Goal: Task Accomplishment & Management: Manage account settings

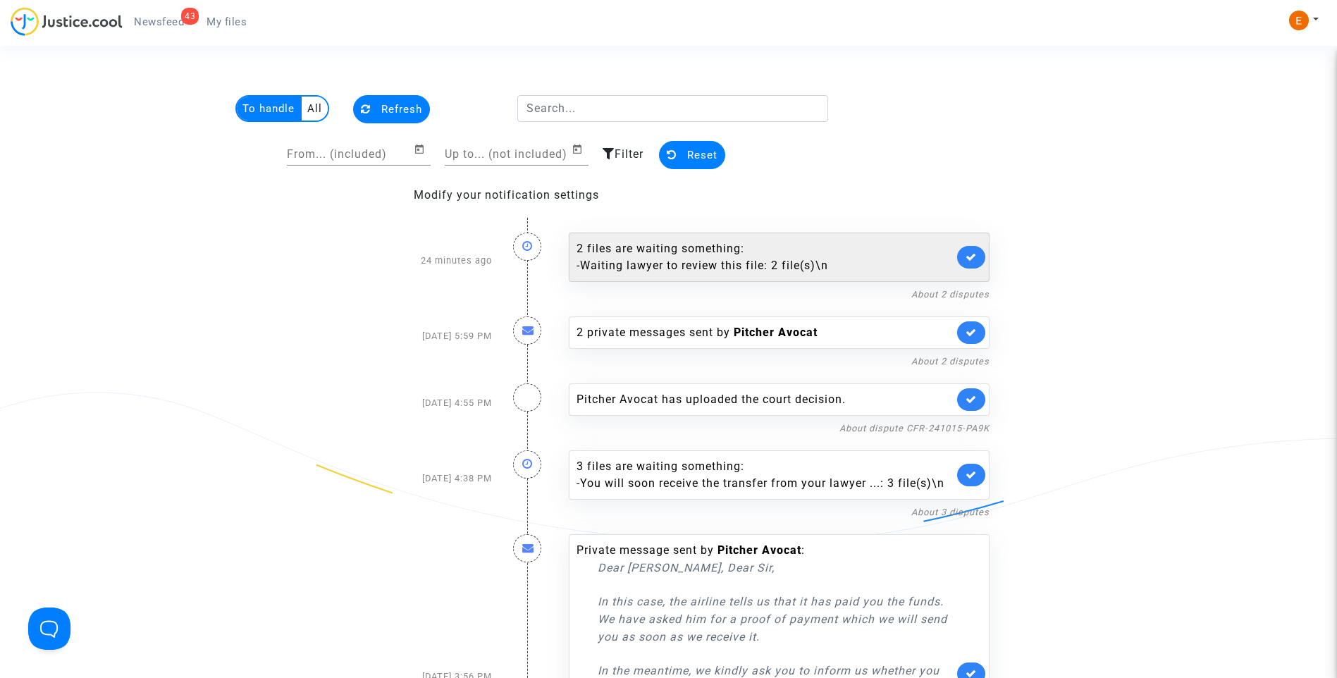
click at [976, 257] on icon at bounding box center [971, 257] width 11 height 11
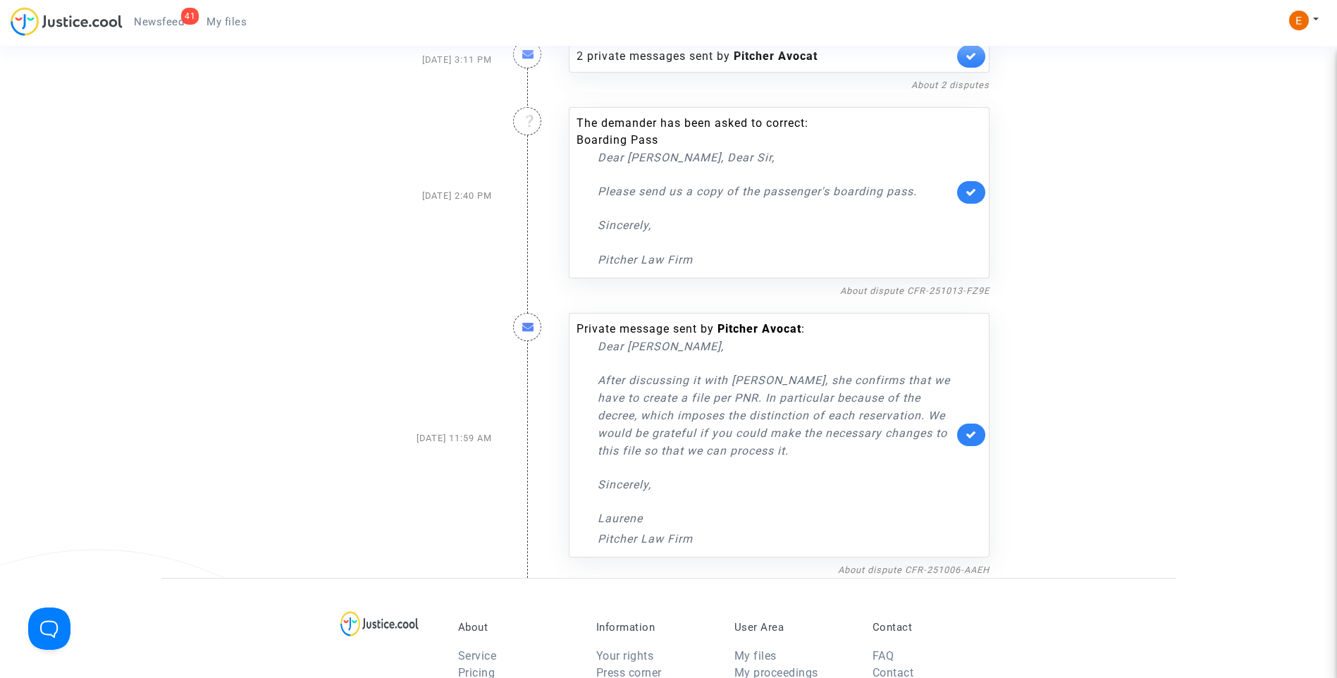
scroll to position [837, 0]
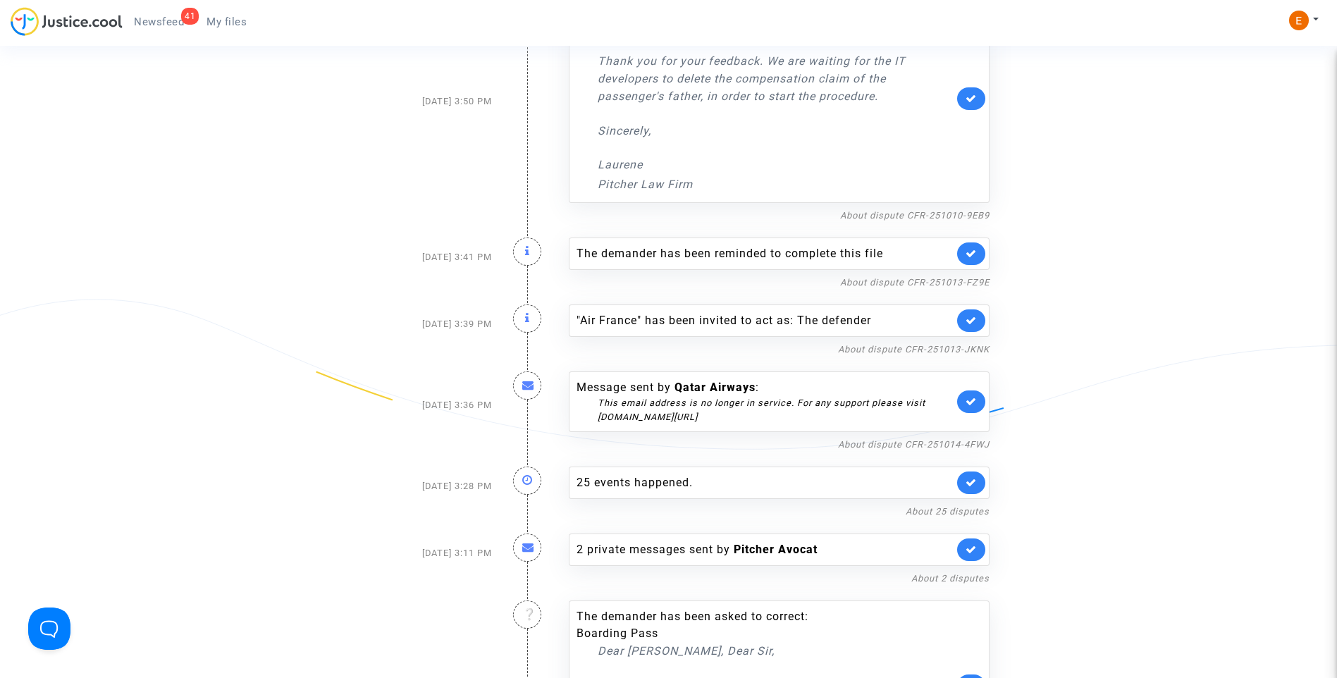
click at [976, 398] on icon at bounding box center [971, 401] width 11 height 11
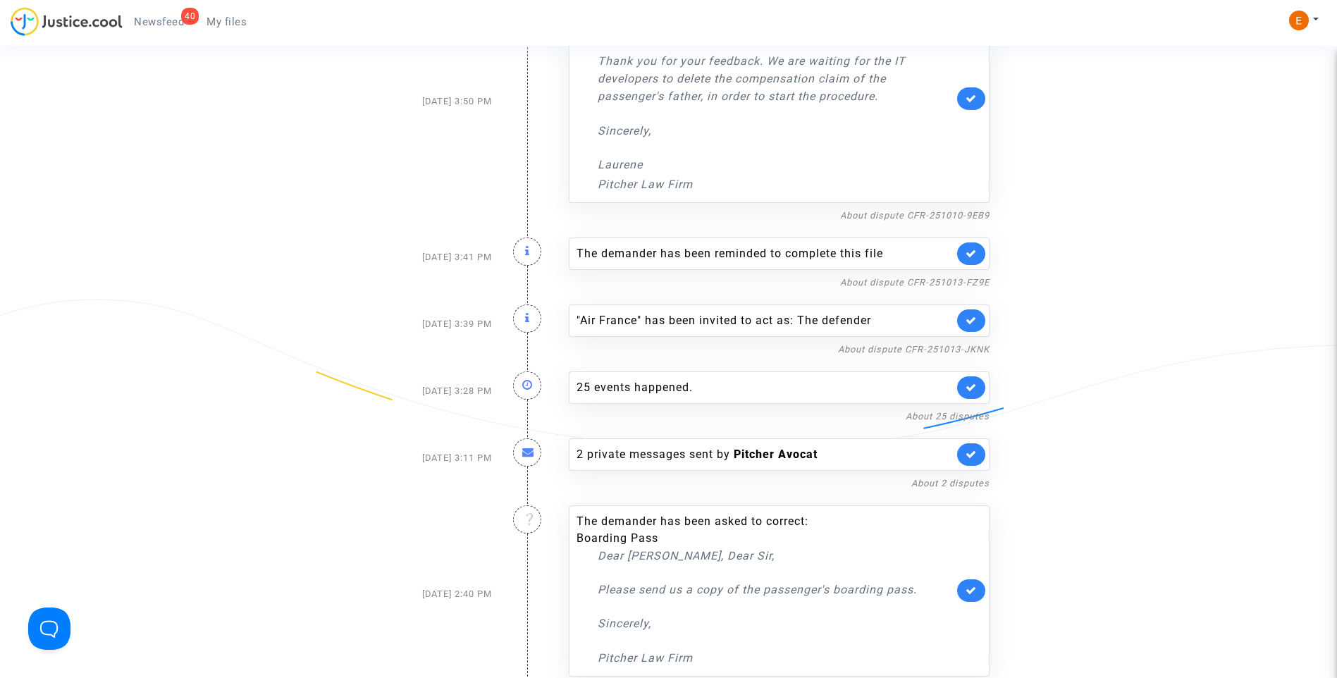
click at [979, 322] on link at bounding box center [971, 320] width 28 height 23
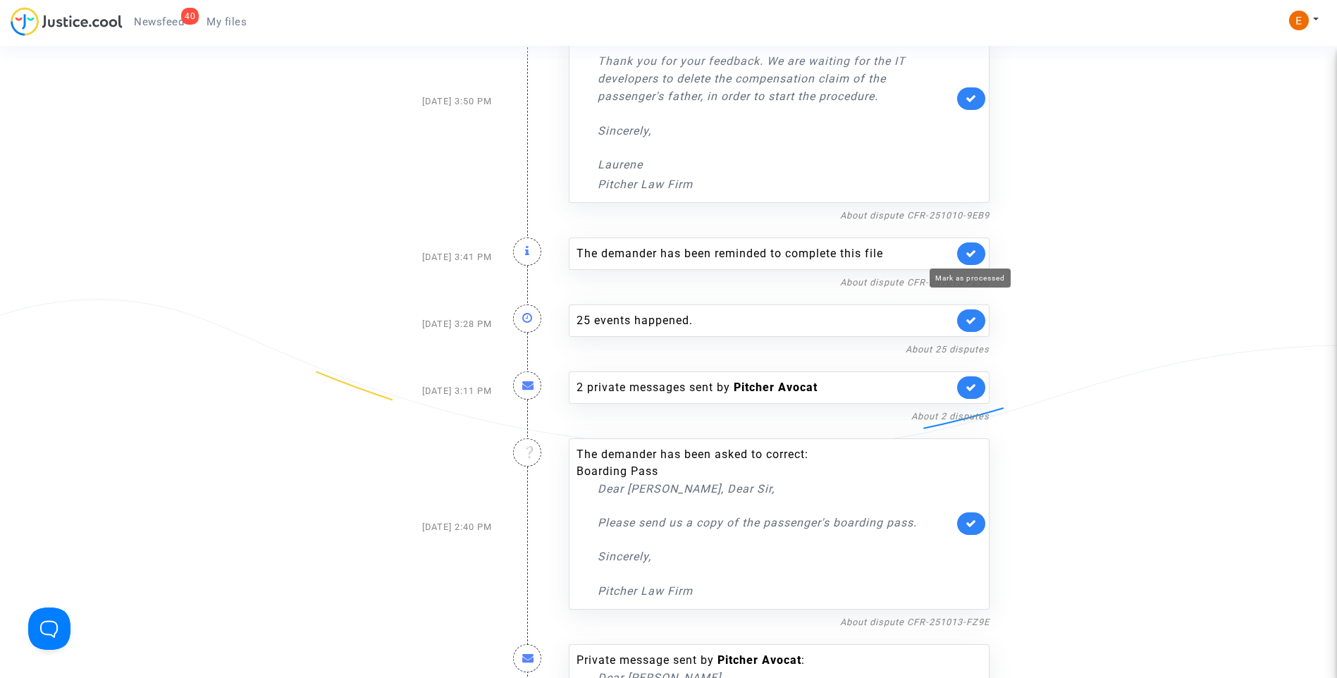
click at [971, 248] on icon at bounding box center [971, 253] width 11 height 11
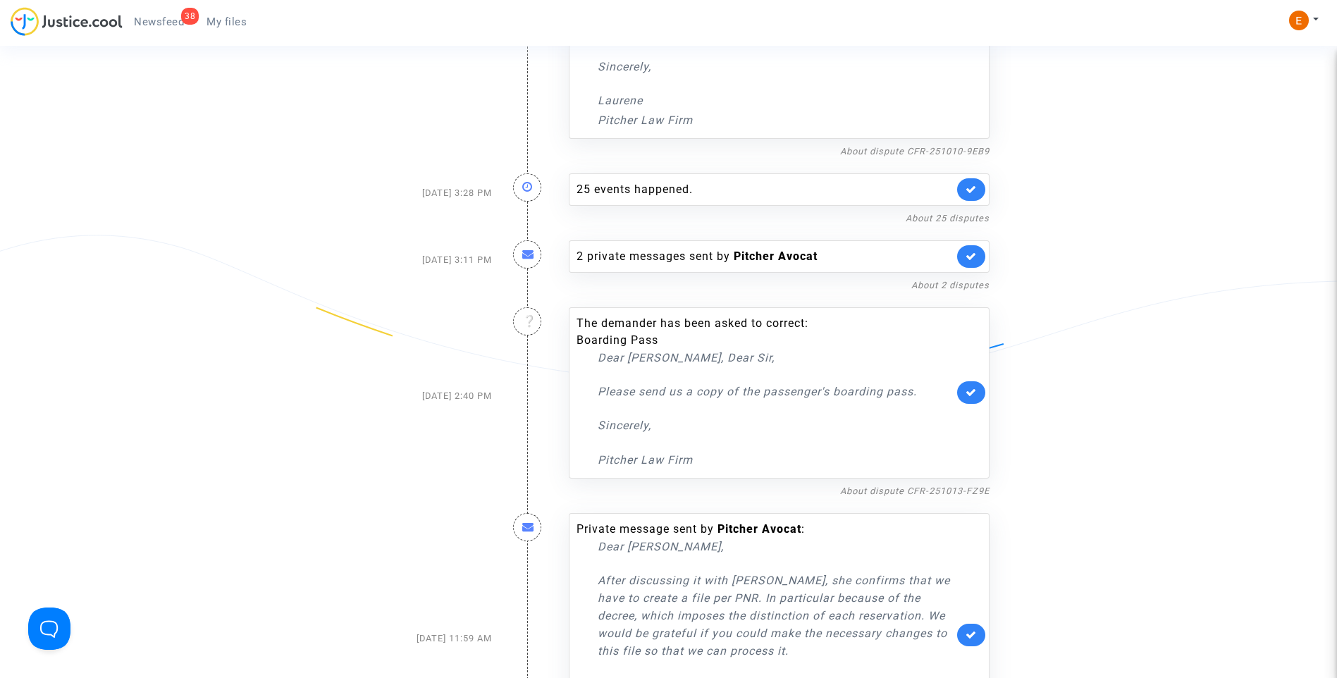
scroll to position [987, 0]
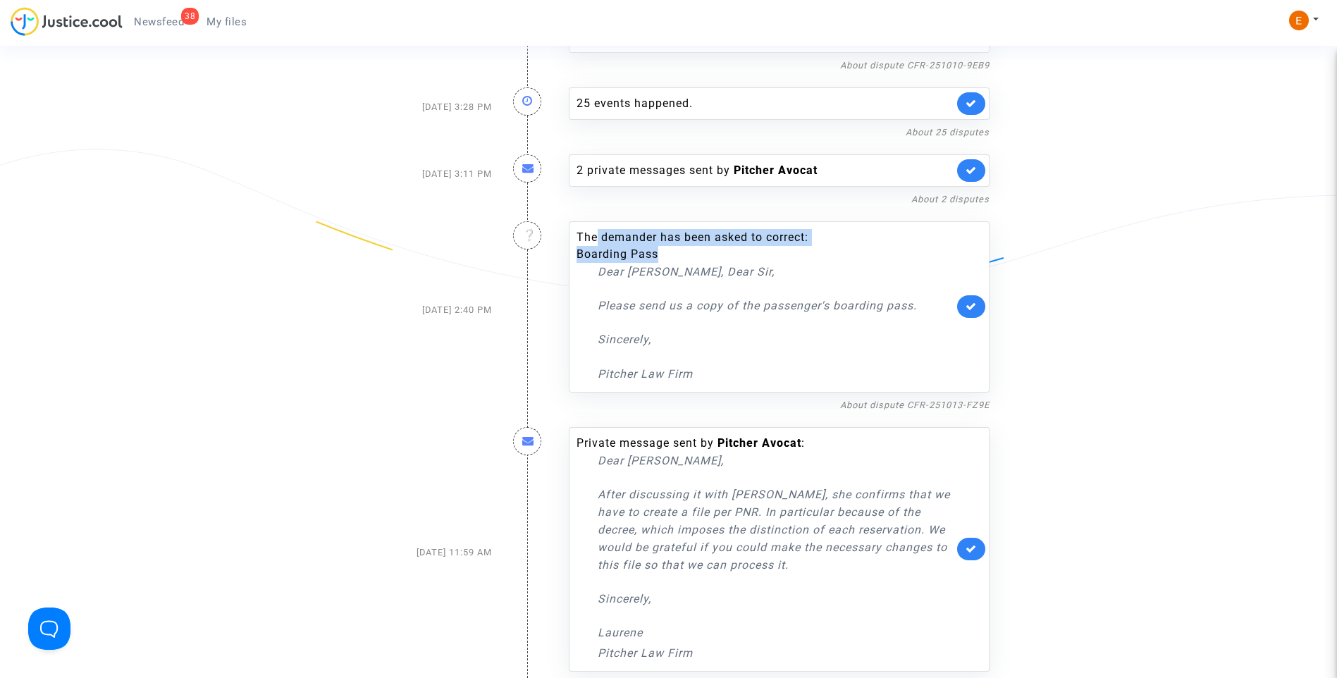
drag, startPoint x: 598, startPoint y: 245, endPoint x: 734, endPoint y: 238, distance: 135.5
click at [734, 239] on div "The demander has been asked to correct: Boarding Pass Dear Madam, Dear Sir, Ple…" at bounding box center [765, 306] width 377 height 154
drag, startPoint x: 734, startPoint y: 238, endPoint x: 665, endPoint y: 304, distance: 95.7
click at [627, 288] on div "Dear Madam, Dear Sir, Please send us a copy of the passenger's boarding pass. S…" at bounding box center [776, 323] width 356 height 120
click at [898, 401] on link "About dispute CFR-251013-FZ9E" at bounding box center [914, 405] width 149 height 11
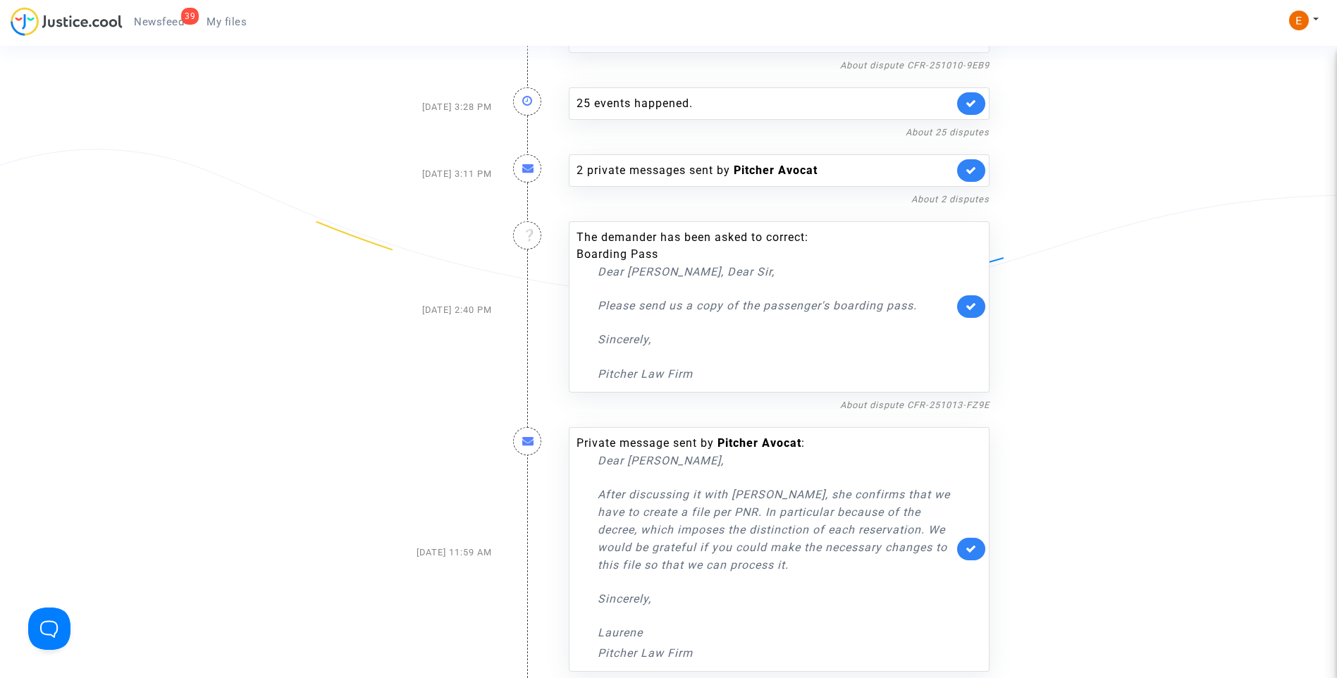
click at [974, 312] on link at bounding box center [971, 306] width 28 height 23
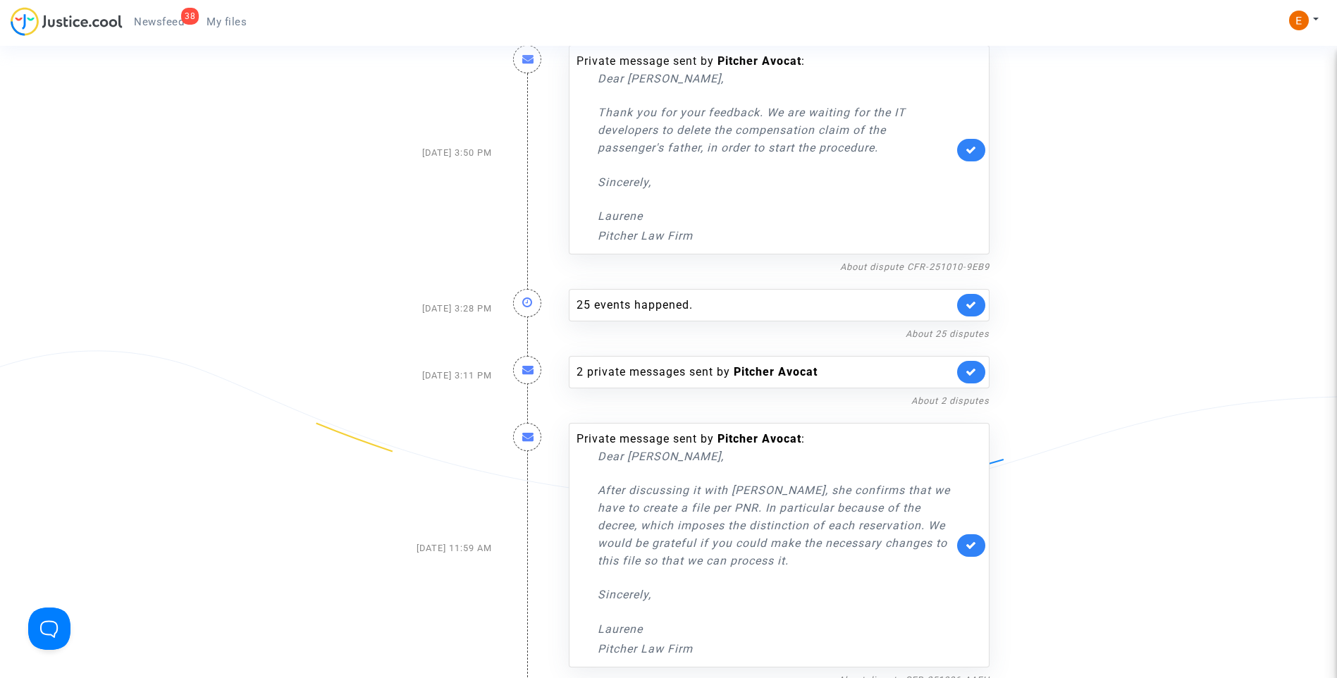
scroll to position [705, 0]
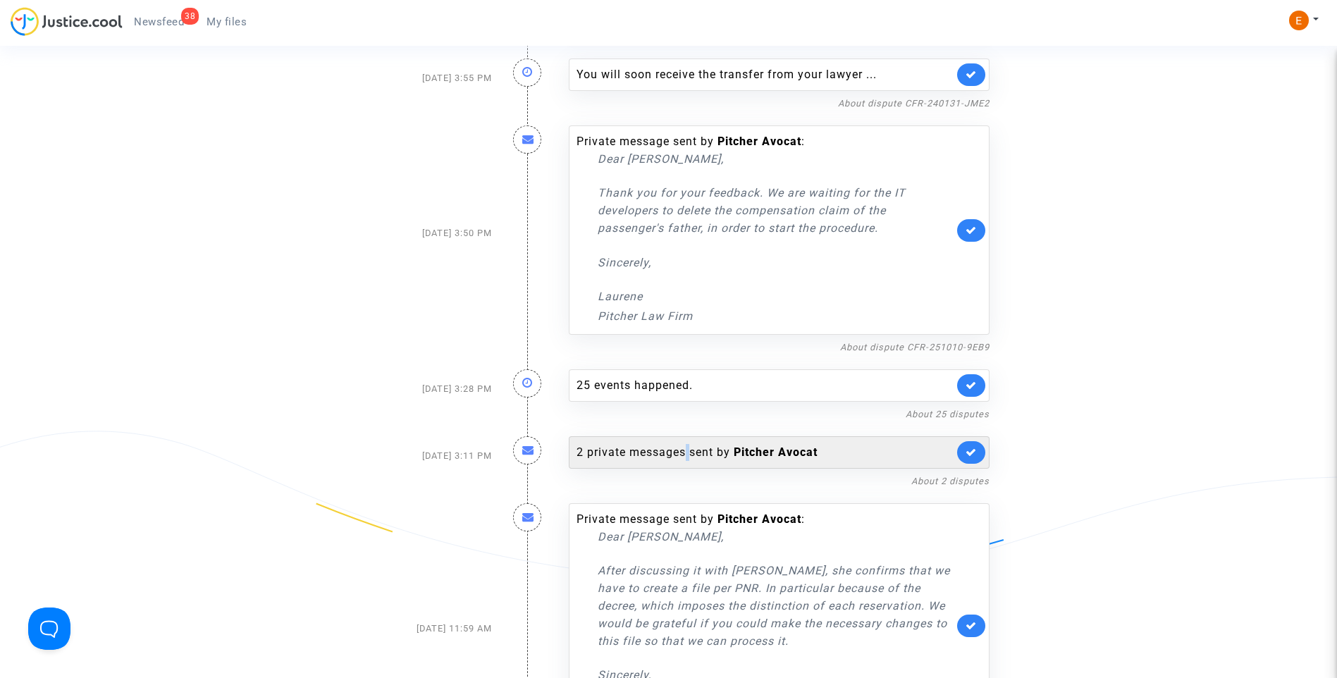
click at [688, 461] on div "2 private messages sent by Pitcher Avocat" at bounding box center [779, 452] width 421 height 32
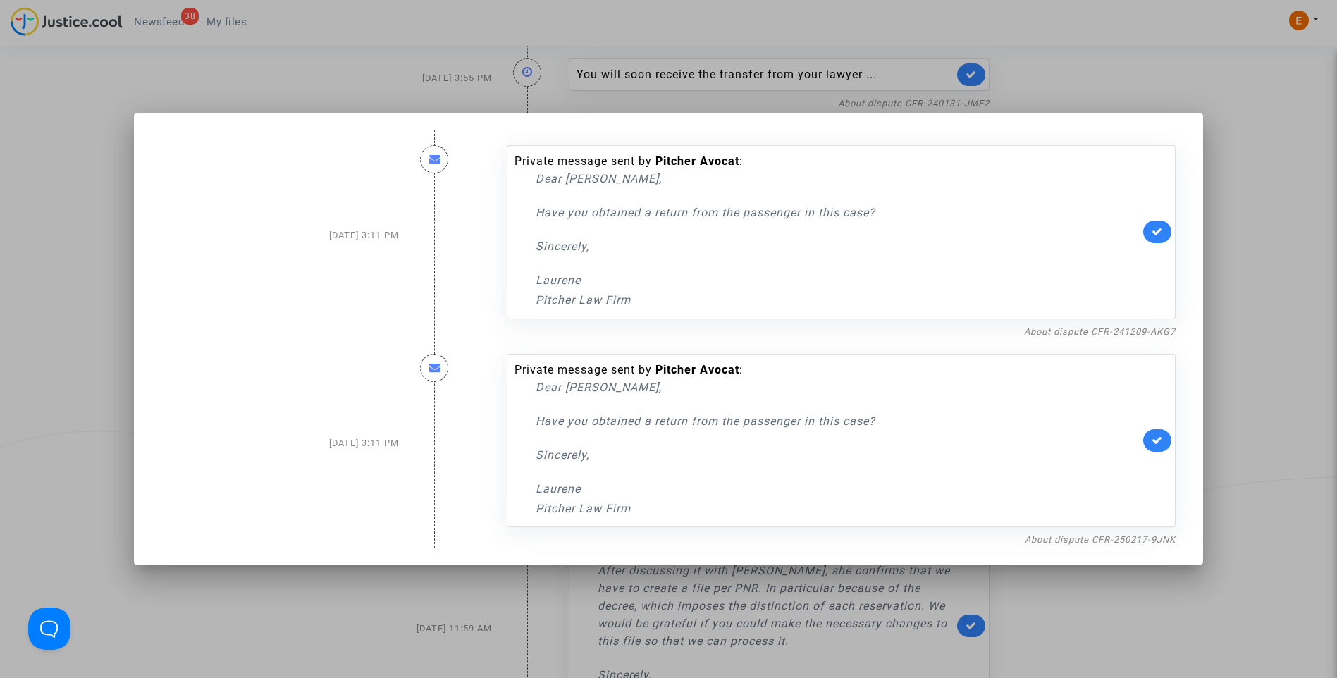
click at [1270, 242] on div at bounding box center [668, 339] width 1337 height 678
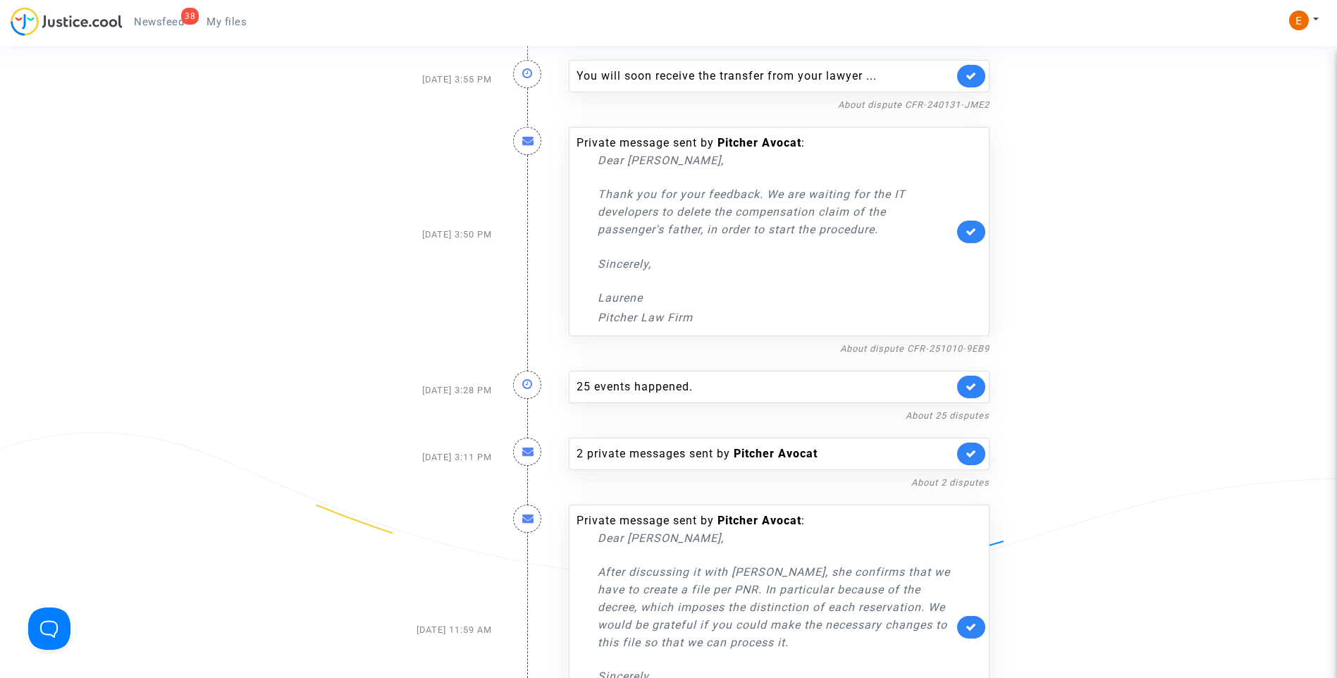
scroll to position [705, 0]
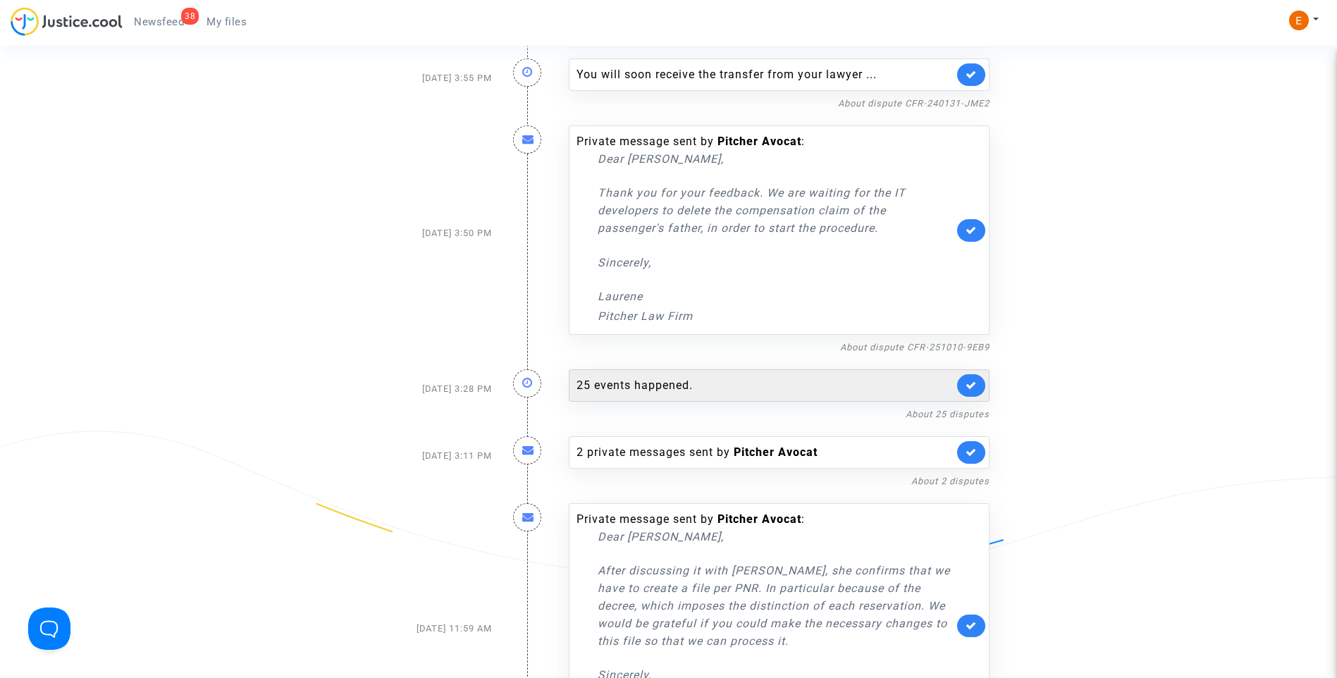
click at [655, 389] on div "25 events happened." at bounding box center [765, 385] width 377 height 17
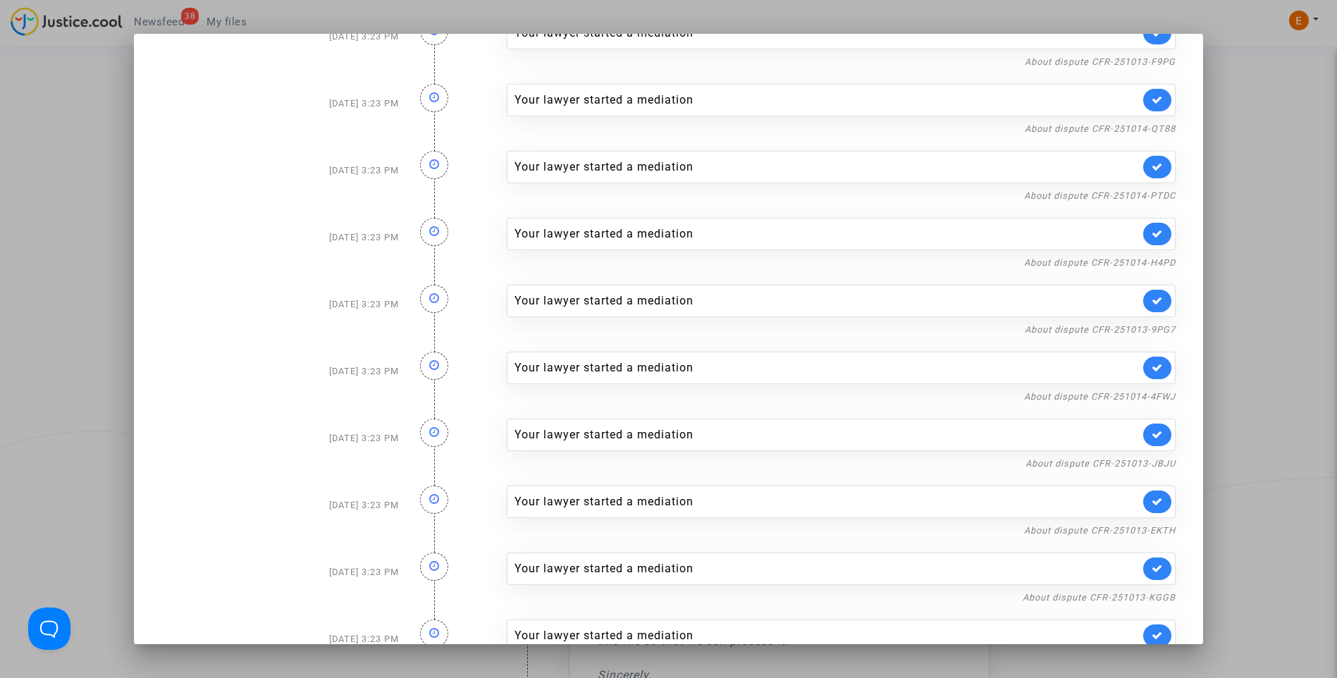
scroll to position [1098, 0]
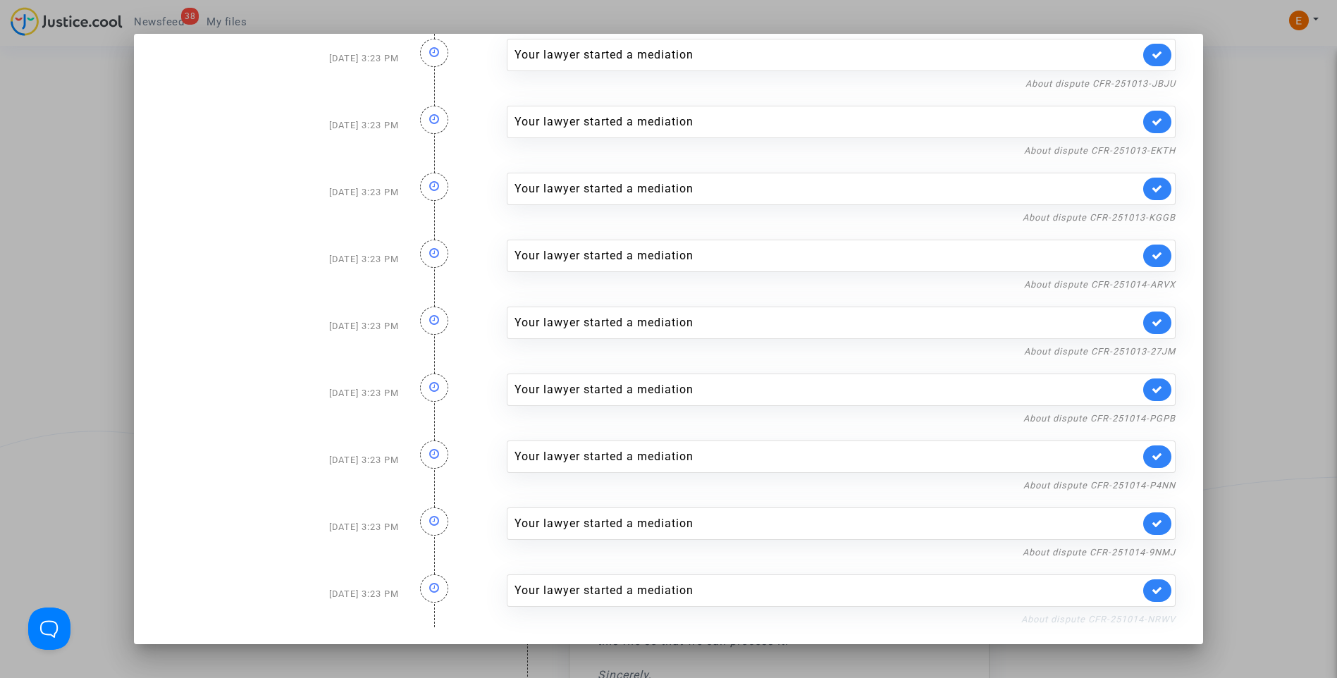
click at [1065, 617] on link "About dispute CFR-251014-NRWV" at bounding box center [1098, 619] width 154 height 11
click at [1152, 592] on icon at bounding box center [1157, 590] width 11 height 11
click at [1110, 560] on div "About dispute CFR-251014-9NMJ" at bounding box center [842, 551] width 670 height 17
click at [1103, 553] on link "About dispute CFR-251014-9NMJ" at bounding box center [1099, 552] width 153 height 11
click at [1153, 521] on icon at bounding box center [1157, 523] width 11 height 11
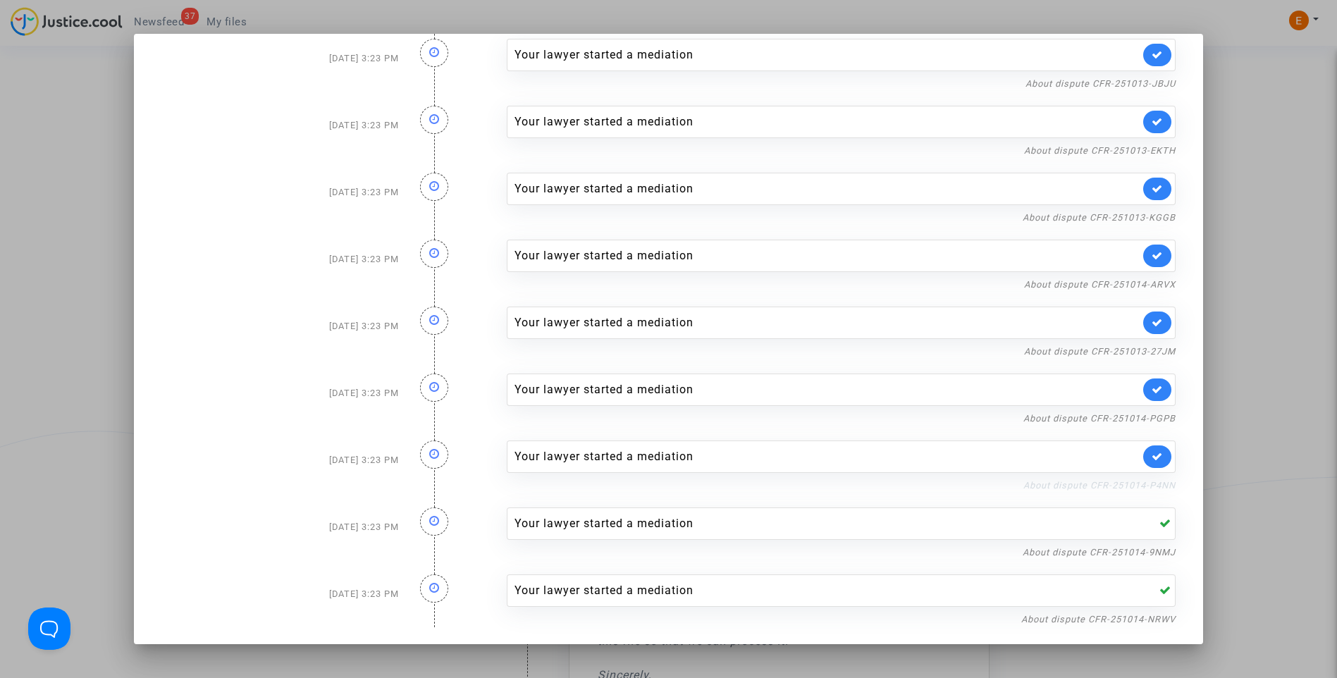
click at [1153, 484] on link "About dispute CFR-251014-P4NN" at bounding box center [1099, 485] width 152 height 11
click at [1154, 457] on icon at bounding box center [1157, 456] width 11 height 11
click at [1155, 419] on link "About dispute CFR-251014-PGPB" at bounding box center [1099, 418] width 152 height 11
click at [1152, 389] on icon at bounding box center [1157, 389] width 11 height 11
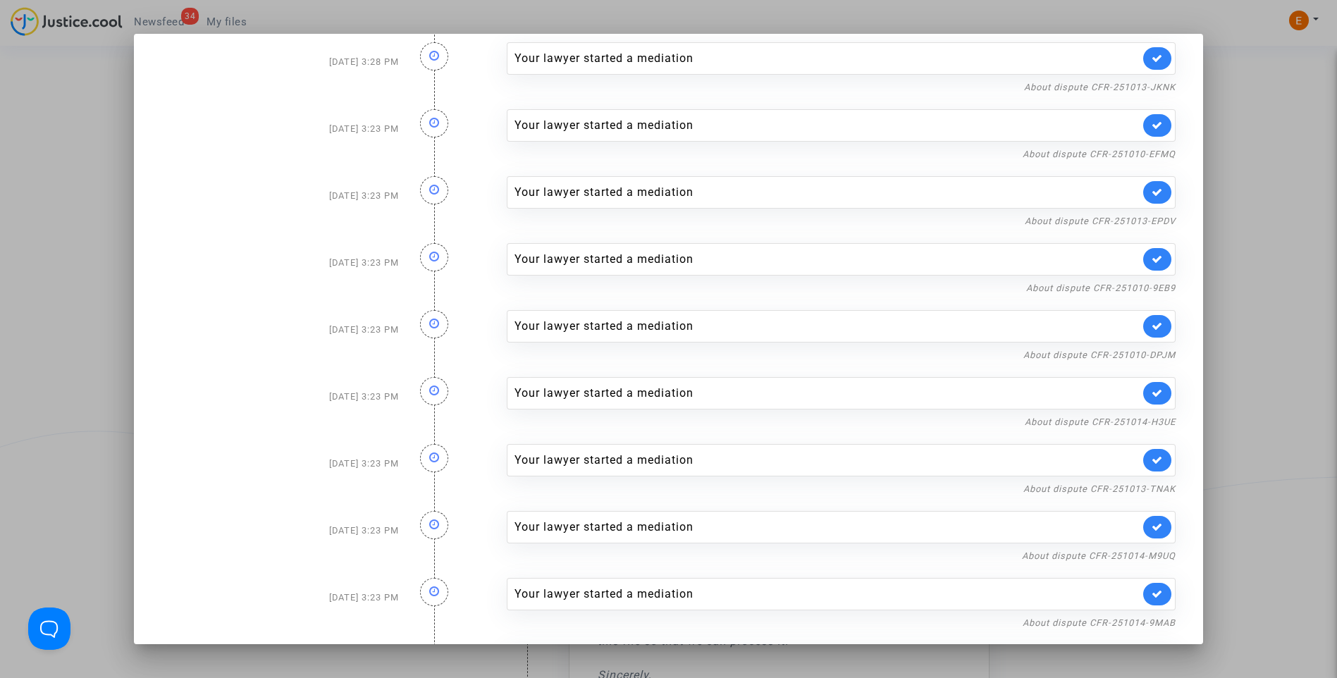
scroll to position [0, 0]
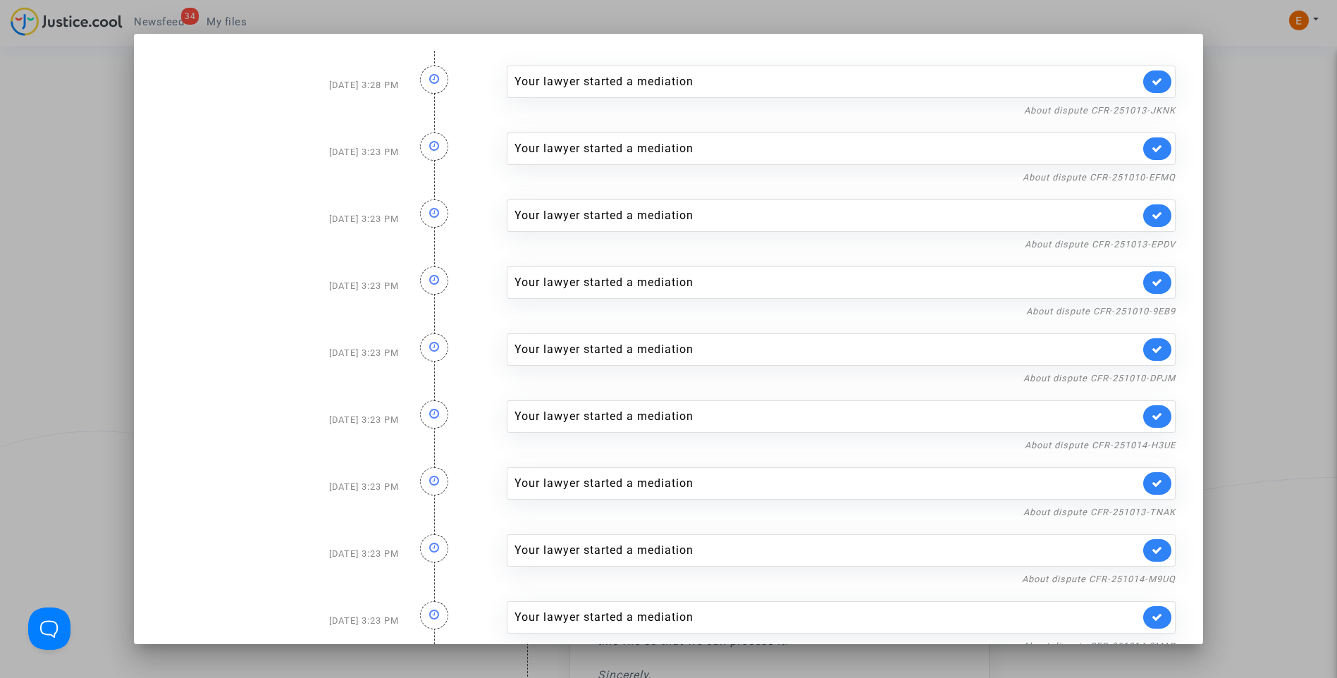
click at [1276, 192] on div at bounding box center [668, 339] width 1337 height 678
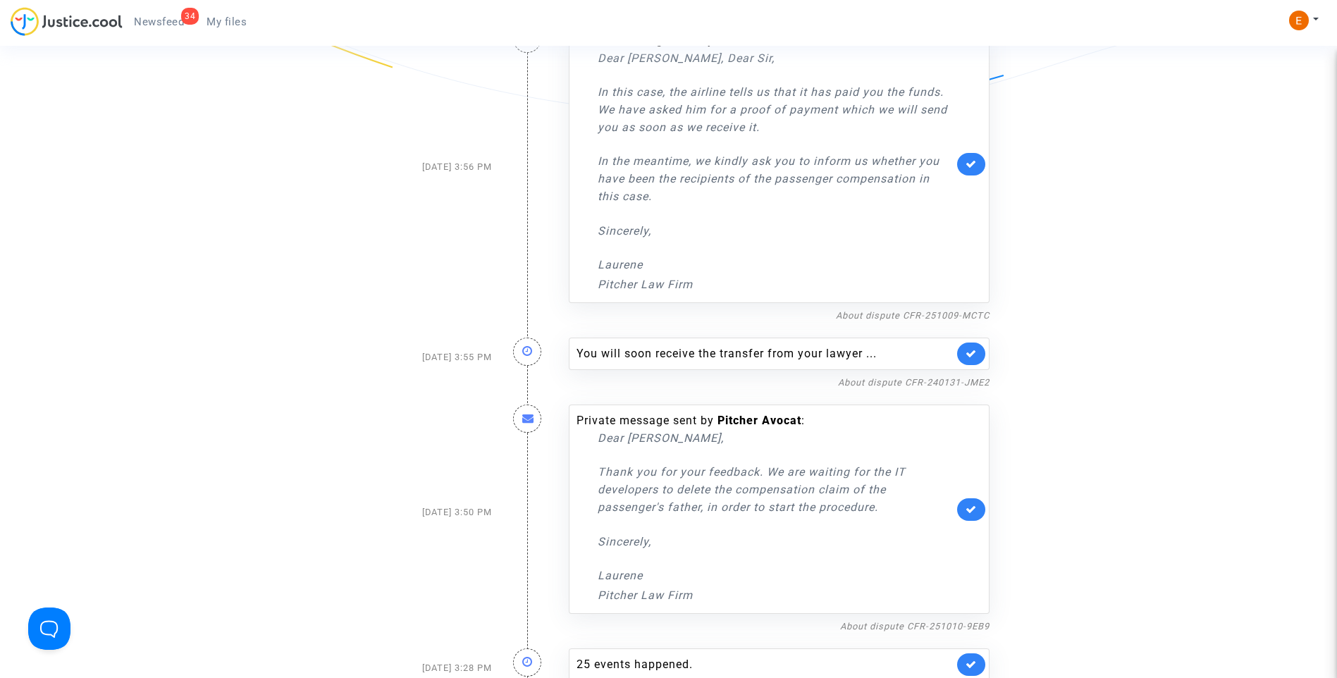
scroll to position [423, 0]
drag, startPoint x: 654, startPoint y: 351, endPoint x: 897, endPoint y: 344, distance: 242.6
click at [897, 344] on div "You will soon receive the transfer from your lawyer ..." at bounding box center [779, 356] width 421 height 32
click at [870, 379] on nf-filterlink "About dispute CFR-240131-JME2" at bounding box center [914, 384] width 152 height 13
click at [869, 386] on link "About dispute CFR-240131-JME2" at bounding box center [914, 385] width 152 height 11
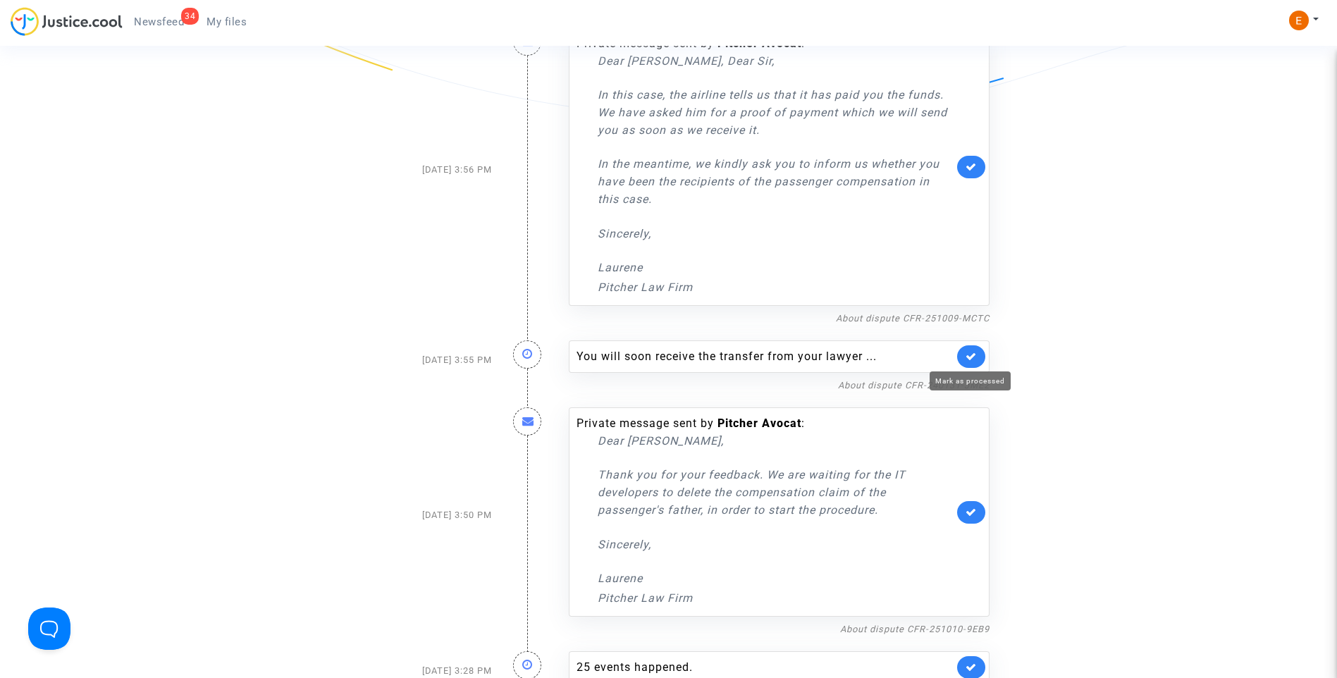
click at [969, 354] on icon at bounding box center [971, 356] width 11 height 11
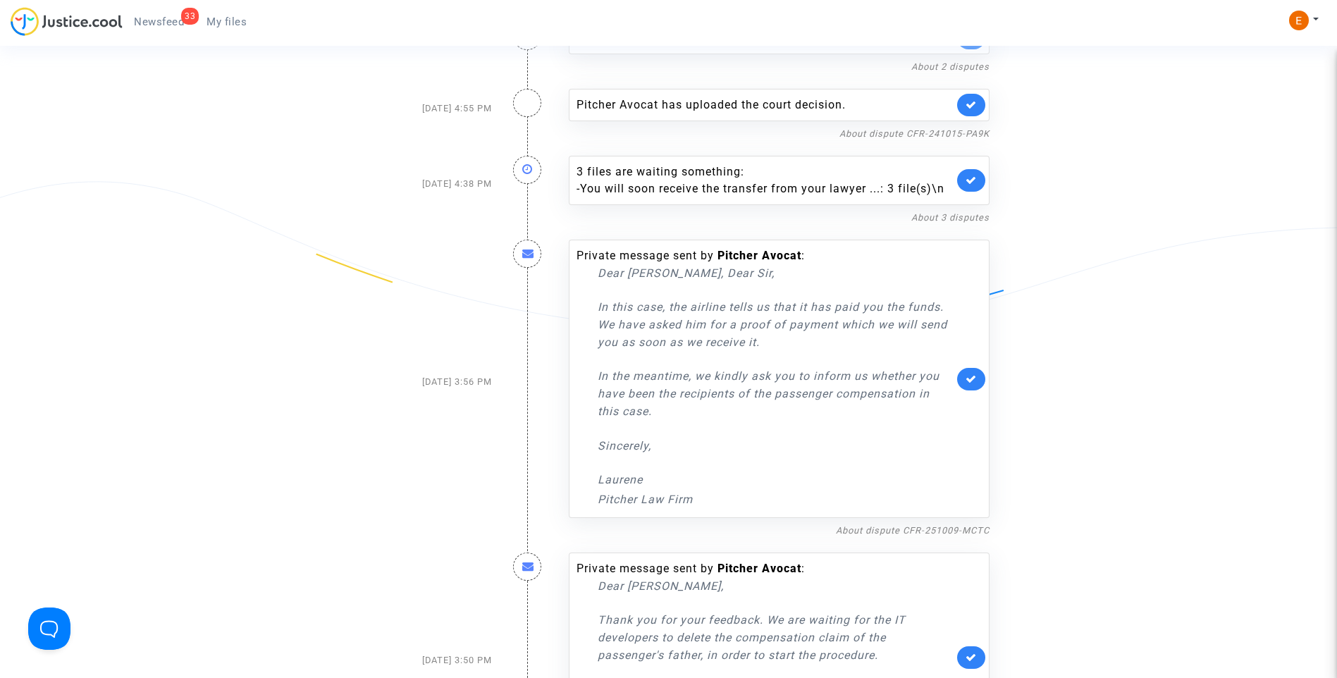
scroll to position [0, 0]
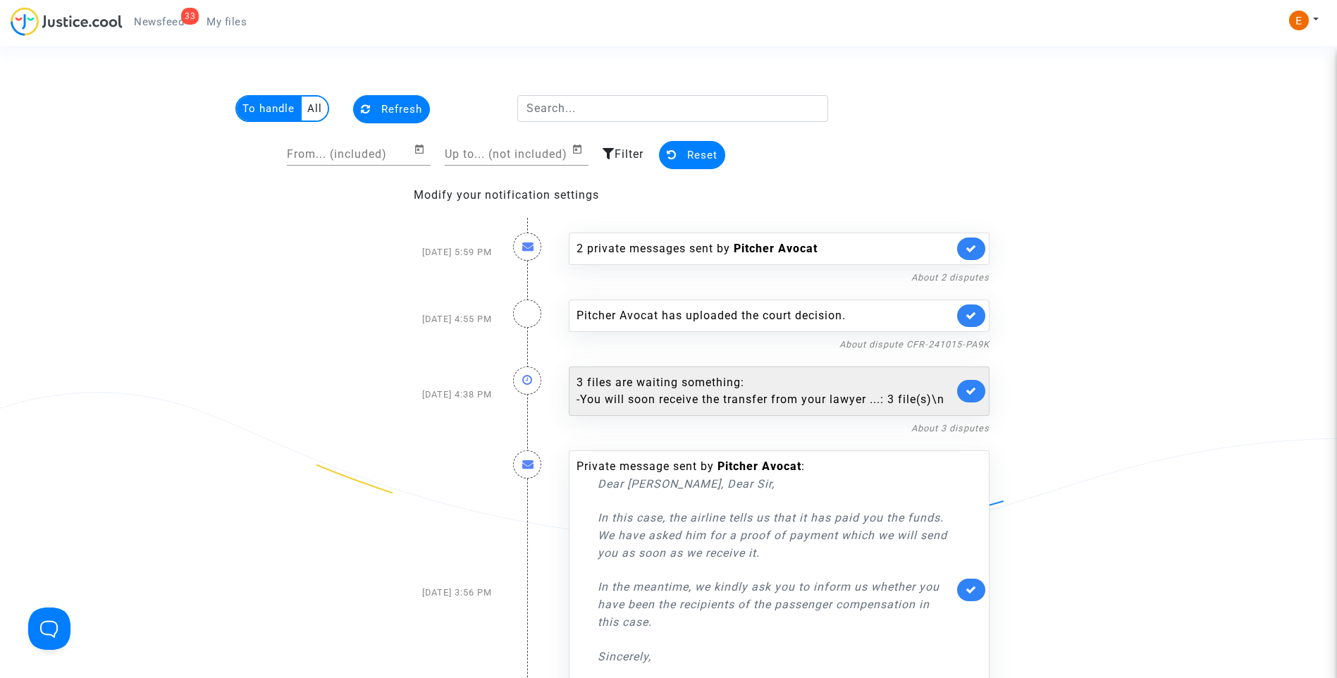
click at [730, 388] on div "3 files are waiting something: - You will soon receive the transfer from your l…" at bounding box center [765, 391] width 377 height 34
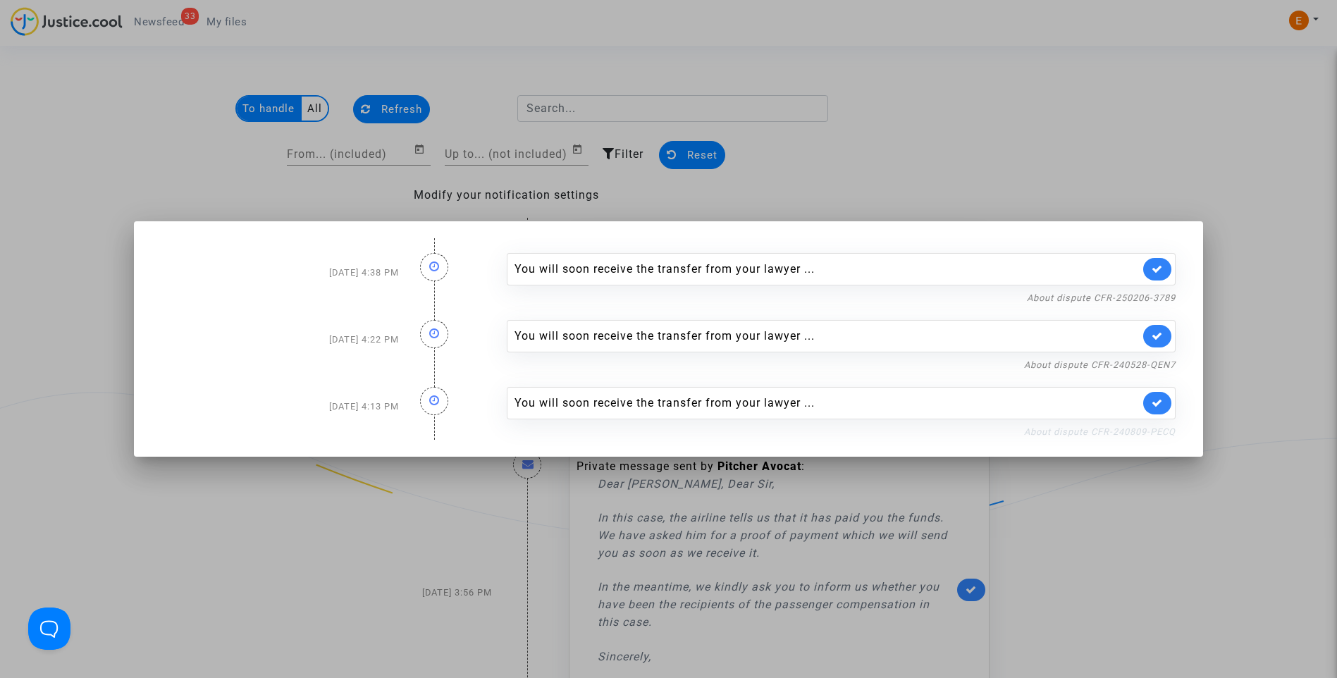
click at [1077, 435] on link "About dispute CFR-240809-PECQ" at bounding box center [1100, 431] width 152 height 11
click at [1049, 147] on div at bounding box center [668, 339] width 1337 height 678
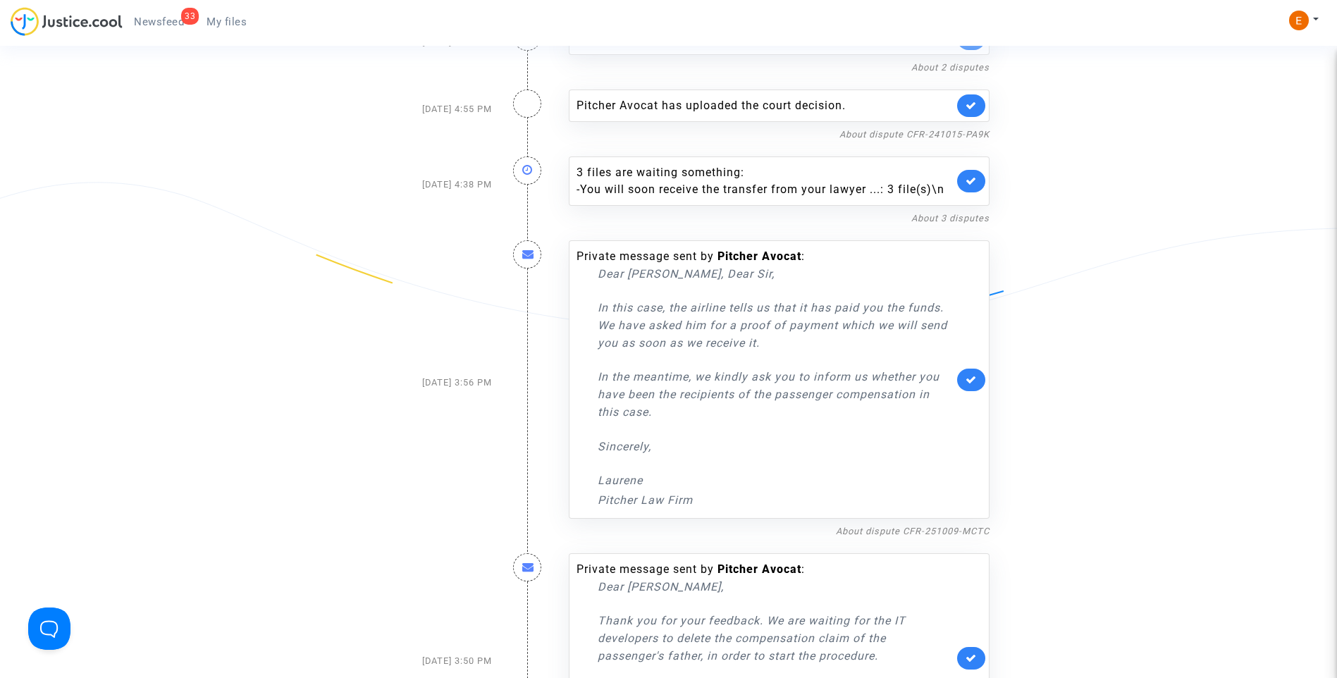
scroll to position [141, 0]
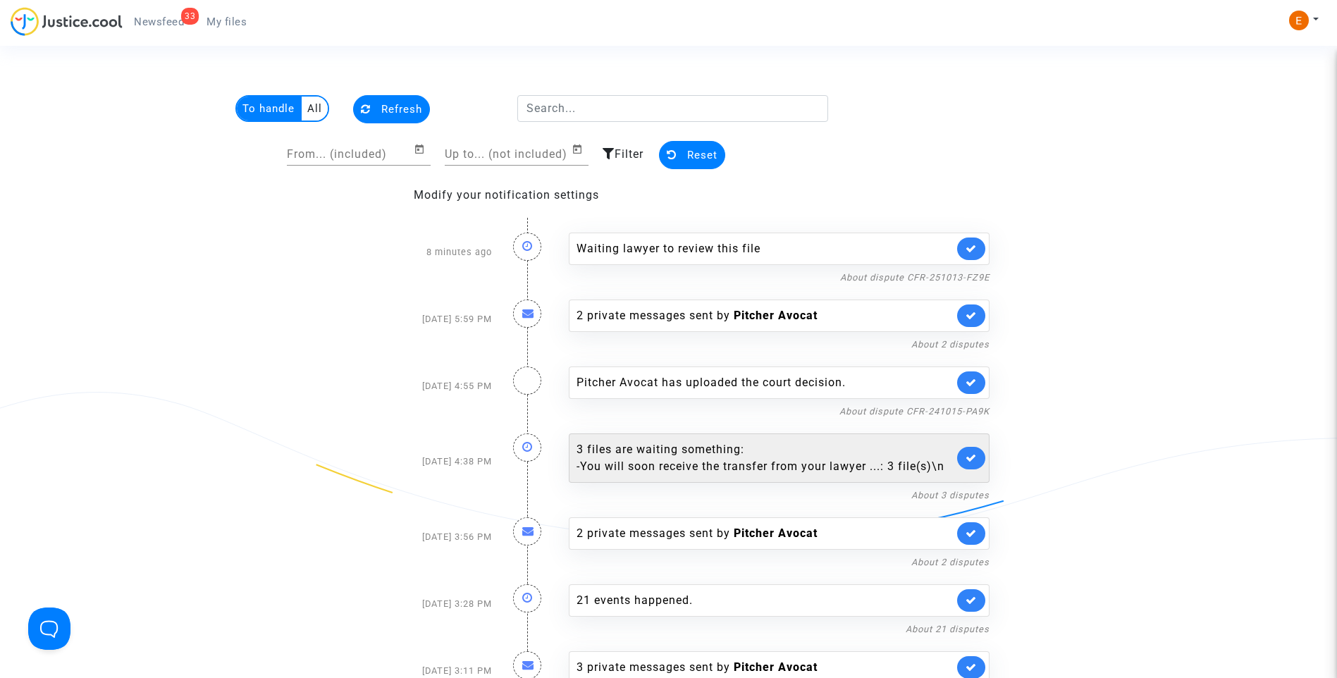
click at [720, 471] on div "- You will soon receive the transfer from your lawyer ...: 3 file(s)\n" at bounding box center [765, 466] width 377 height 17
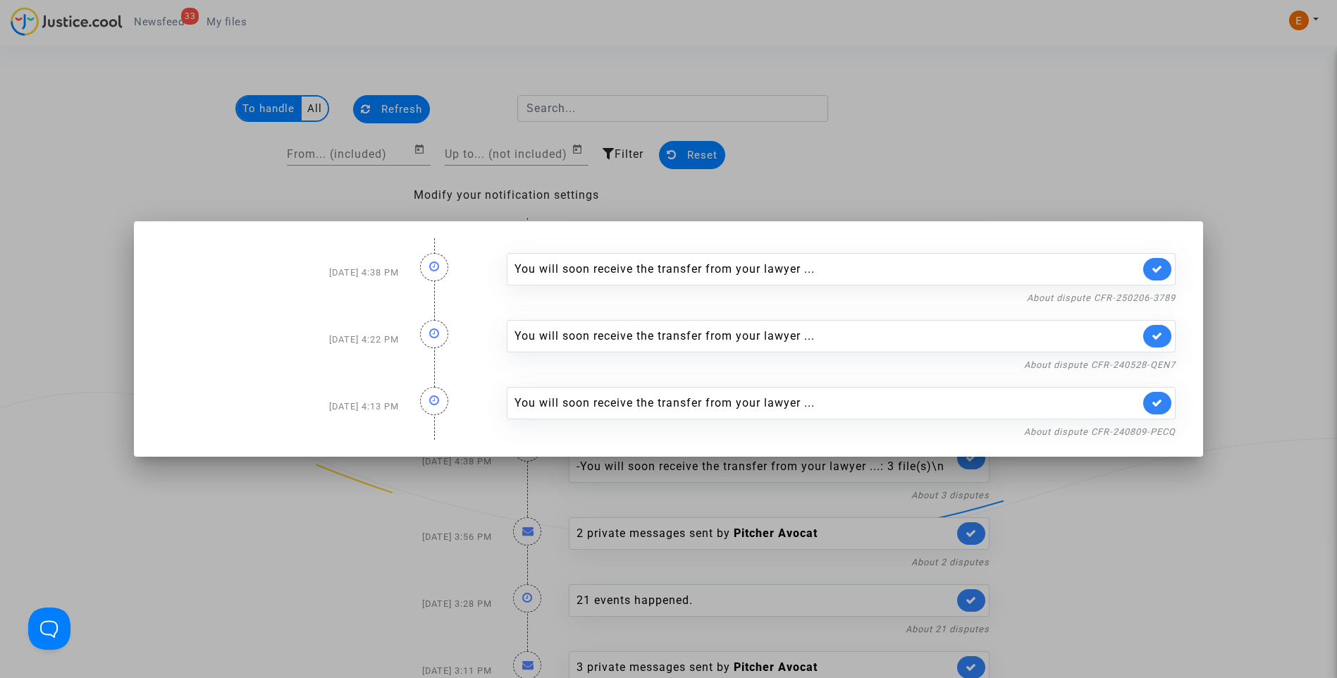
click at [1160, 414] on link at bounding box center [1157, 403] width 28 height 23
click at [1165, 366] on link "About dispute CFR-240528-QEN7" at bounding box center [1100, 364] width 152 height 11
click at [1162, 338] on icon at bounding box center [1157, 336] width 11 height 11
click at [1158, 300] on link "About dispute CFR-250206-3789" at bounding box center [1101, 297] width 149 height 11
click at [1160, 269] on icon at bounding box center [1157, 269] width 11 height 11
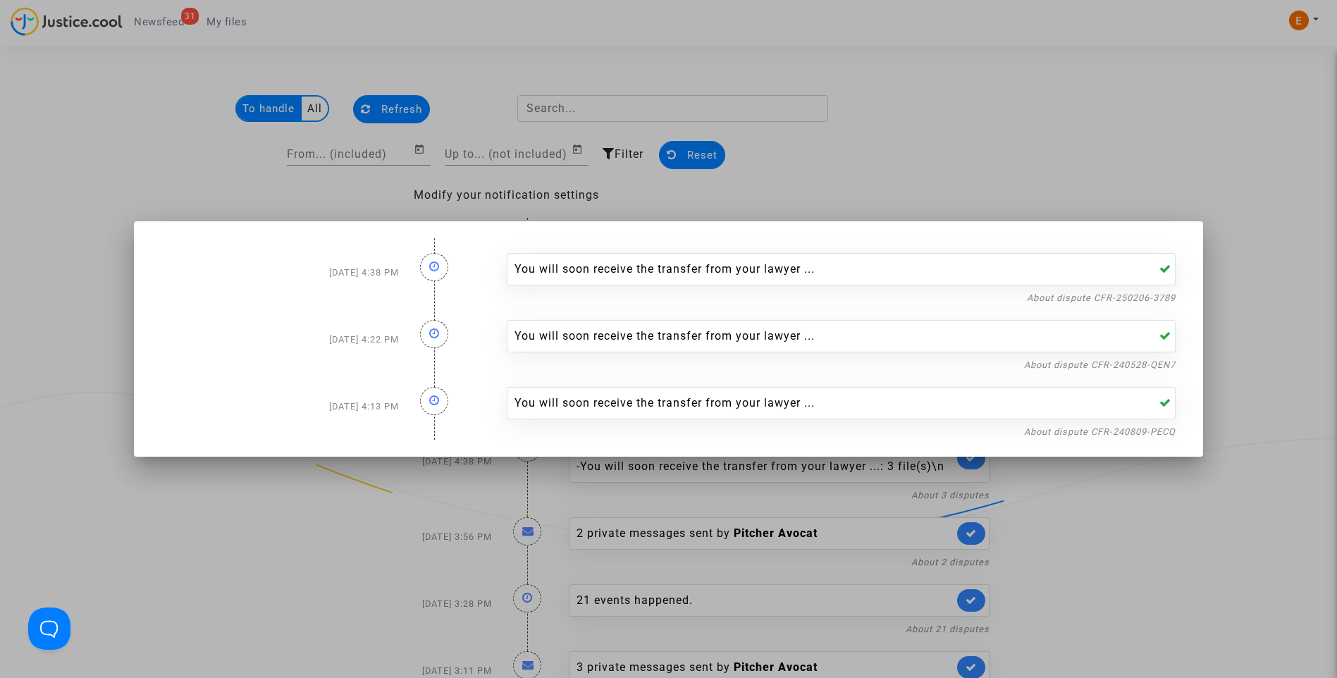
click at [1157, 180] on div at bounding box center [668, 339] width 1337 height 678
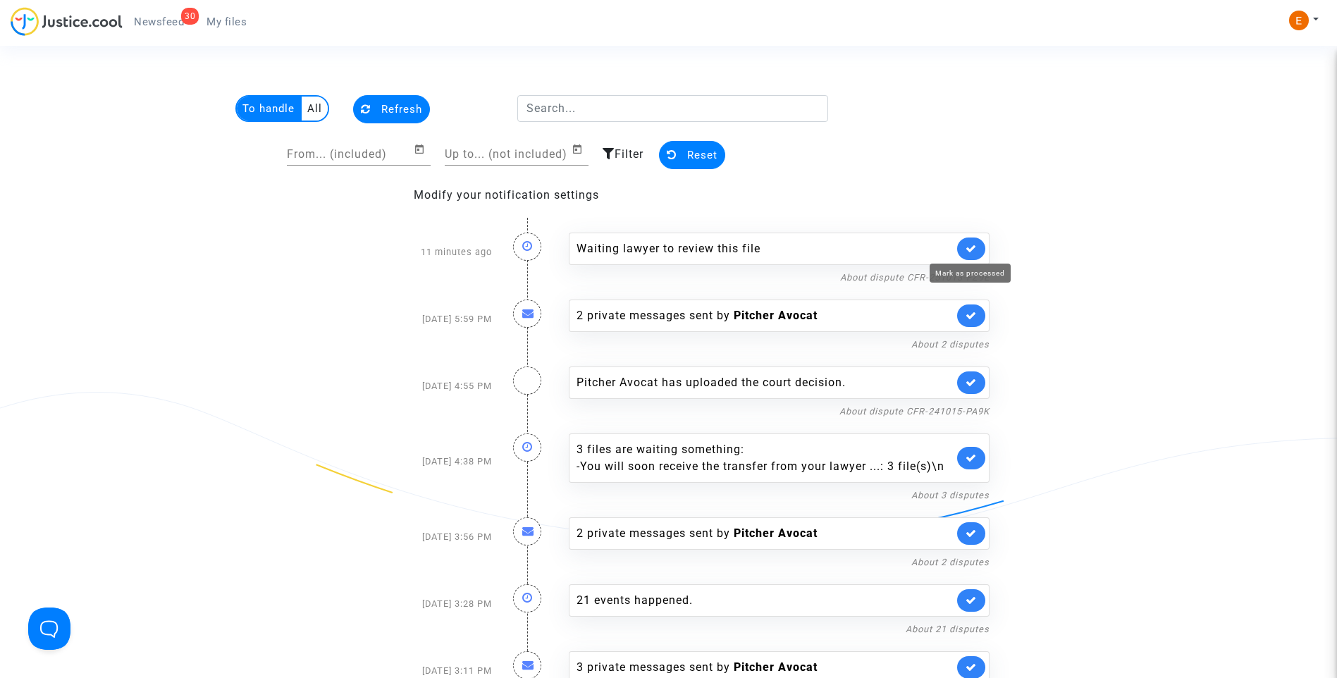
drag, startPoint x: 975, startPoint y: 251, endPoint x: 987, endPoint y: 244, distance: 13.9
click at [976, 249] on icon at bounding box center [971, 248] width 11 height 11
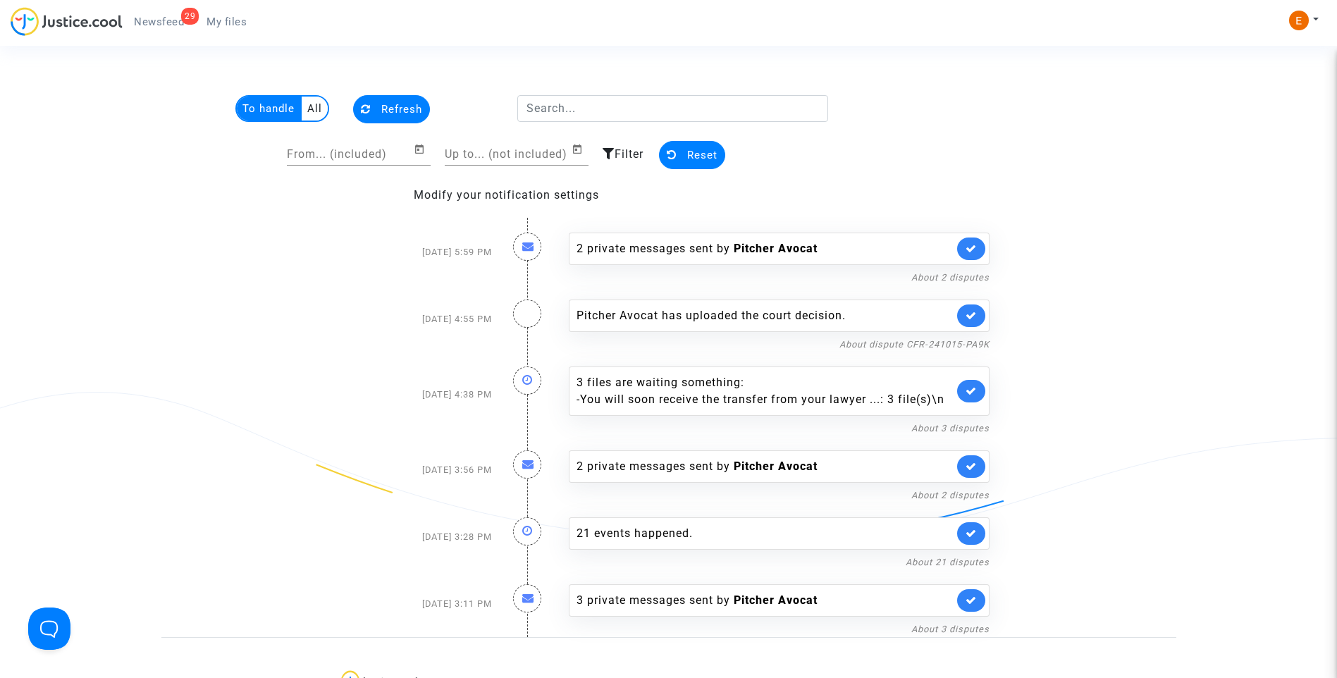
drag, startPoint x: 232, startPoint y: 21, endPoint x: 200, endPoint y: 15, distance: 32.3
click at [232, 21] on span "My files" at bounding box center [227, 22] width 40 height 13
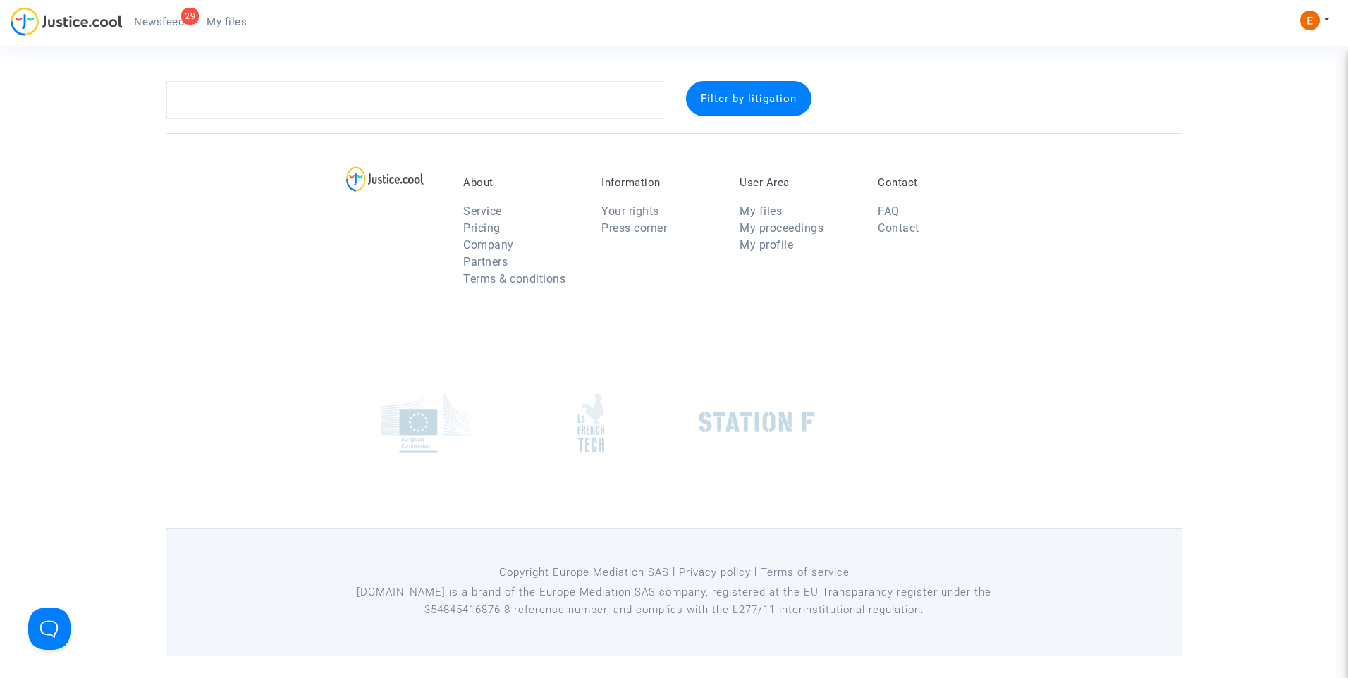
click at [169, 10] on ul "29 Newsfeed My files" at bounding box center [190, 19] width 135 height 25
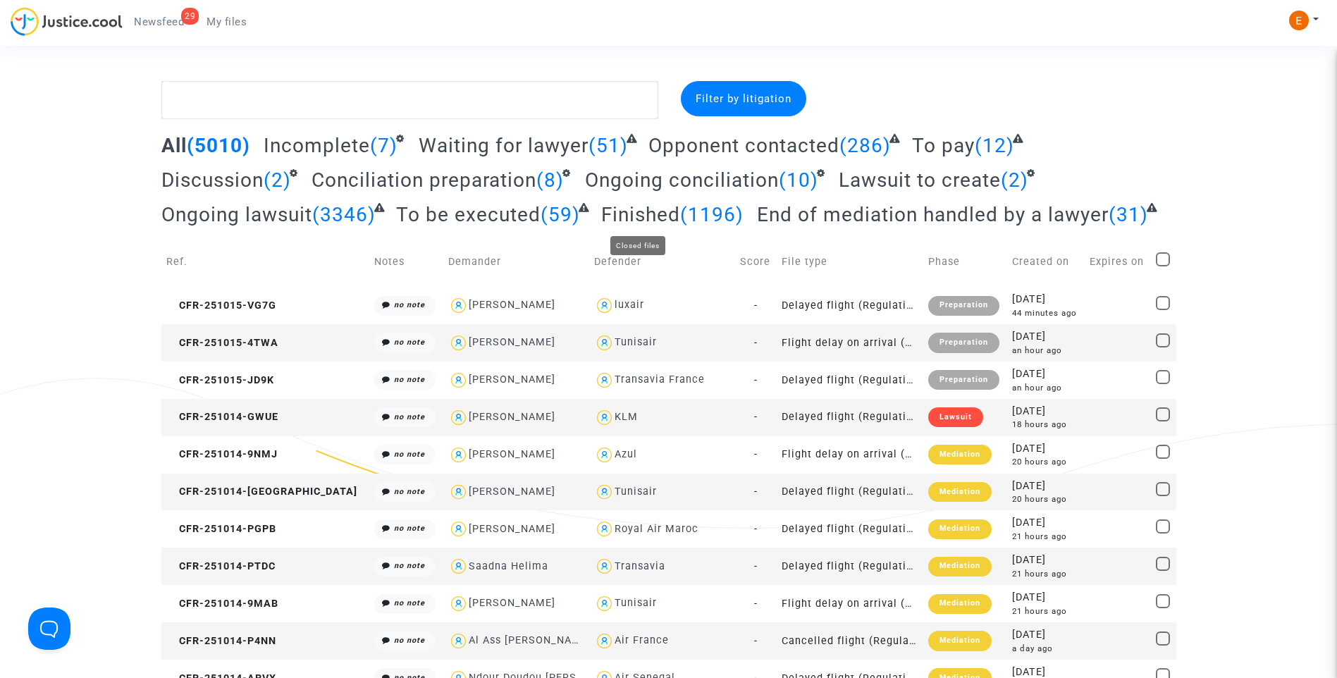
click at [167, 23] on span "Newsfeed" at bounding box center [159, 22] width 50 height 13
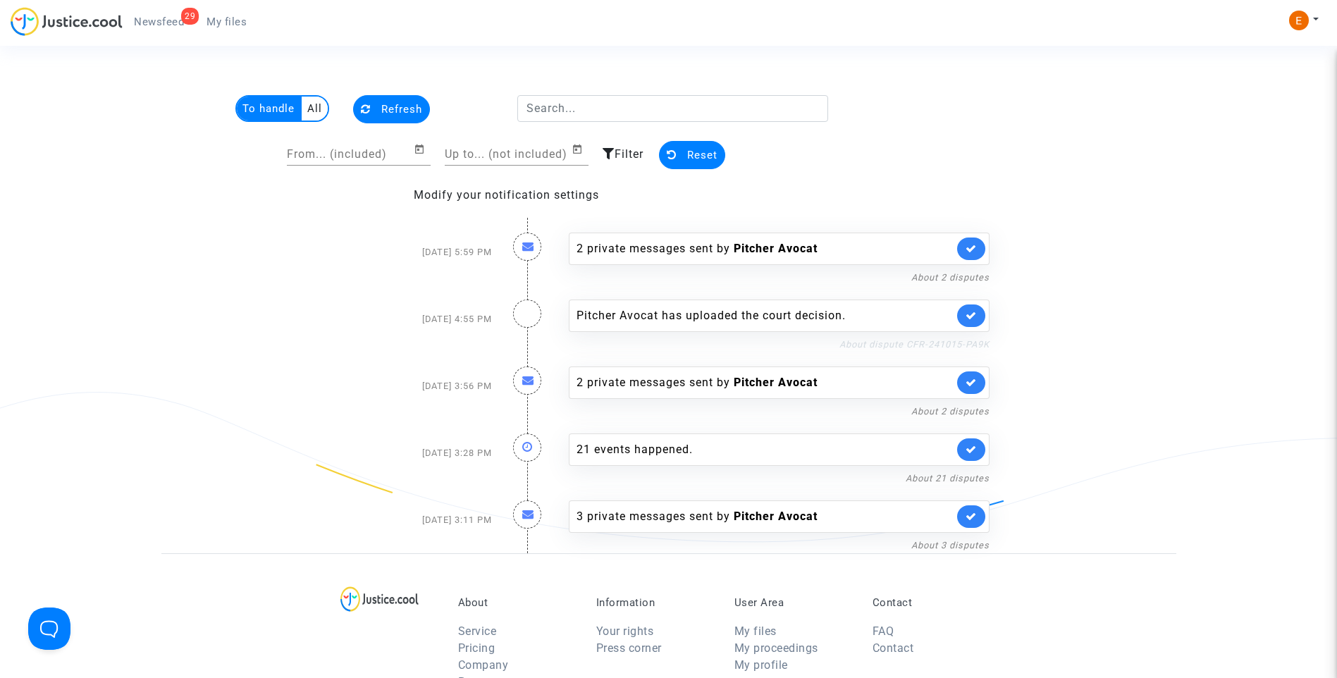
click at [907, 340] on link "About dispute CFR-241015-PA9K" at bounding box center [914, 344] width 150 height 11
click at [970, 314] on icon at bounding box center [971, 315] width 11 height 11
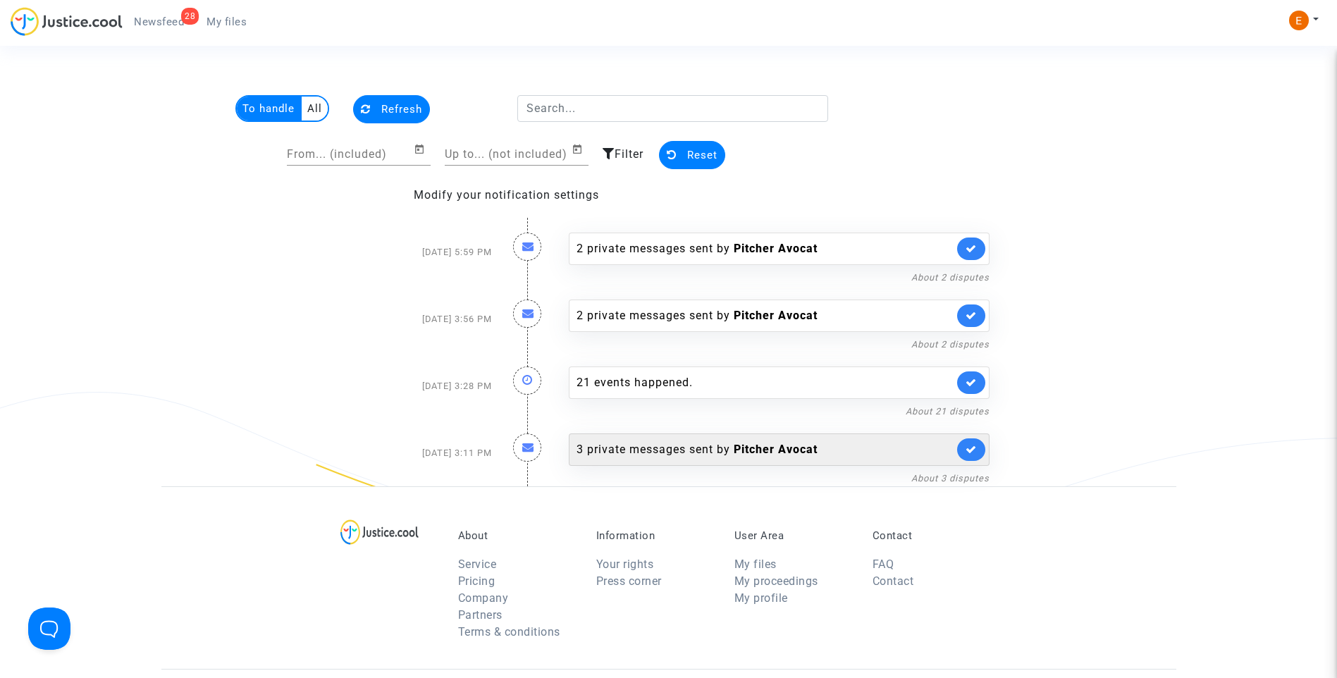
click at [684, 455] on div "3 private messages sent by Pitcher Avocat" at bounding box center [765, 449] width 377 height 17
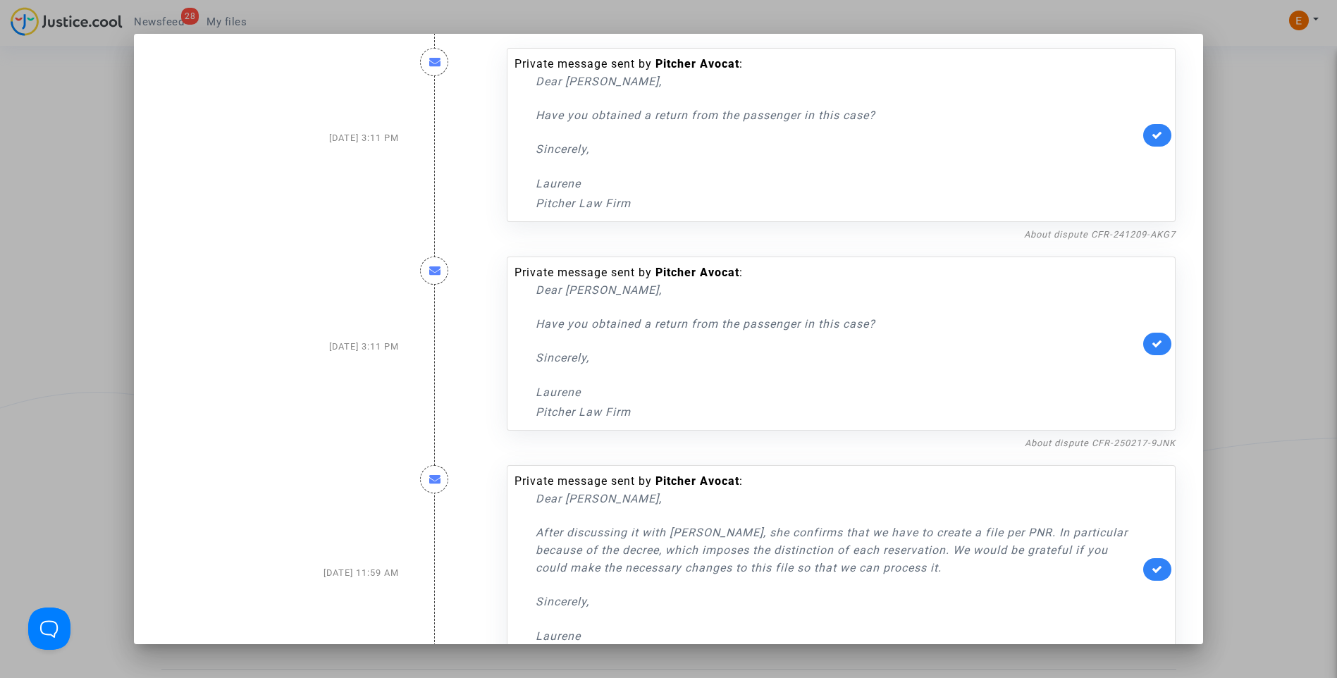
scroll to position [70, 0]
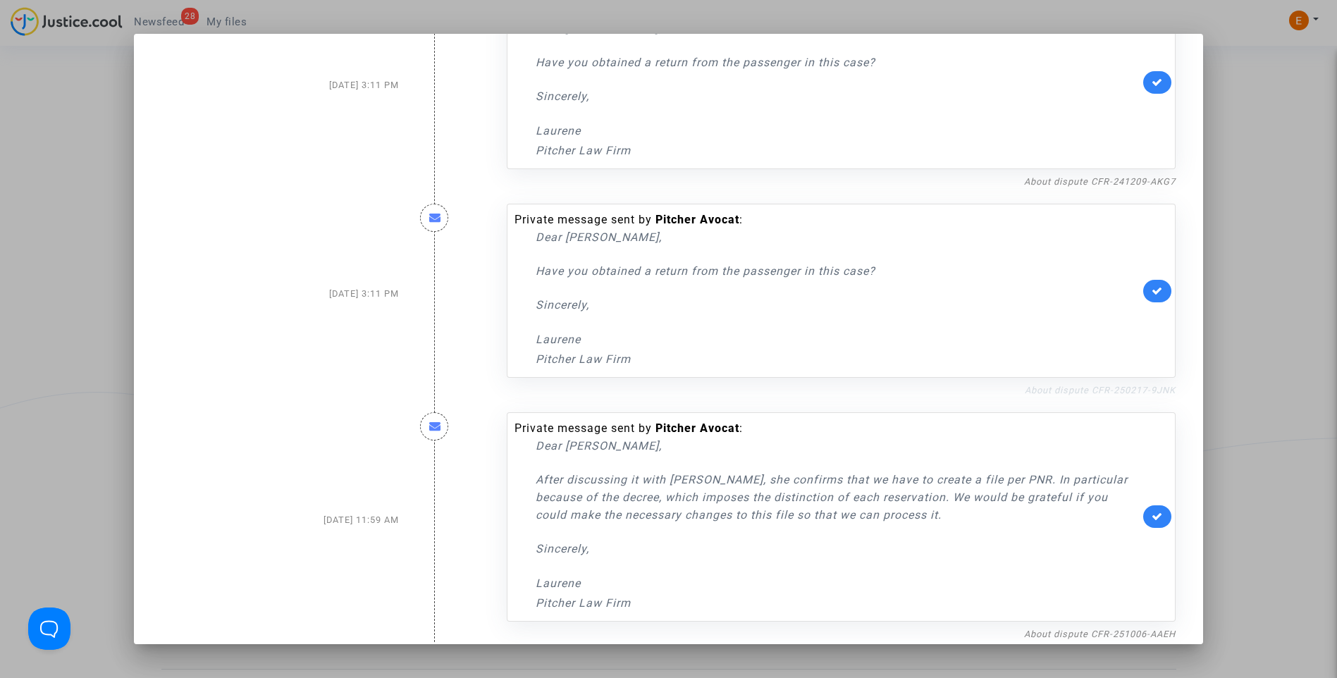
click at [1050, 392] on link "About dispute CFR-250217-9JNK" at bounding box center [1100, 390] width 151 height 11
click at [1152, 298] on link at bounding box center [1157, 291] width 28 height 23
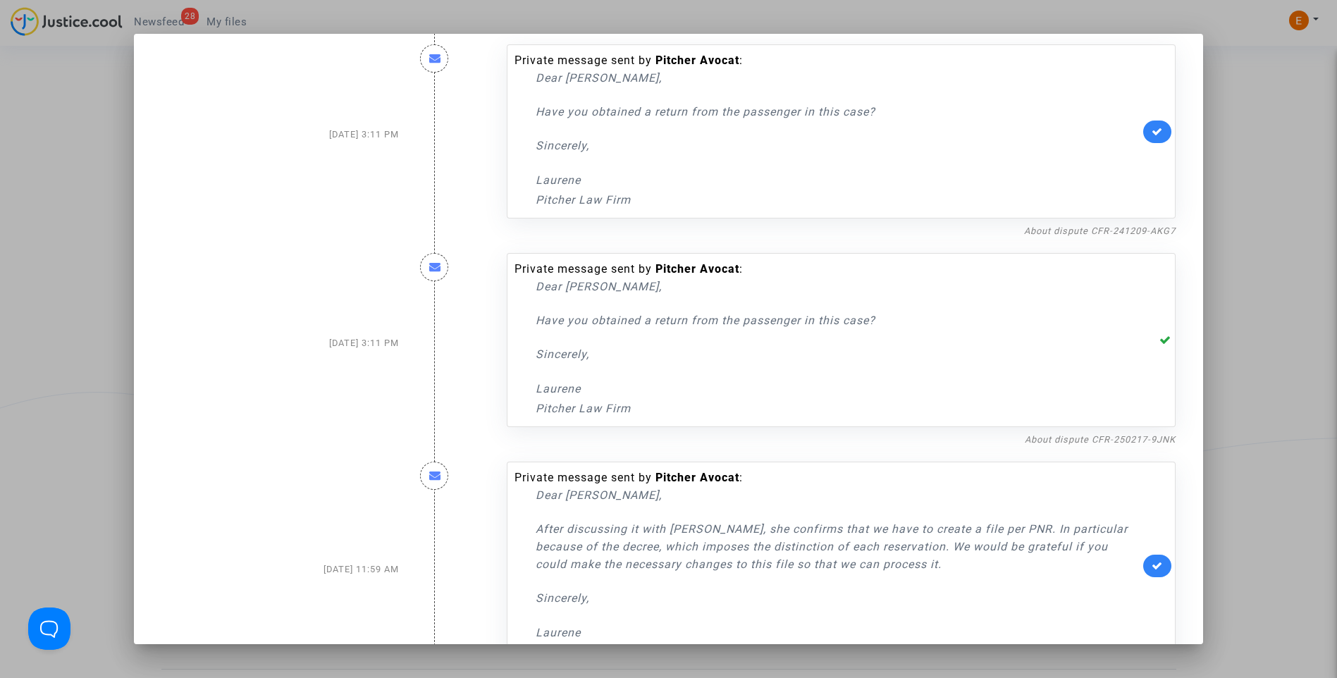
scroll to position [0, 0]
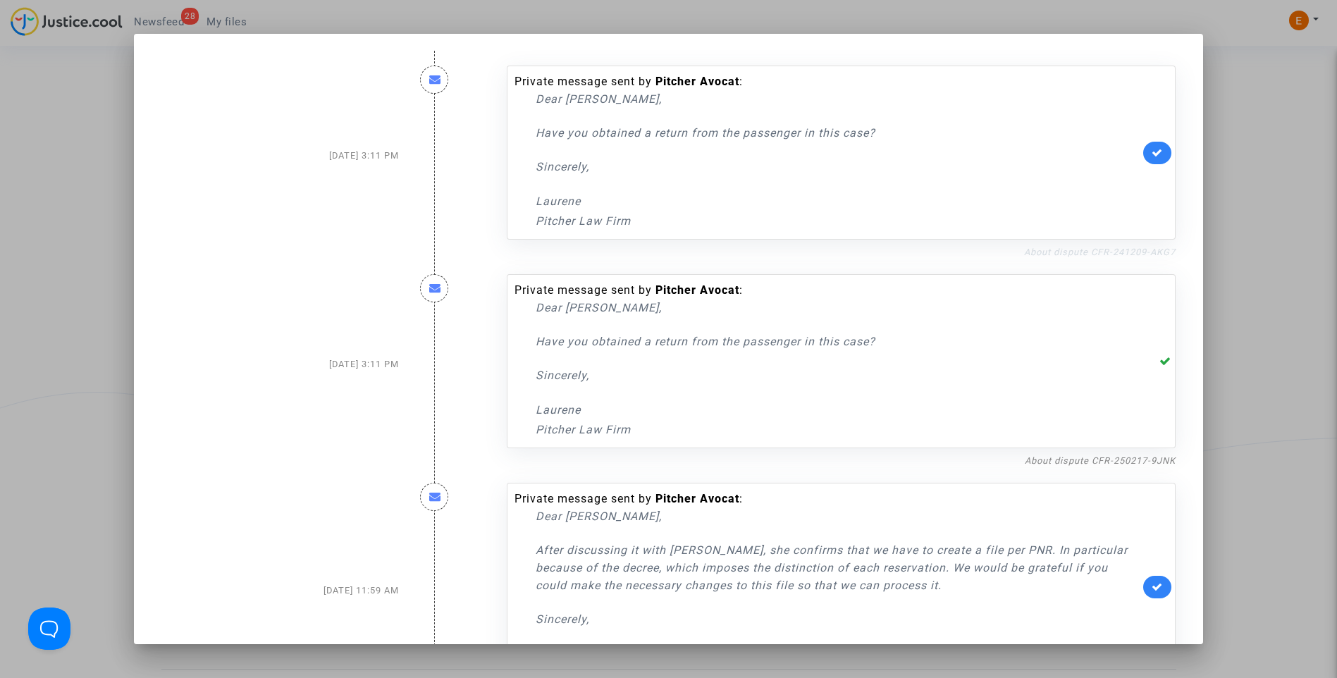
click at [1121, 257] on link "About dispute CFR-241209-AKG7" at bounding box center [1100, 252] width 152 height 11
click at [1161, 156] on link at bounding box center [1157, 153] width 28 height 23
click at [1267, 164] on div at bounding box center [668, 339] width 1337 height 678
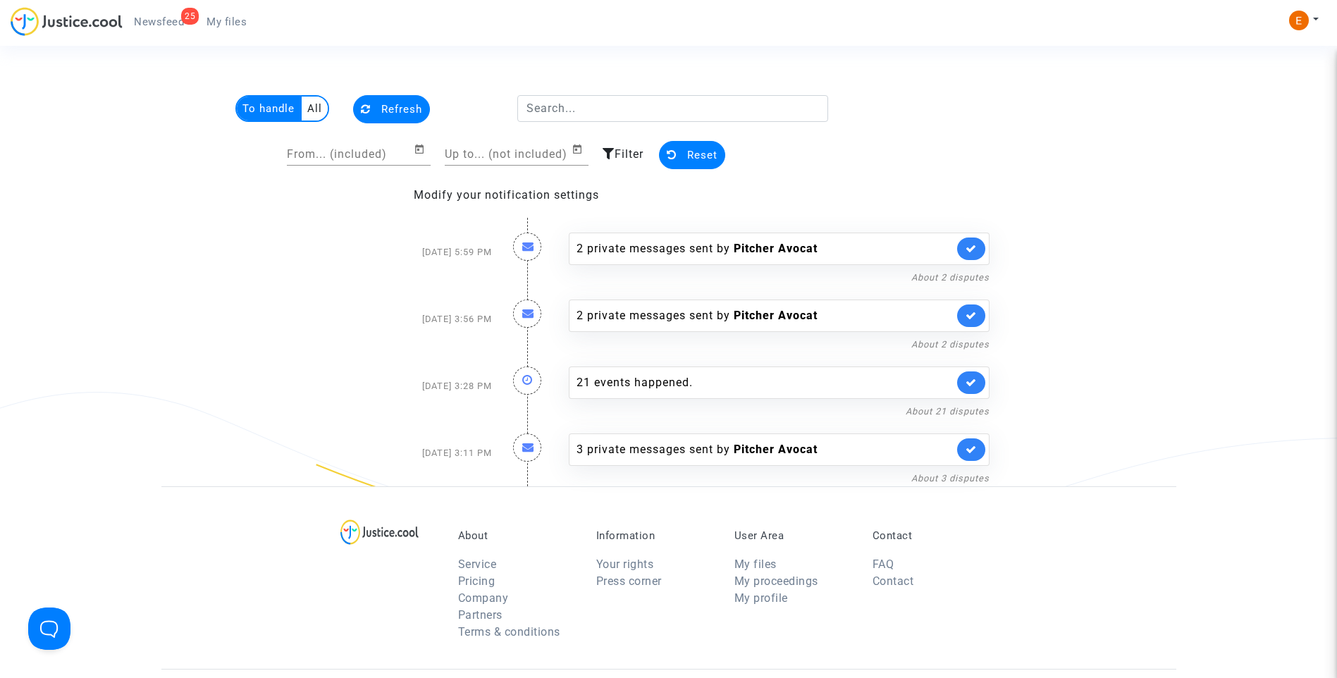
click at [213, 18] on span "My files" at bounding box center [227, 22] width 40 height 13
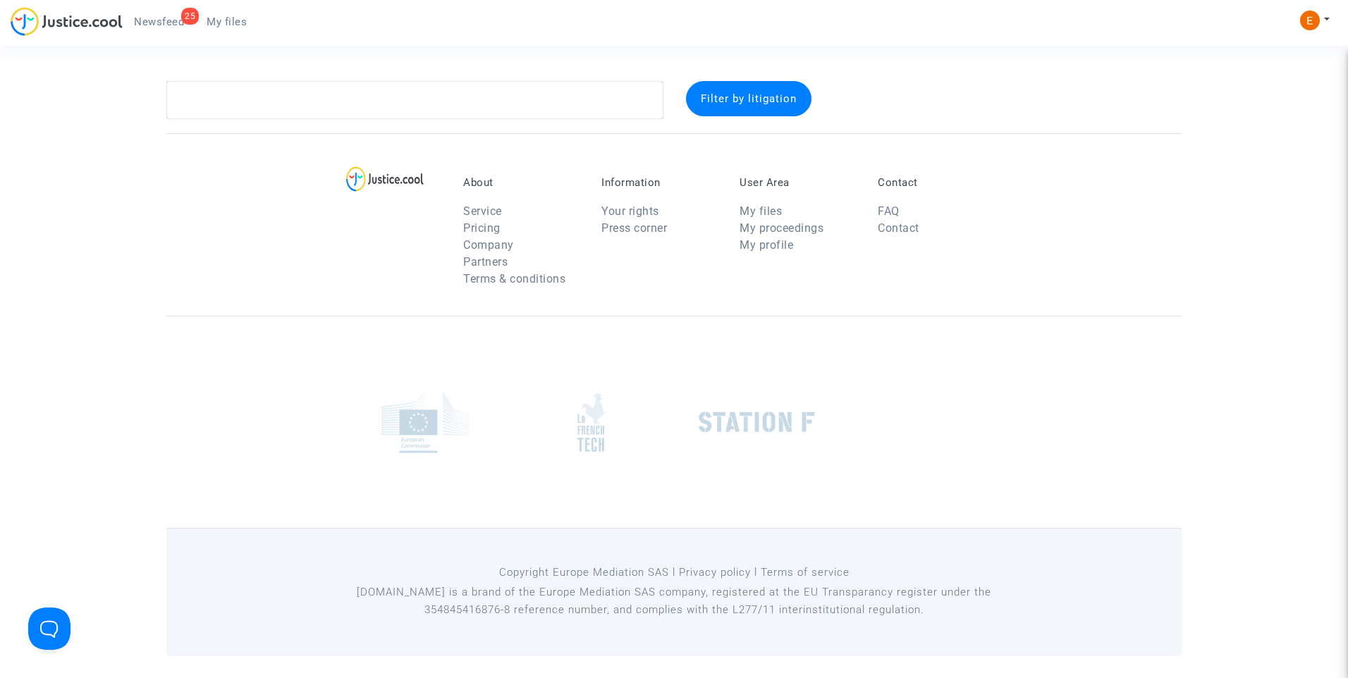
click at [171, 16] on span "Newsfeed" at bounding box center [159, 22] width 50 height 13
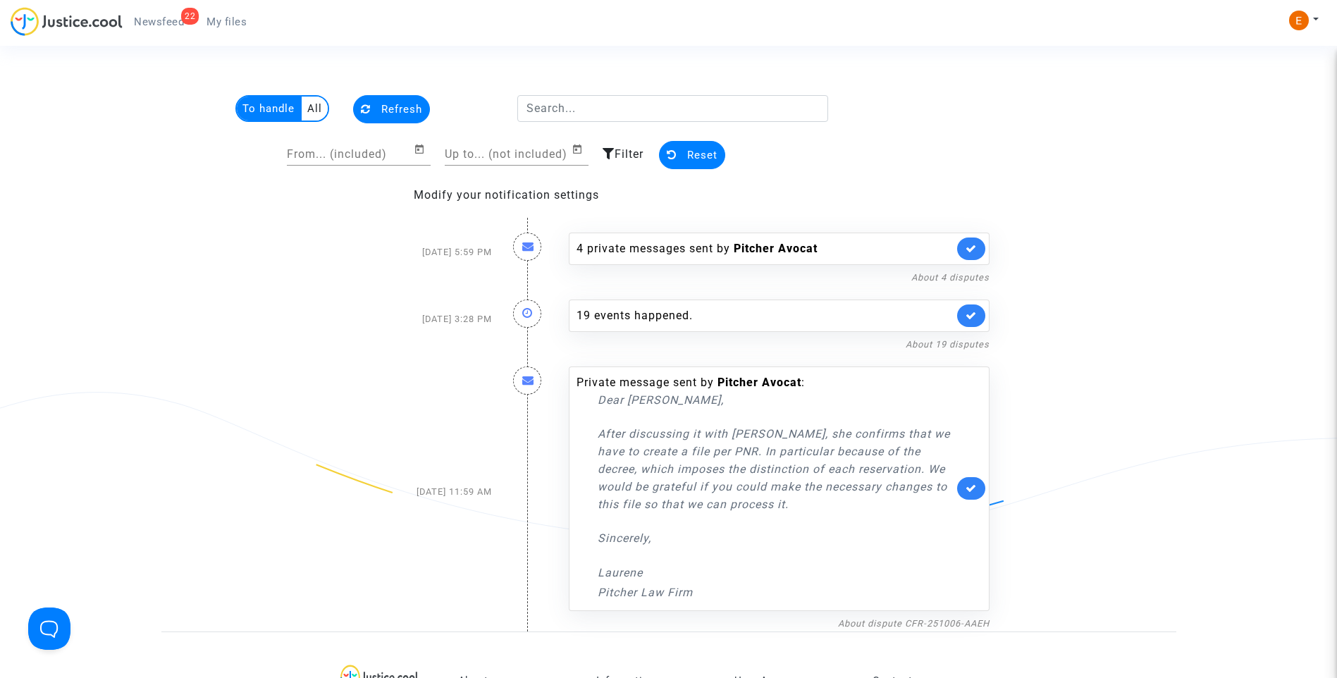
click at [234, 21] on span "My files" at bounding box center [227, 22] width 40 height 13
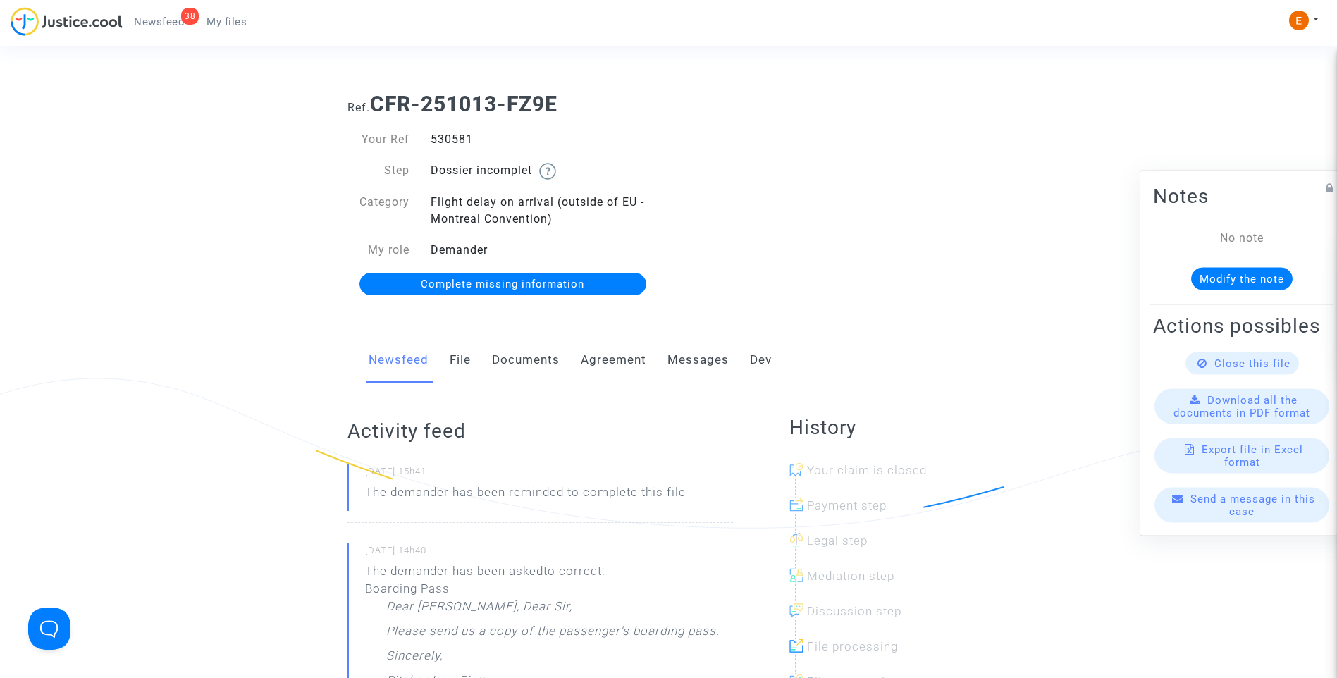
click at [457, 137] on div "530581" at bounding box center [544, 139] width 249 height 17
copy div "530581"
drag, startPoint x: 543, startPoint y: 355, endPoint x: 627, endPoint y: 388, distance: 90.8
click at [543, 355] on link "Documents" at bounding box center [526, 360] width 68 height 47
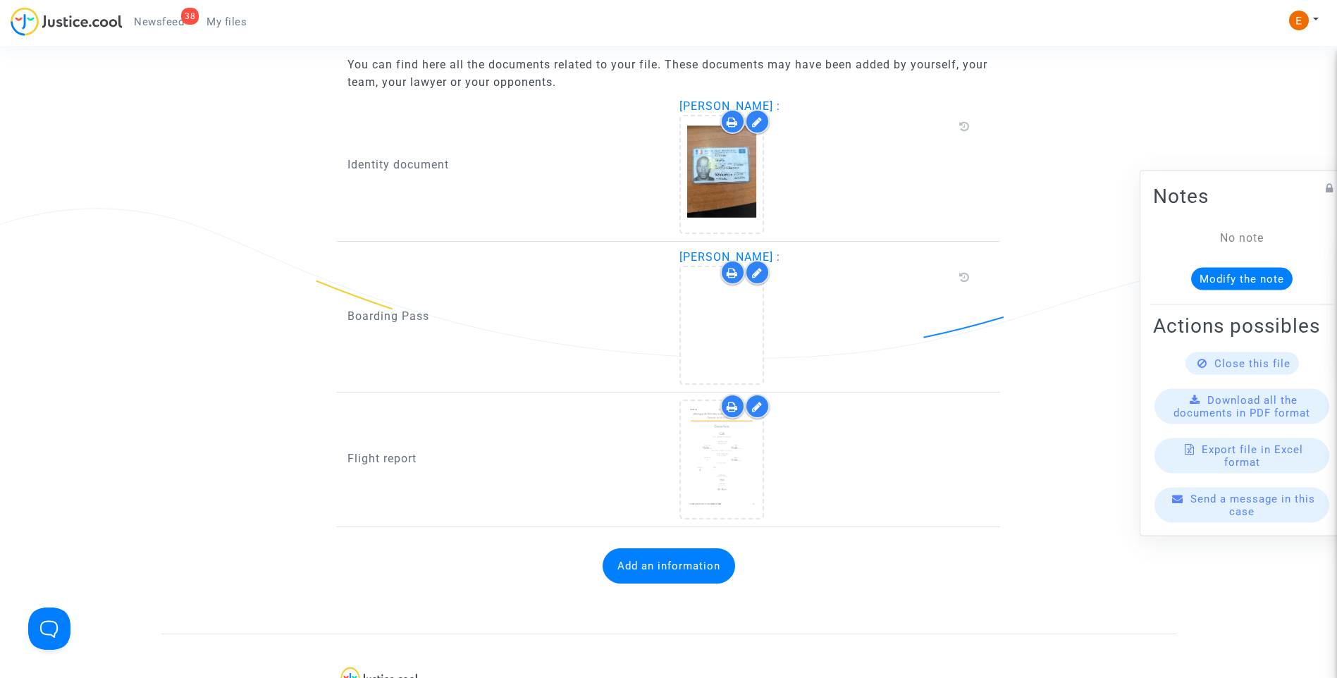
scroll to position [916, 0]
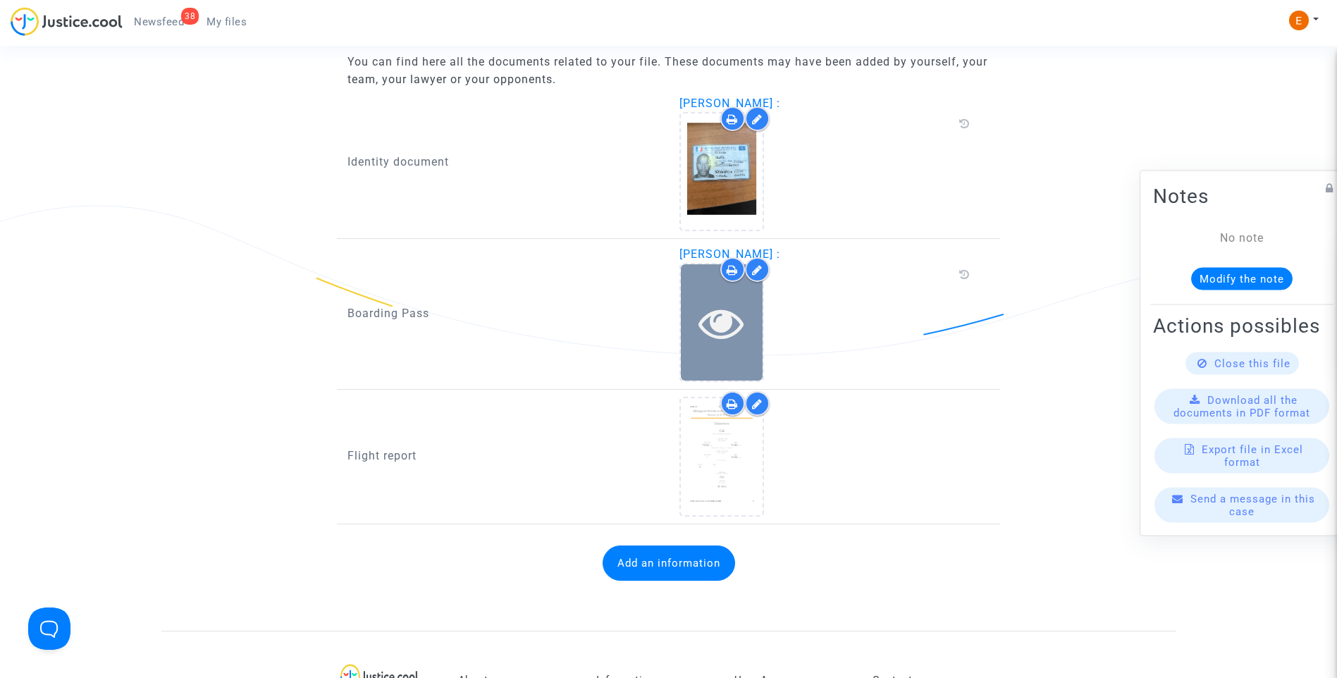
click at [717, 330] on icon at bounding box center [721, 322] width 46 height 45
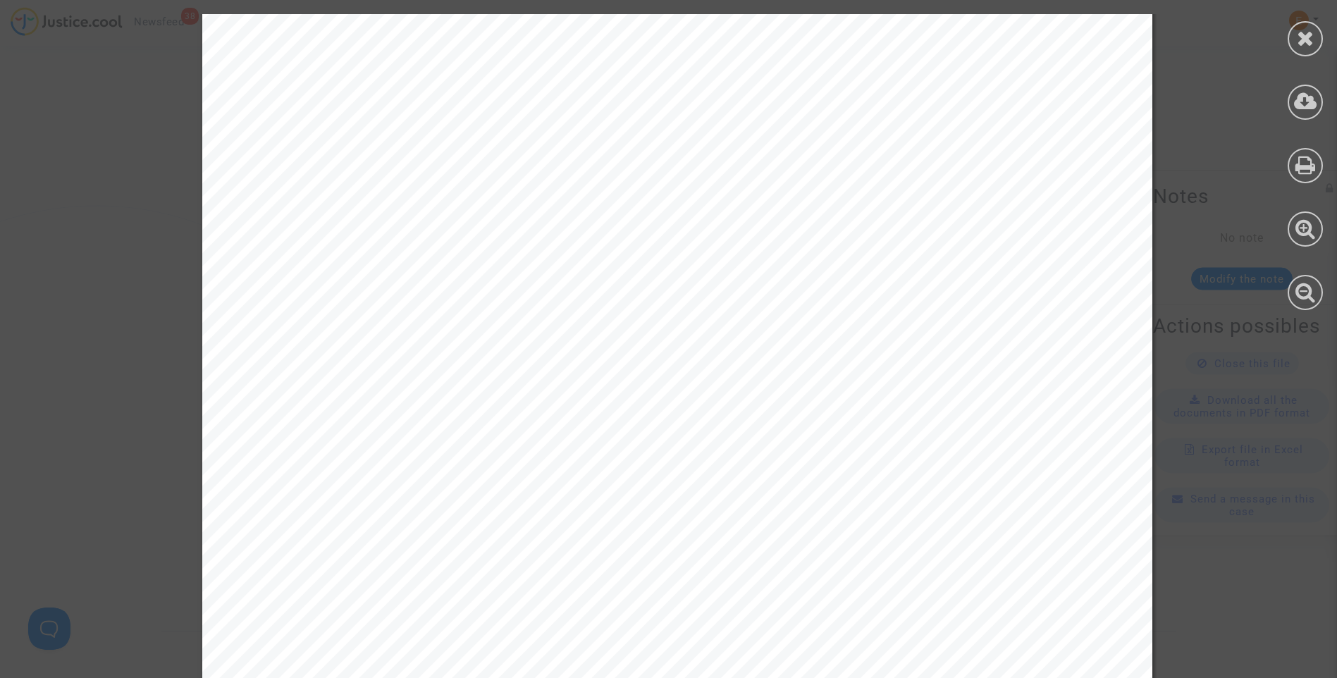
scroll to position [0, 0]
click at [1305, 43] on icon at bounding box center [1306, 37] width 18 height 21
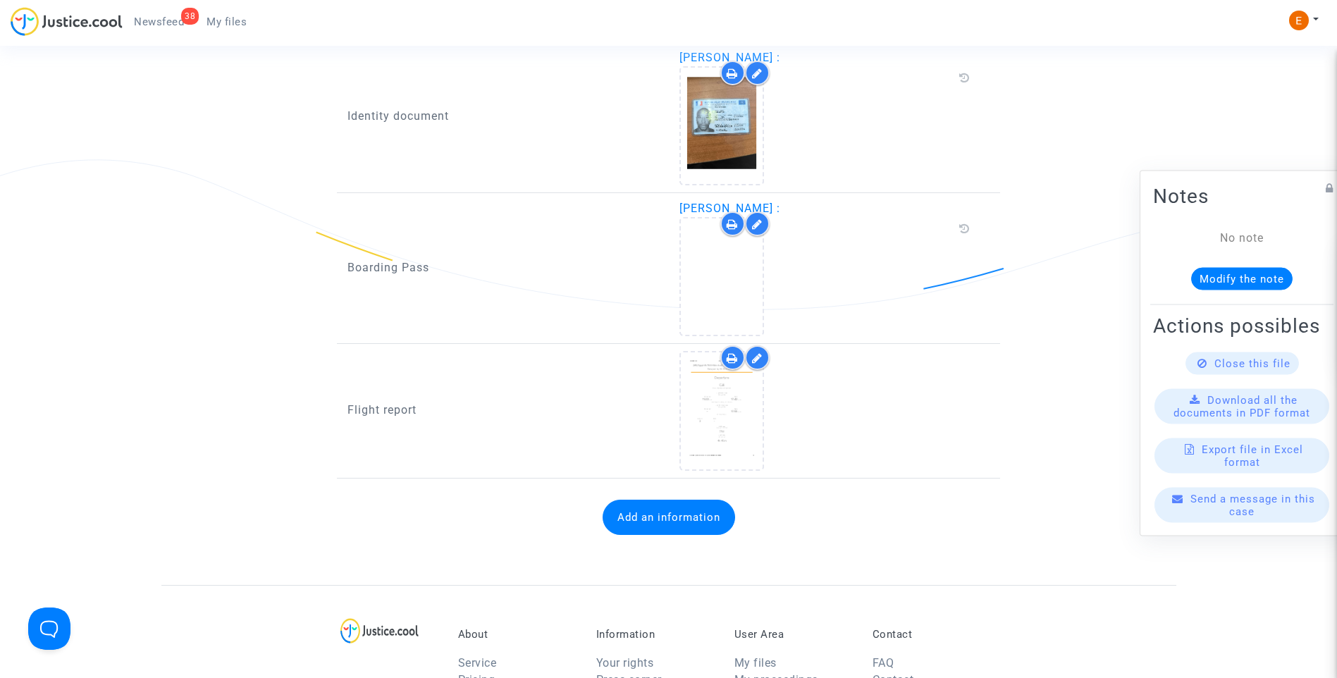
scroll to position [987, 0]
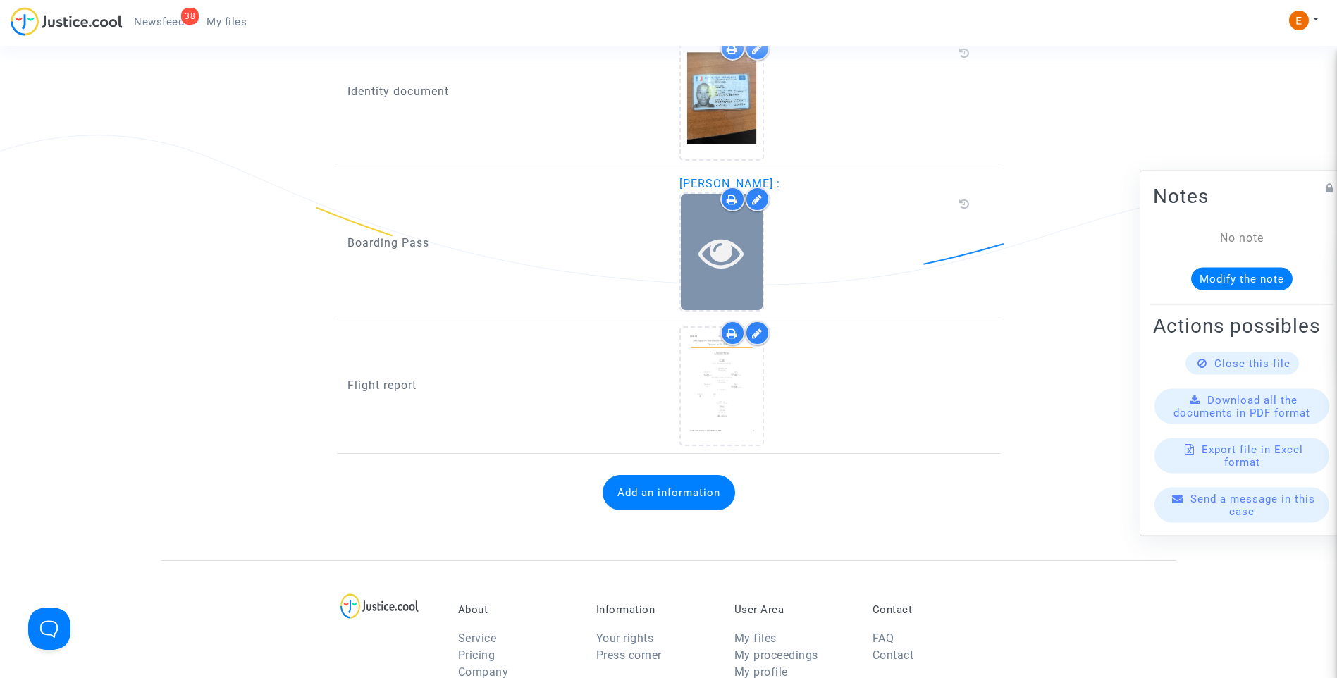
click at [723, 261] on icon at bounding box center [721, 252] width 46 height 45
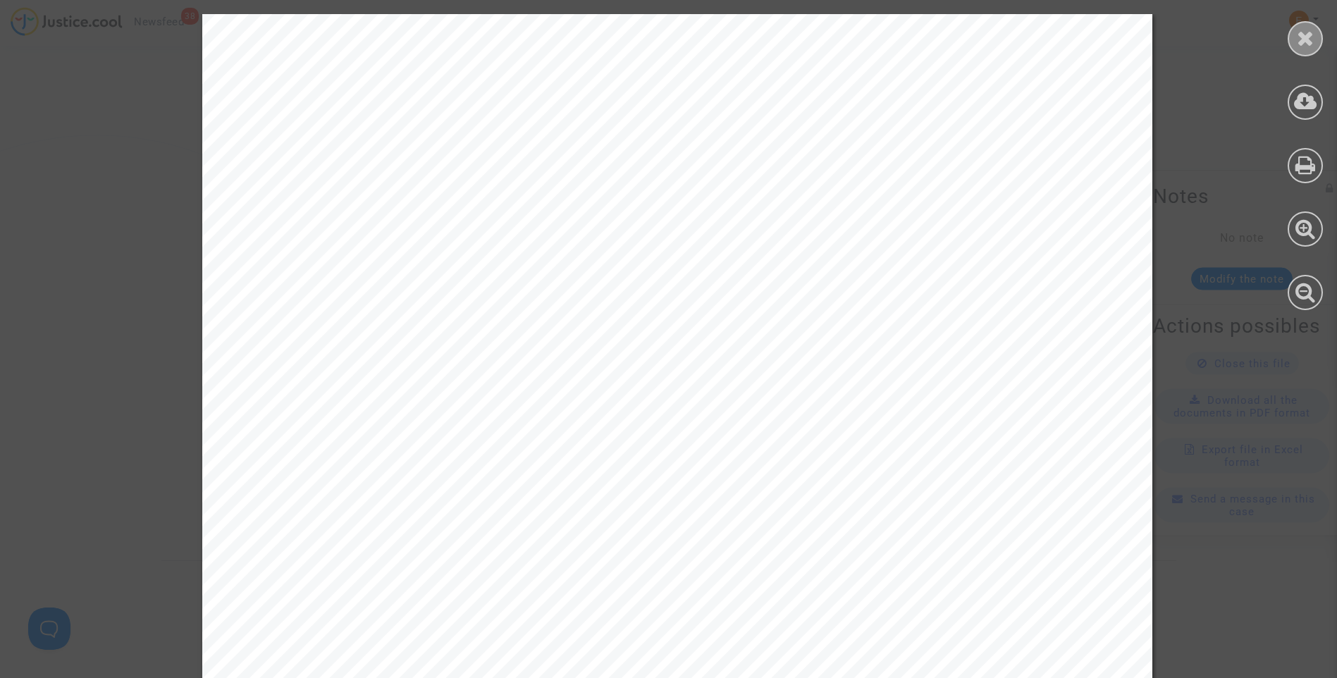
click at [1316, 44] on div at bounding box center [1305, 38] width 35 height 35
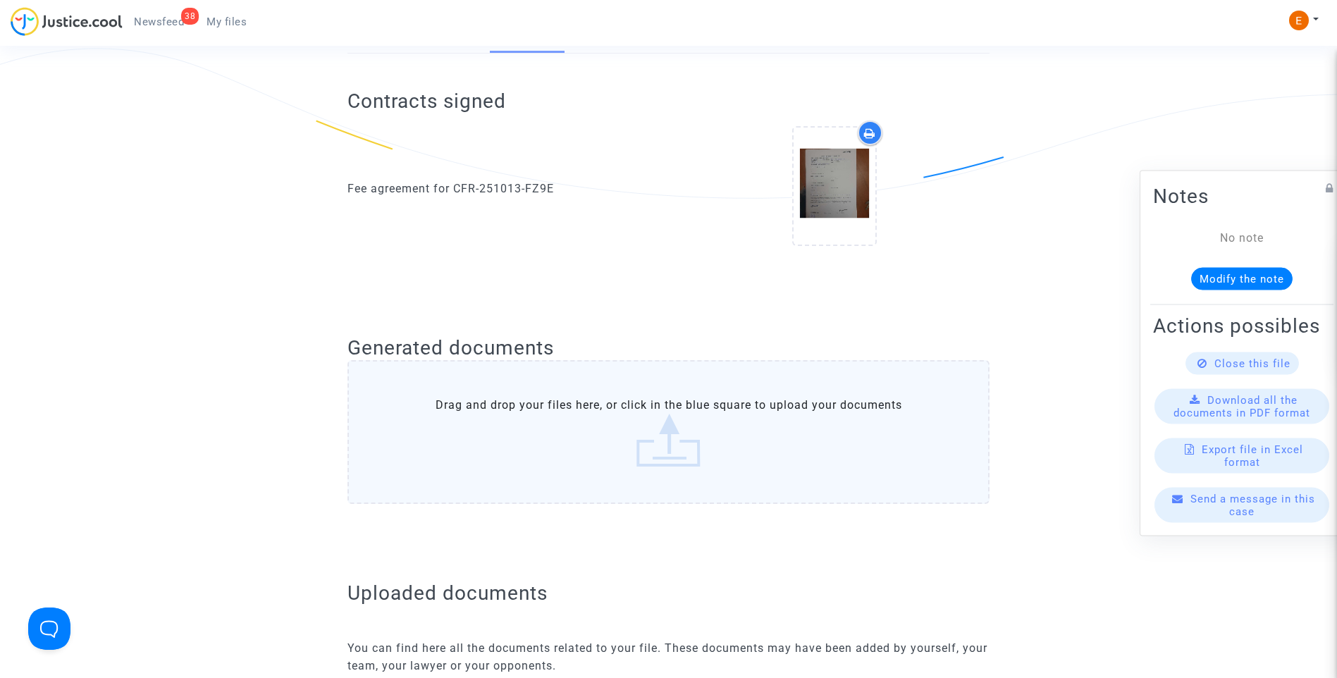
scroll to position [141, 0]
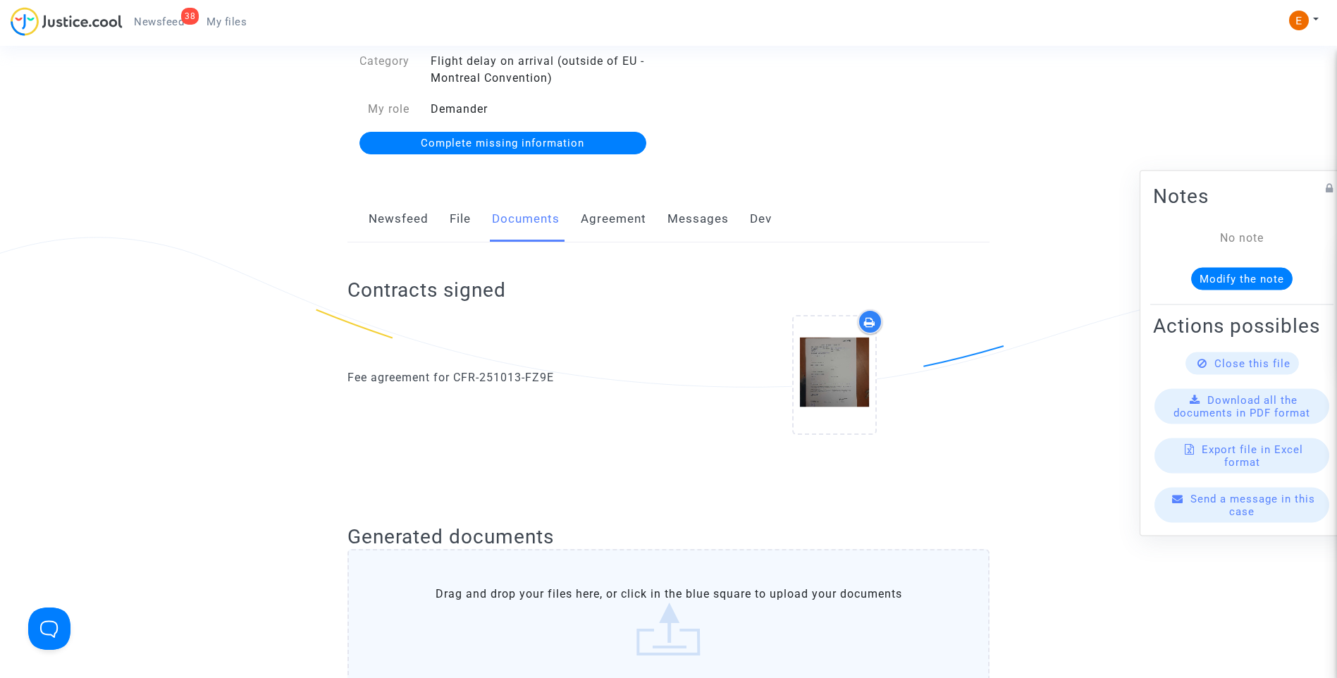
click at [390, 230] on link "Newsfeed" at bounding box center [399, 219] width 60 height 47
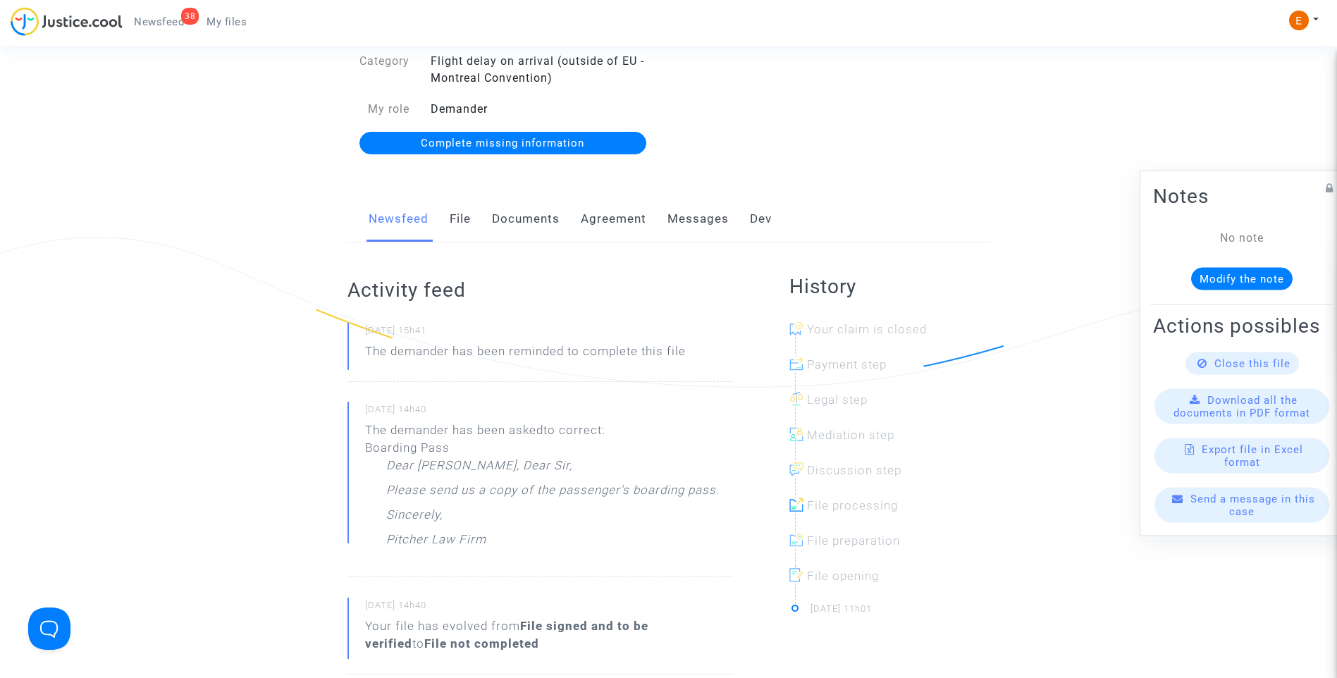
click at [519, 229] on link "Documents" at bounding box center [526, 219] width 68 height 47
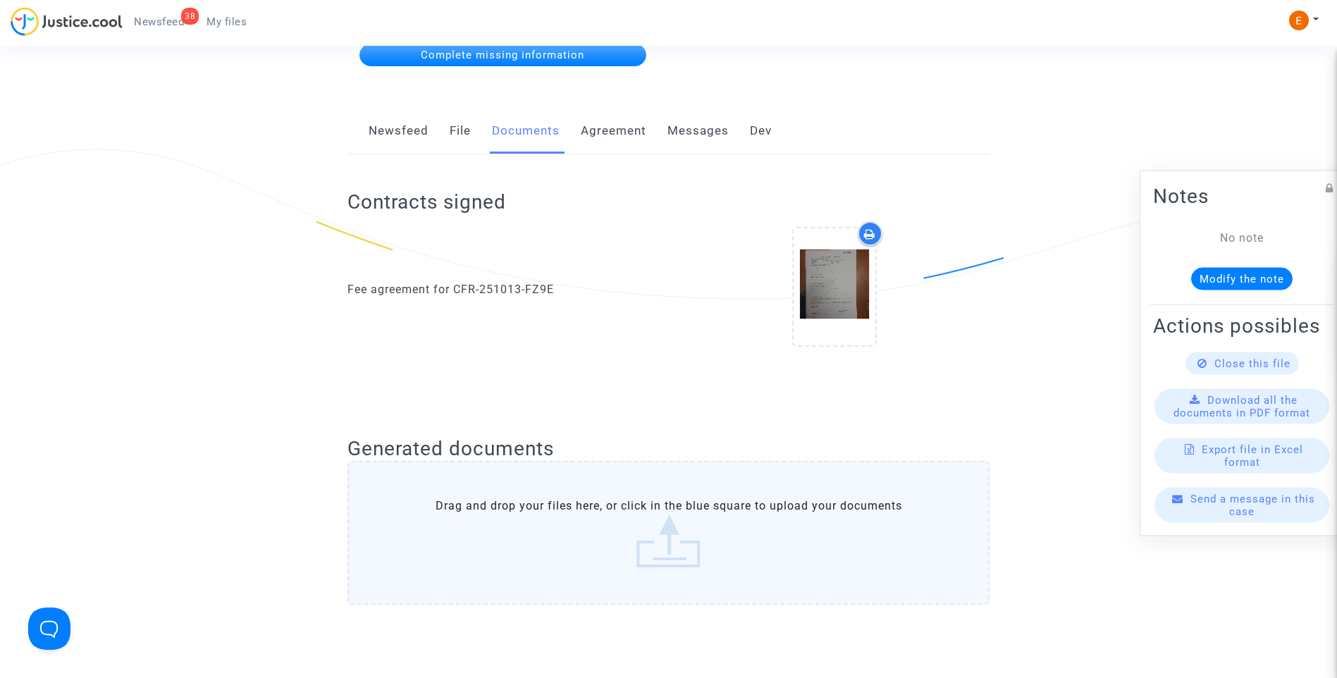
scroll to position [211, 0]
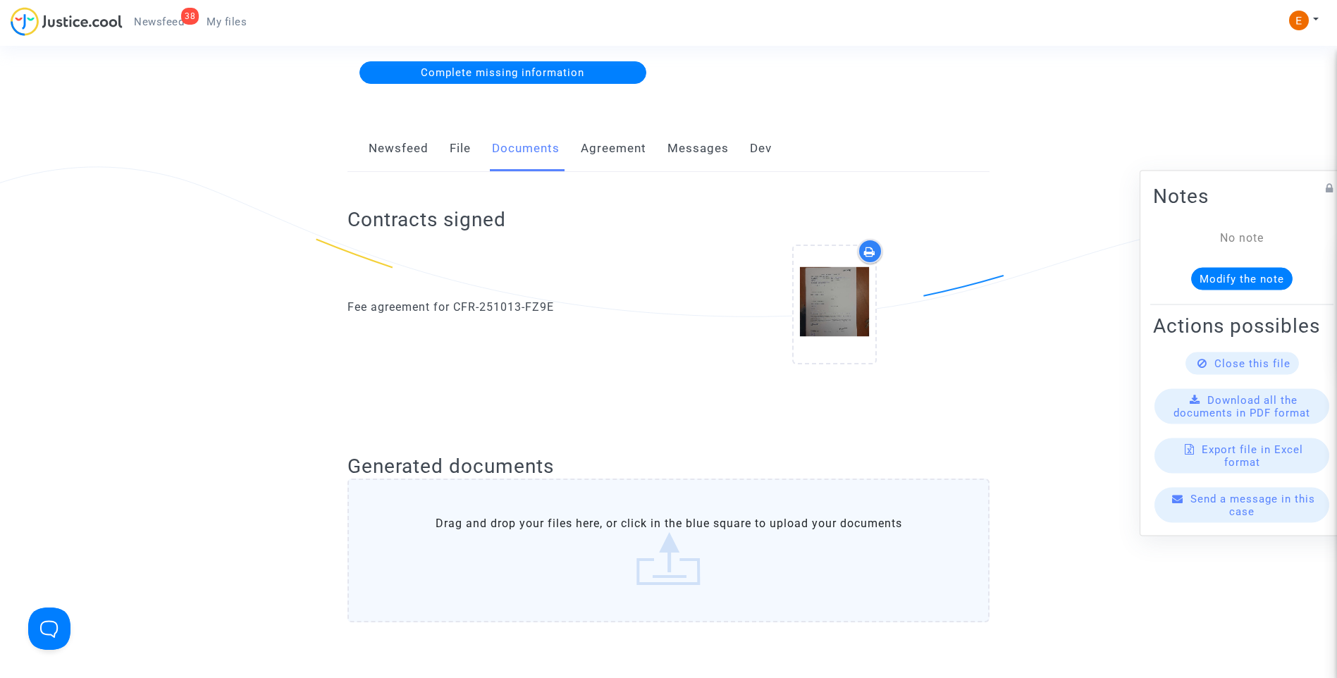
click at [407, 155] on link "Newsfeed" at bounding box center [399, 148] width 60 height 47
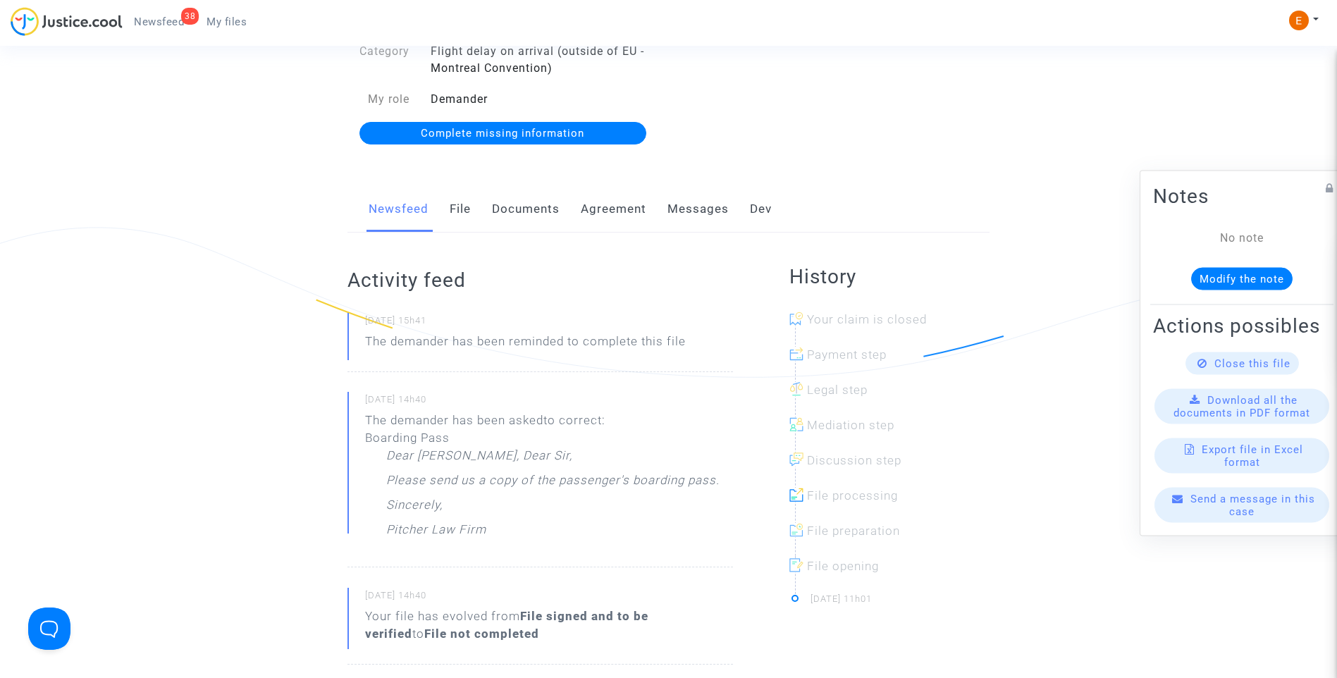
scroll to position [70, 0]
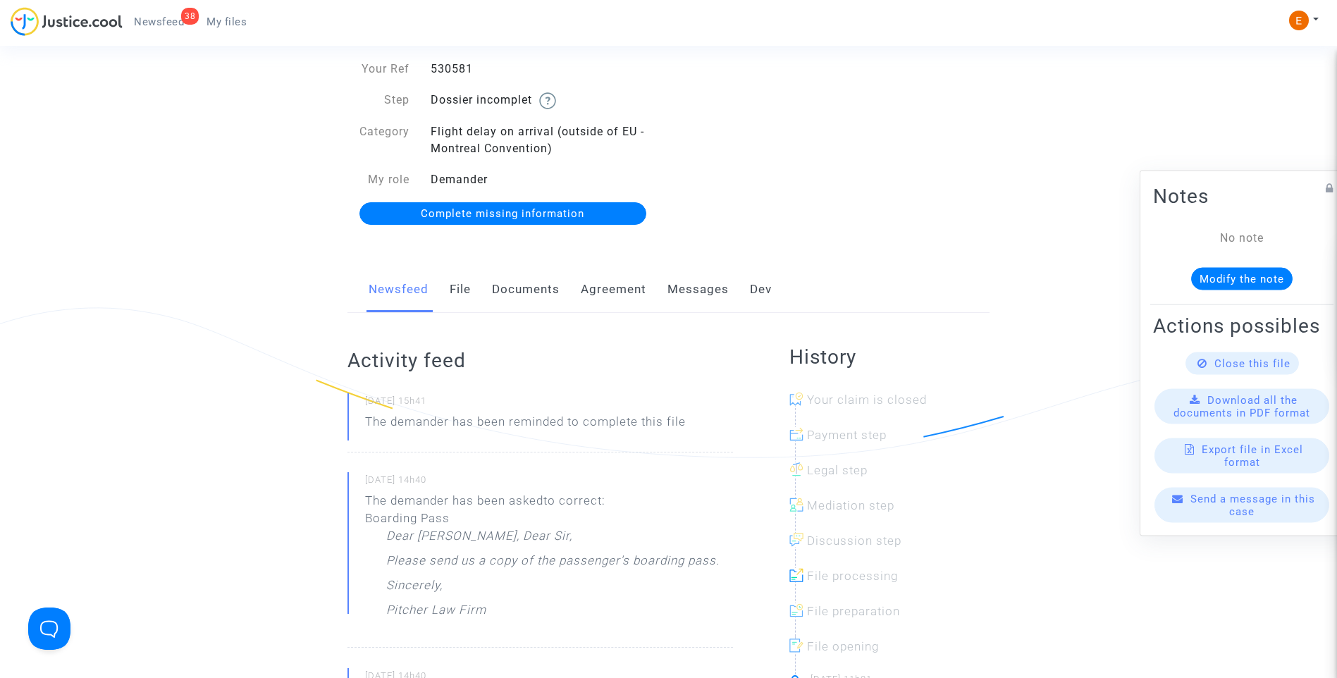
drag, startPoint x: 503, startPoint y: 211, endPoint x: 709, endPoint y: 222, distance: 206.1
click at [503, 211] on span "Complete missing information" at bounding box center [503, 213] width 164 height 13
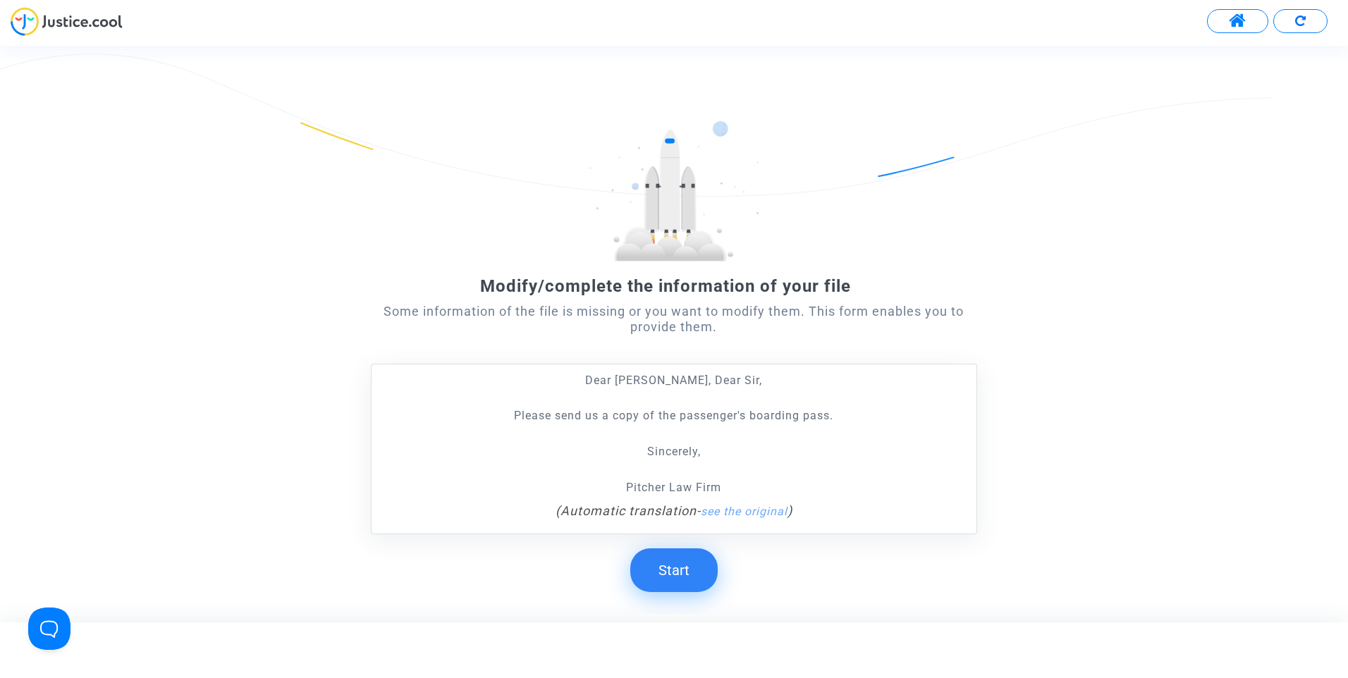
click at [678, 572] on button "Start" at bounding box center [673, 570] width 87 height 44
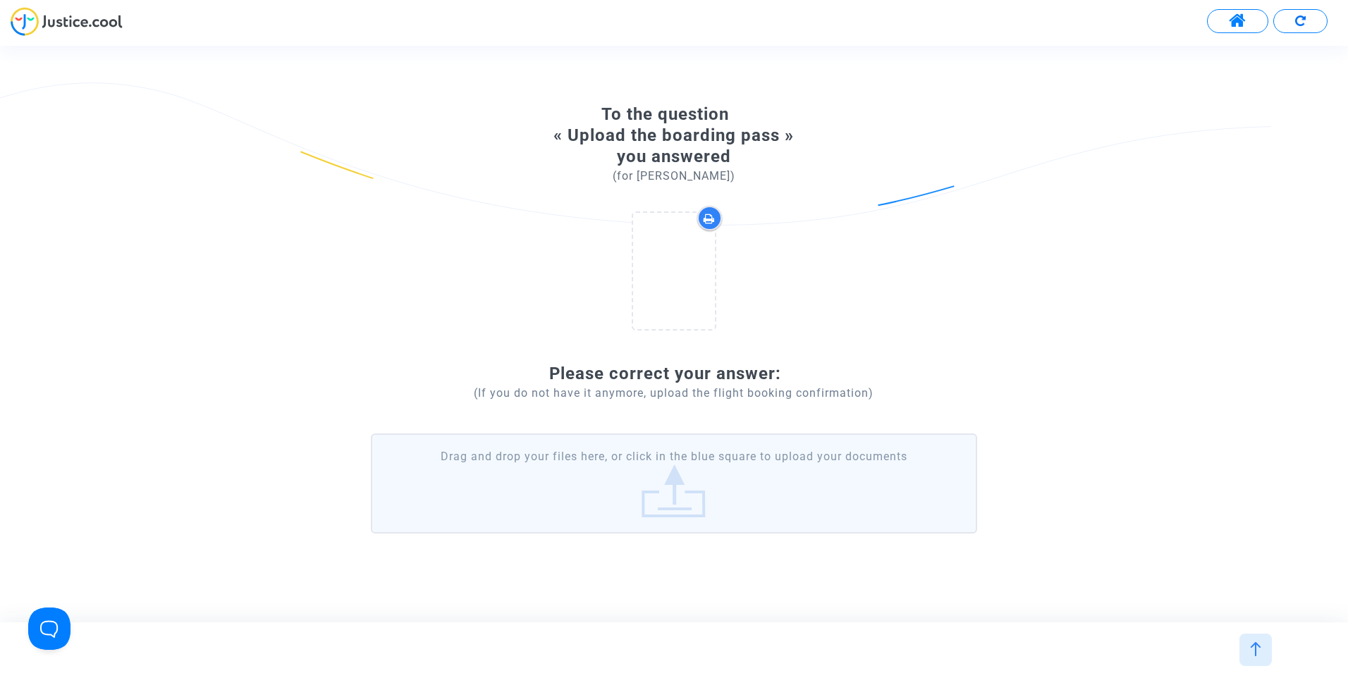
click at [686, 483] on label "Drag and drop your files here, or click in the blue square to upload your docum…" at bounding box center [674, 483] width 606 height 100
click at [0, 0] on input "Drag and drop your files here, or click in the blue square to upload your docum…" at bounding box center [0, 0] width 0 height 0
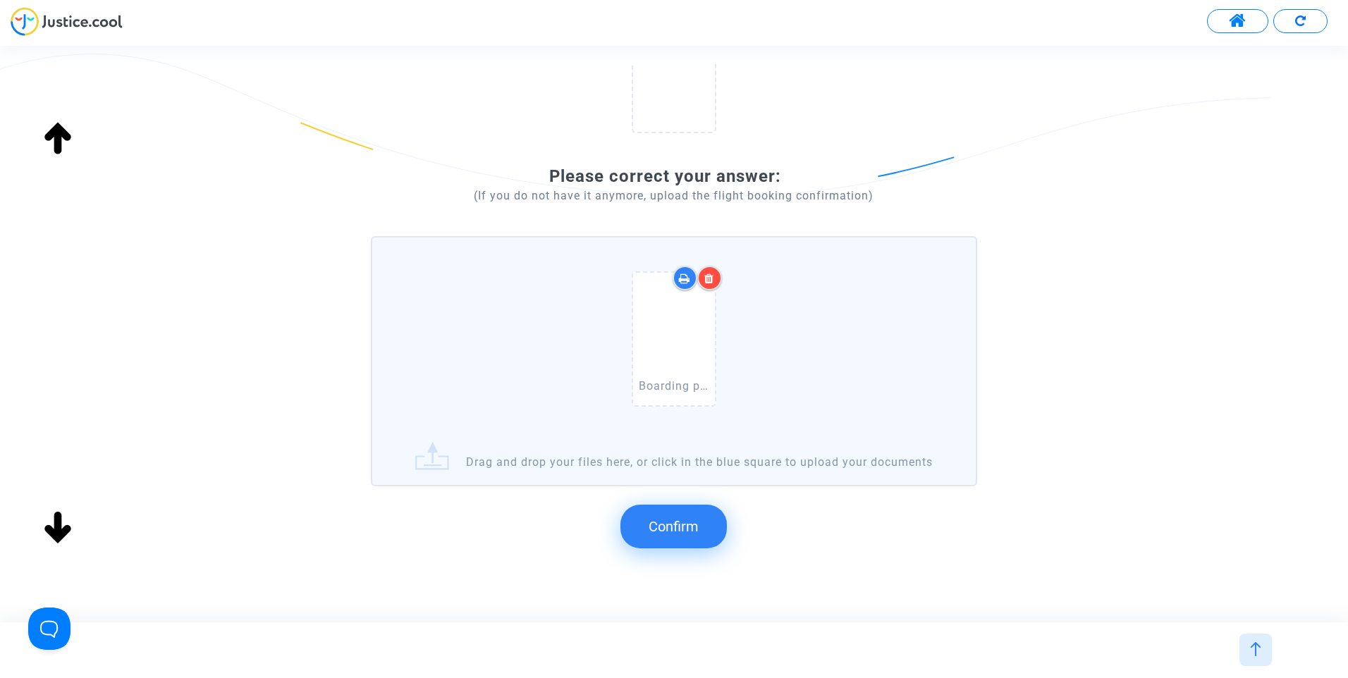
scroll to position [272, 0]
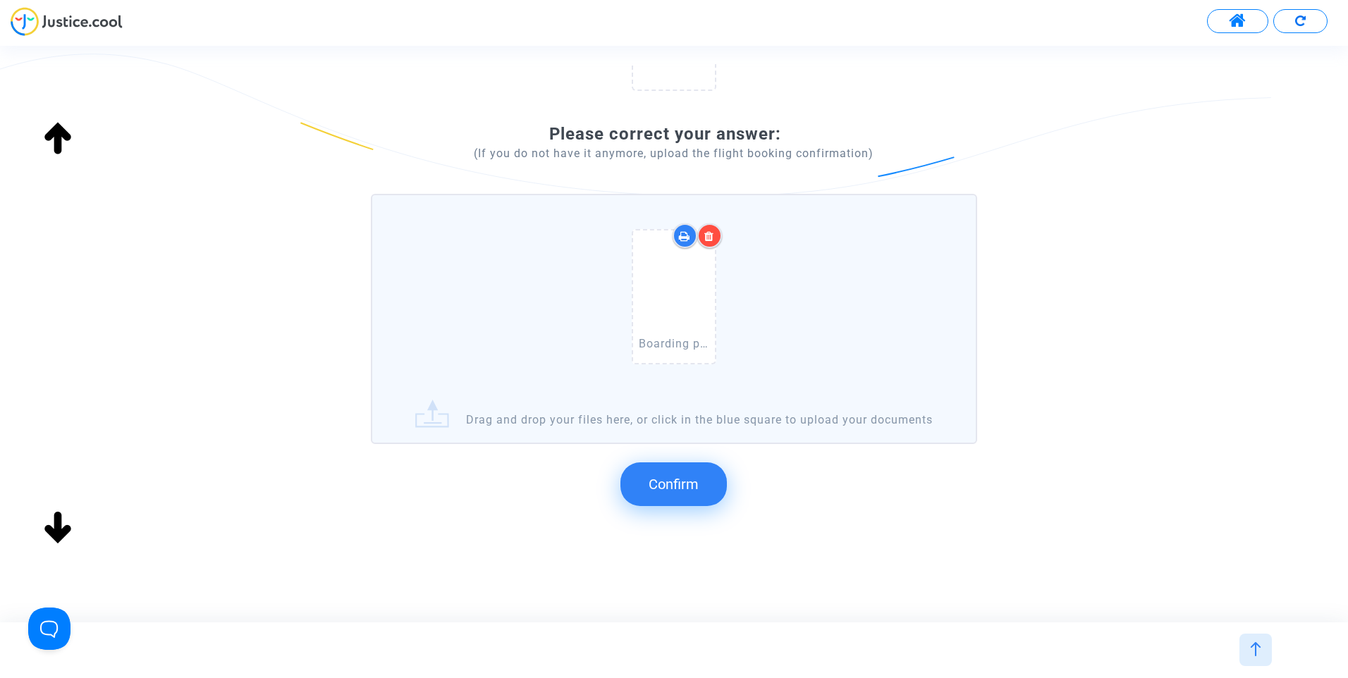
click at [700, 493] on button "Confirm" at bounding box center [673, 484] width 106 height 44
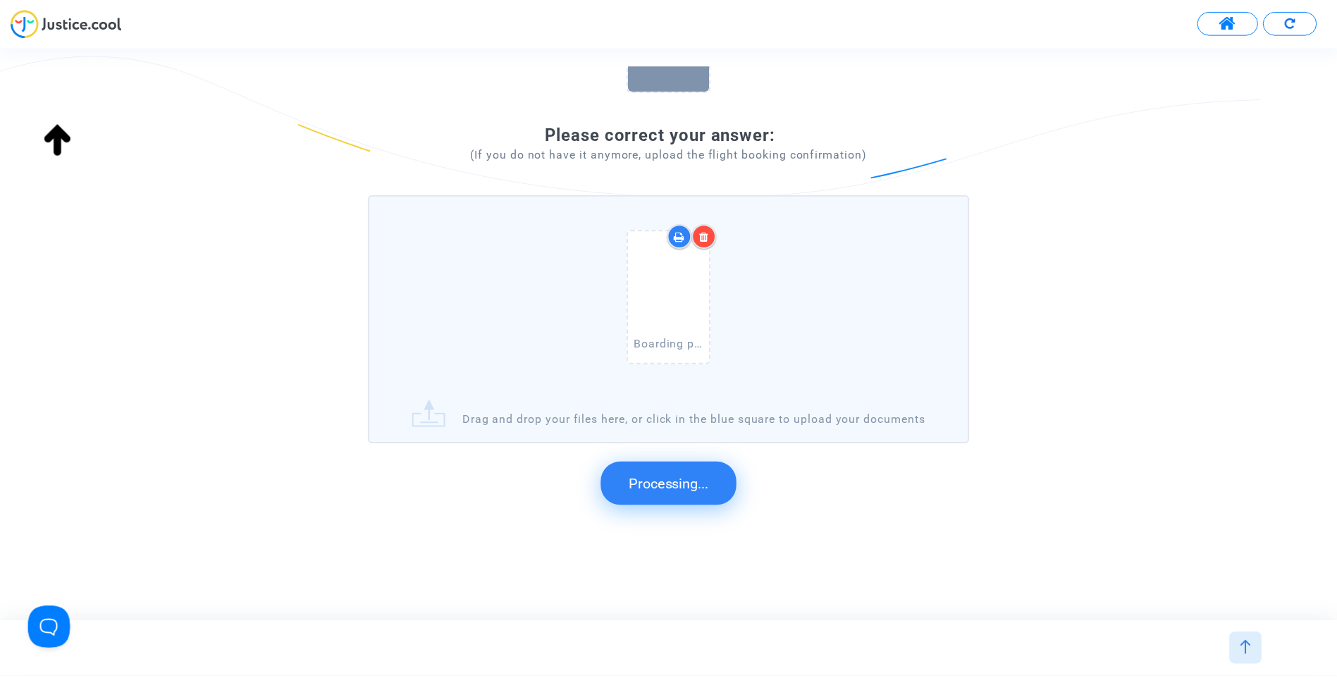
scroll to position [68, 0]
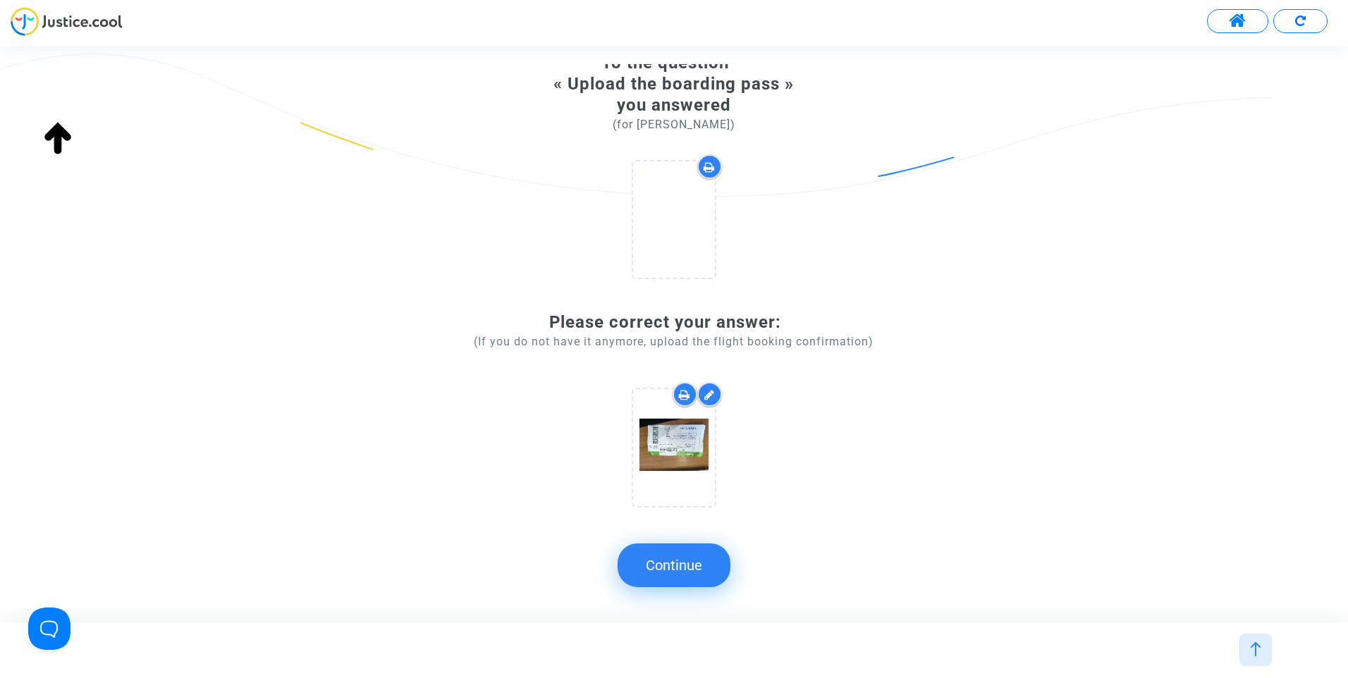
click at [688, 577] on button "Continue" at bounding box center [673, 565] width 113 height 44
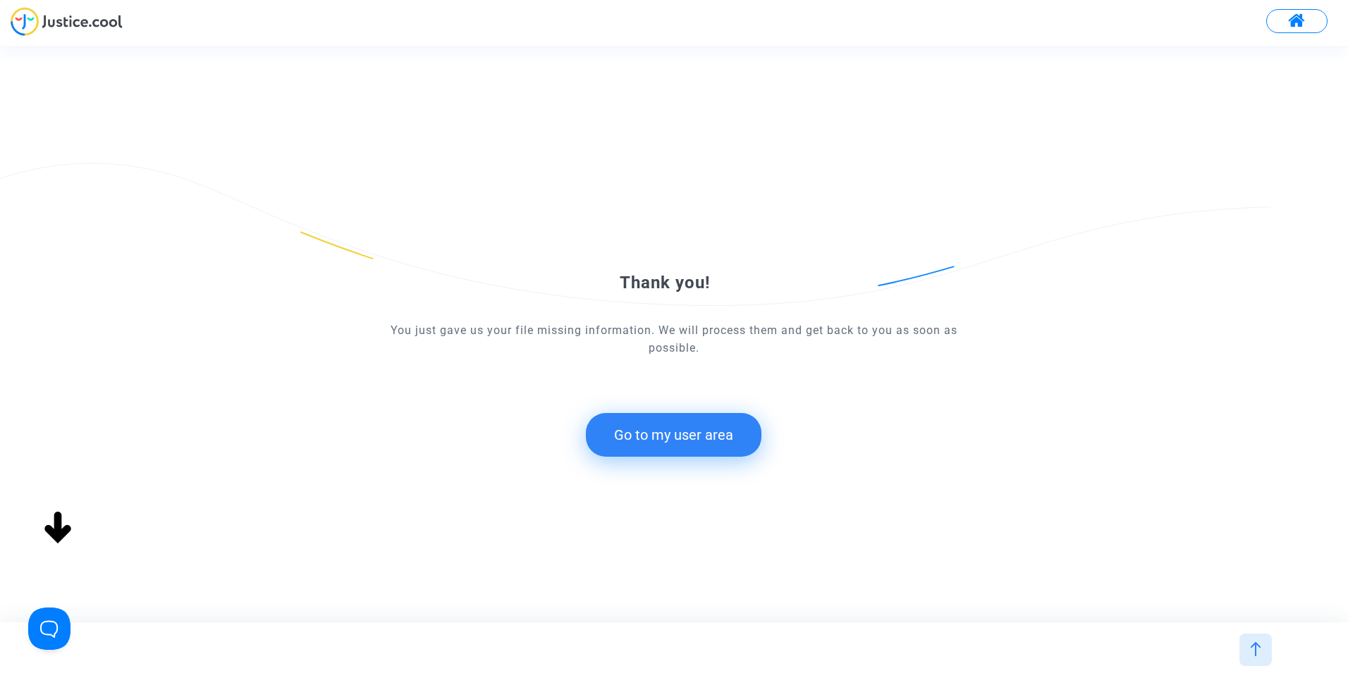
click at [711, 430] on button "Go to my user area" at bounding box center [673, 435] width 175 height 44
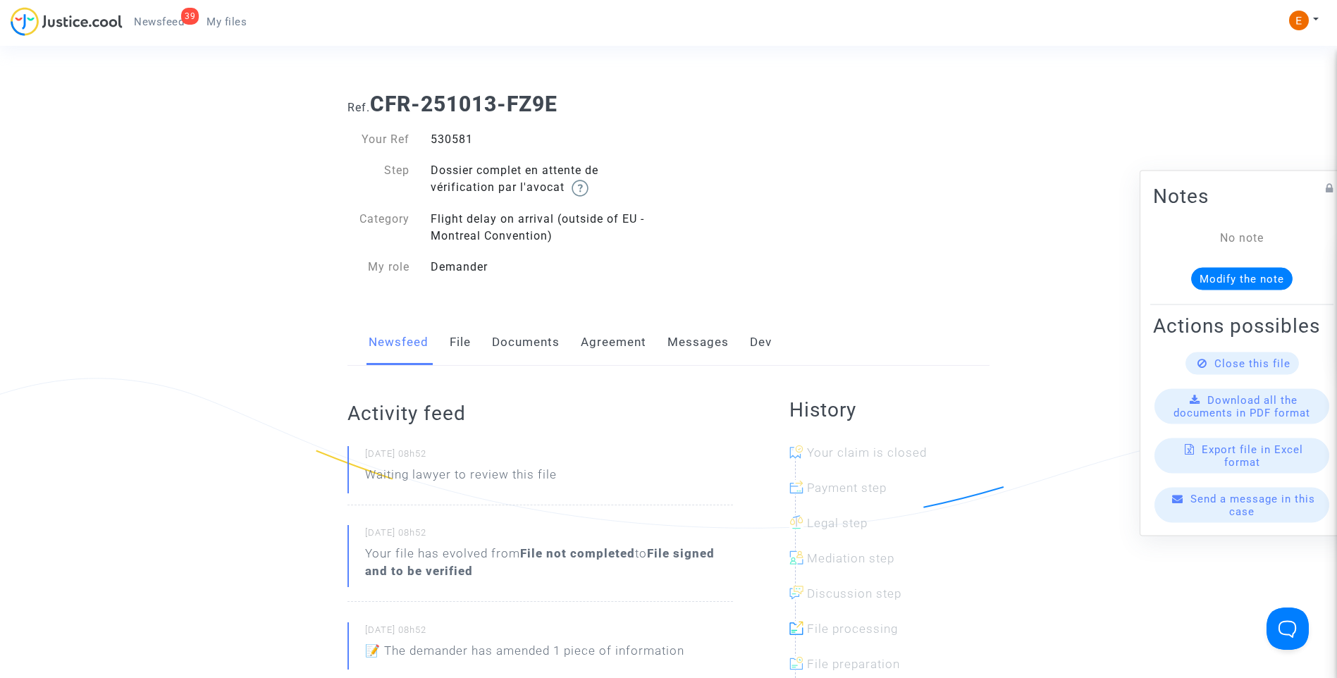
drag, startPoint x: 425, startPoint y: 278, endPoint x: 641, endPoint y: 270, distance: 216.5
click at [641, 270] on div "Your Ref 530581 Step Dossier complet en attente de vérification par l'avocat Ca…" at bounding box center [503, 203] width 332 height 173
drag, startPoint x: 512, startPoint y: 295, endPoint x: 891, endPoint y: 185, distance: 395.0
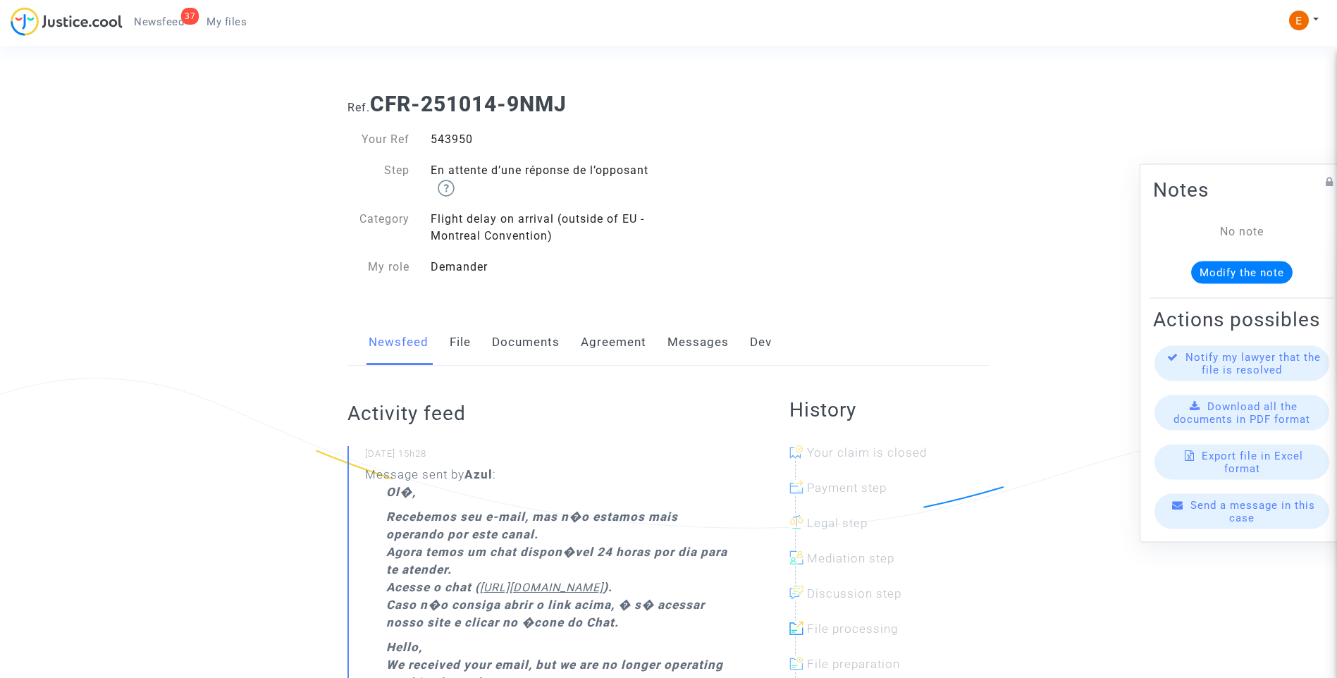
click at [447, 134] on div "543950" at bounding box center [544, 139] width 249 height 17
copy div "543950"
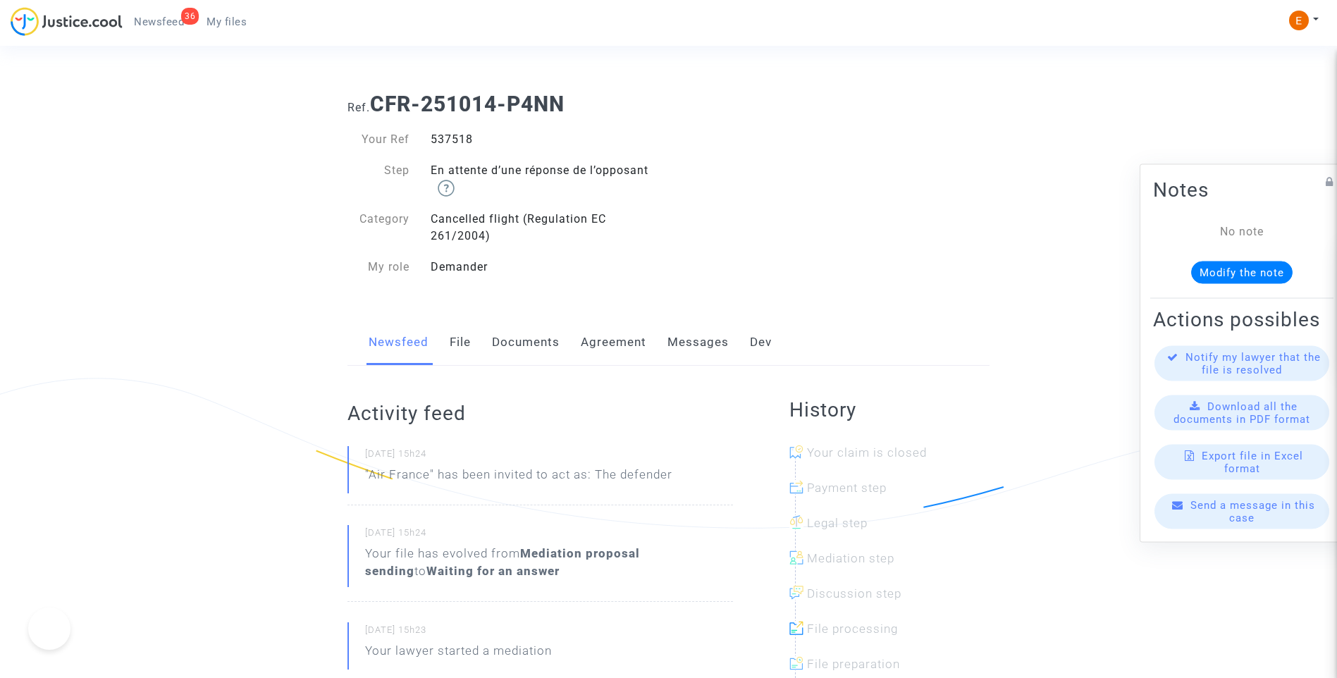
drag, startPoint x: 0, startPoint y: 0, endPoint x: 457, endPoint y: 137, distance: 477.6
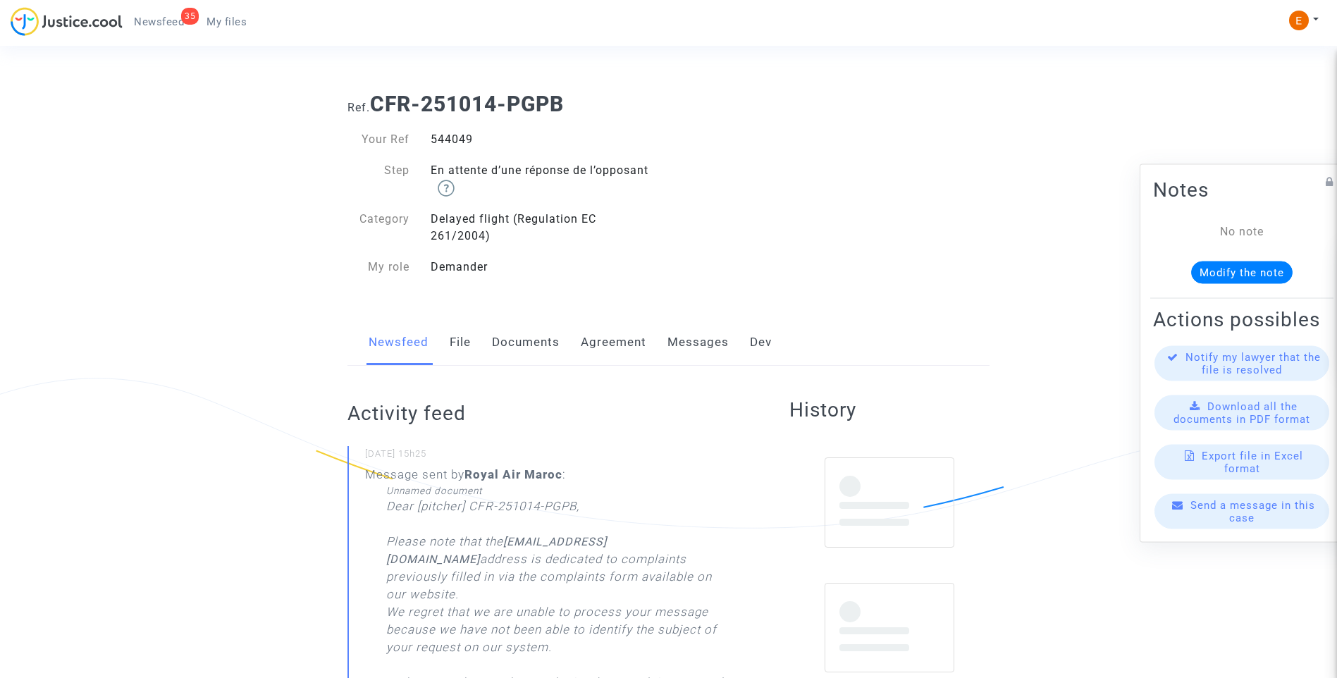
click at [455, 141] on div "544049" at bounding box center [544, 139] width 249 height 17
copy div "544049"
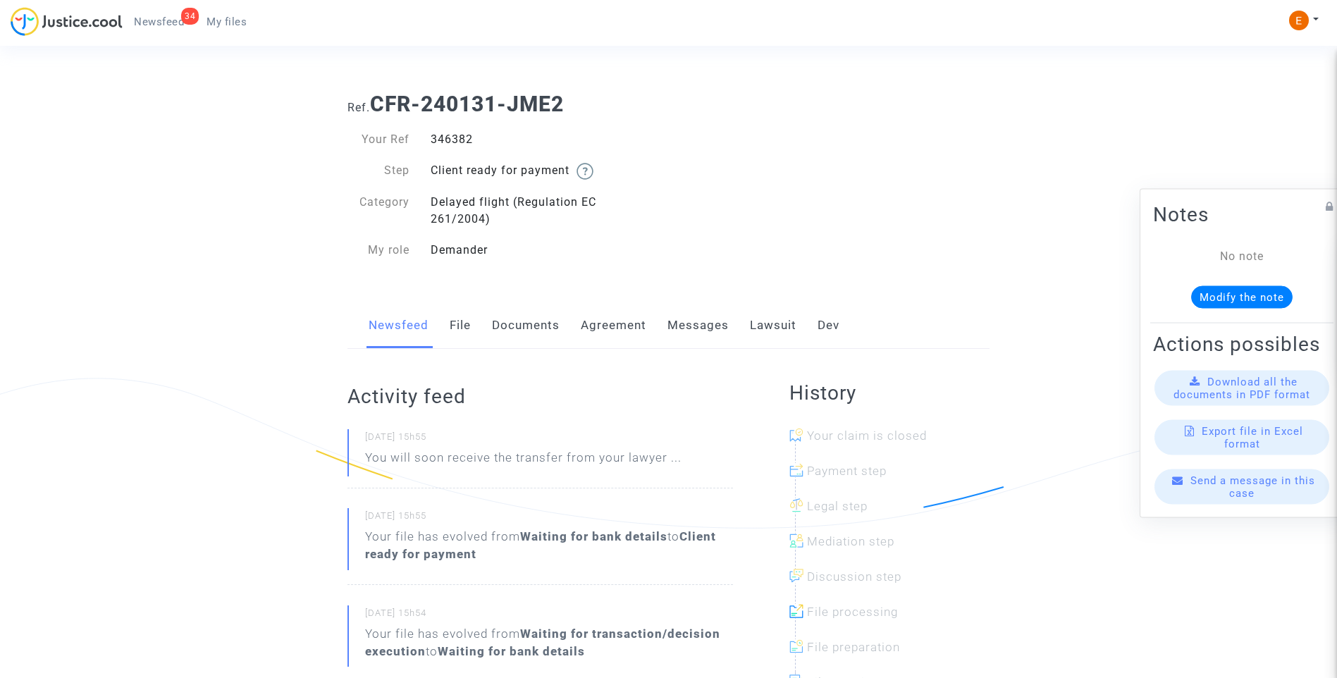
click at [448, 141] on div "346382" at bounding box center [544, 139] width 249 height 17
copy div "346382"
click at [449, 141] on div "390822" at bounding box center [544, 139] width 249 height 17
drag, startPoint x: 0, startPoint y: 0, endPoint x: 449, endPoint y: 140, distance: 470.1
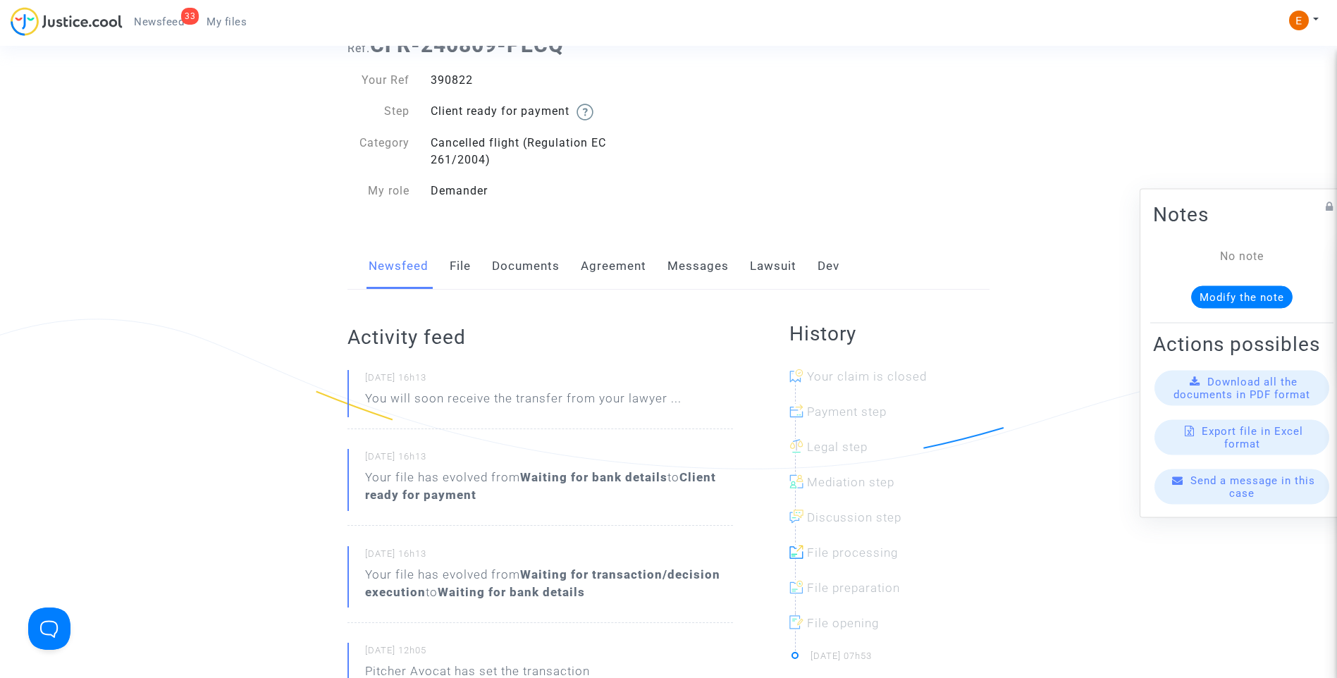
scroll to position [141, 0]
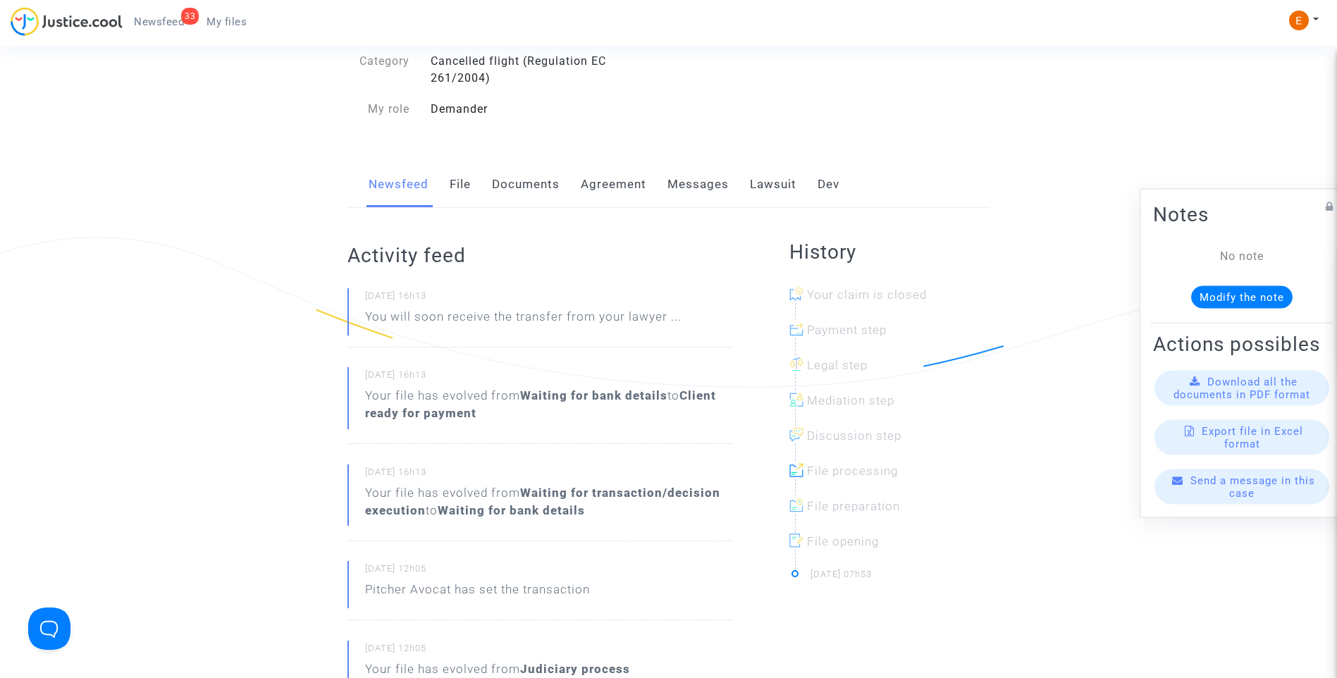
click at [461, 195] on link "File" at bounding box center [460, 184] width 21 height 47
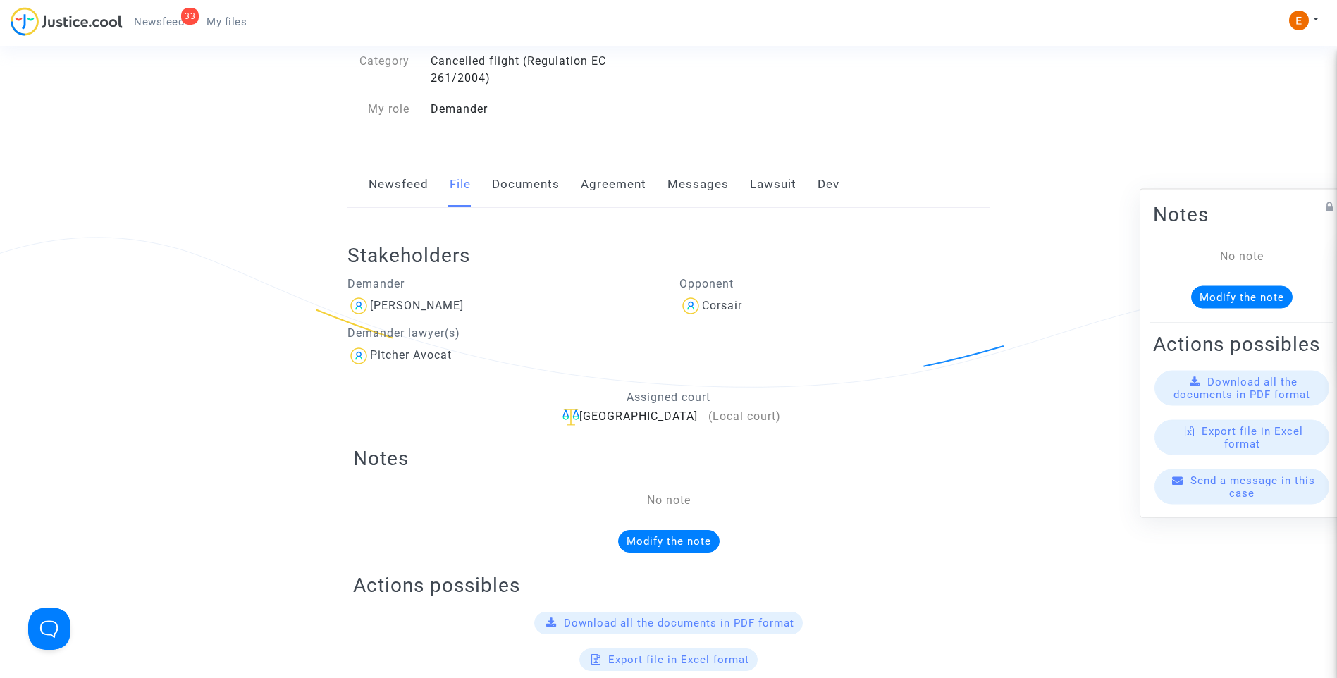
click at [781, 187] on link "Lawsuit" at bounding box center [773, 184] width 47 height 47
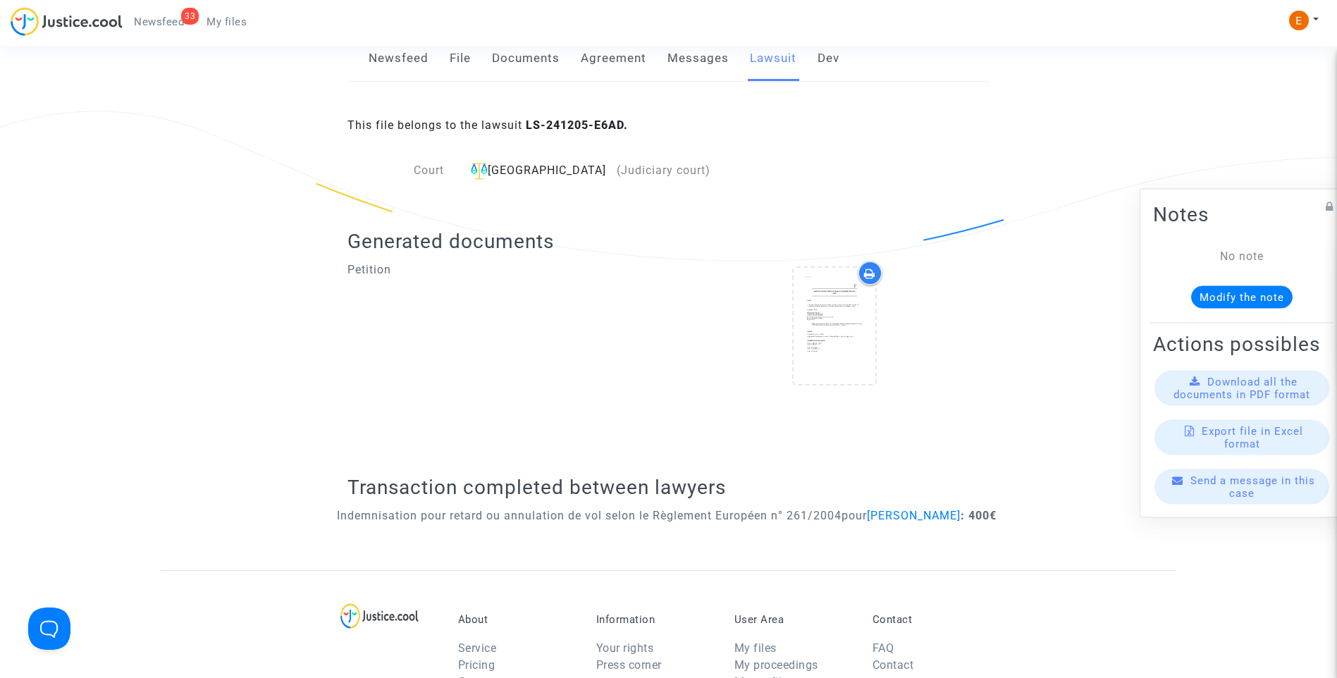
scroll to position [70, 0]
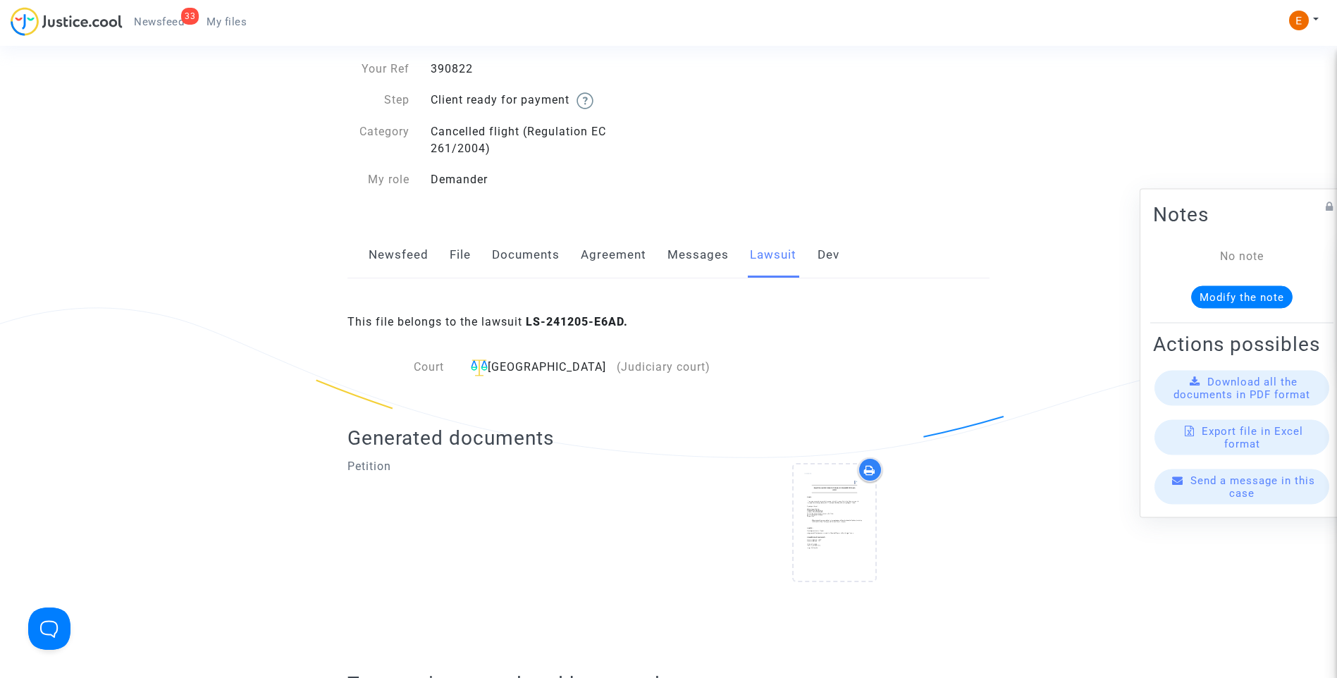
click at [389, 261] on link "Newsfeed" at bounding box center [399, 255] width 60 height 47
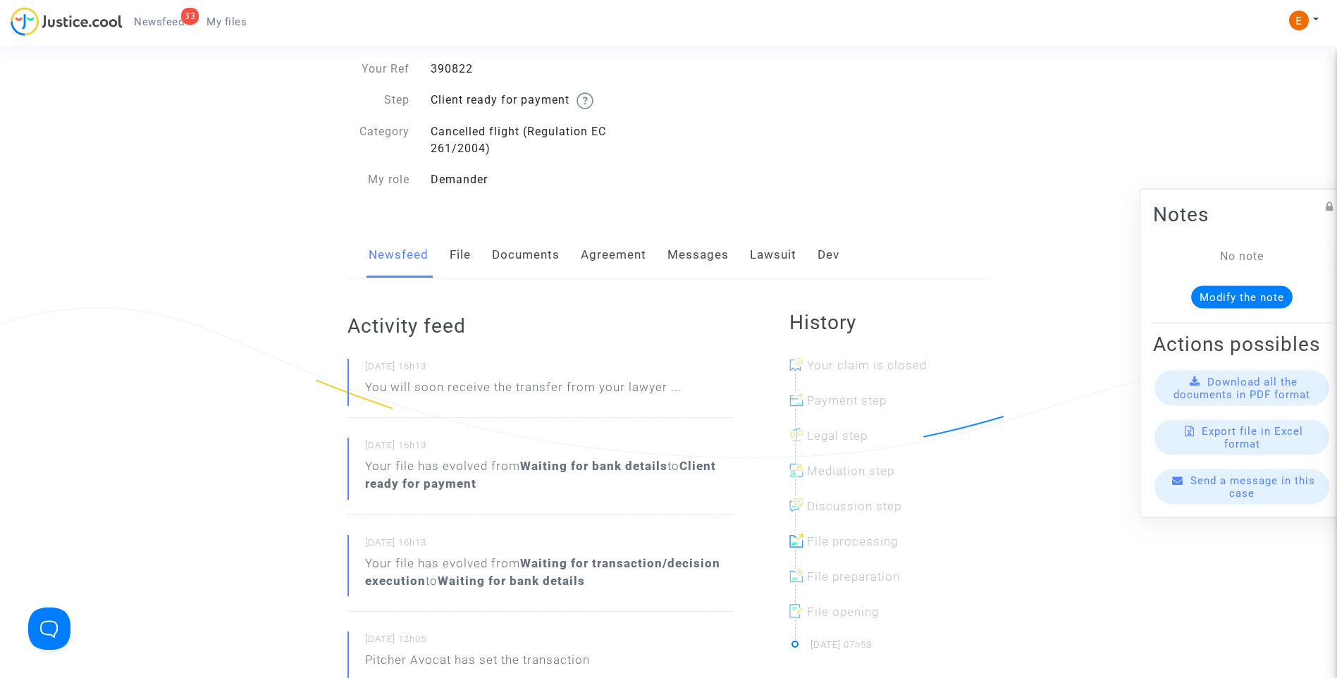
click at [765, 260] on link "Lawsuit" at bounding box center [773, 255] width 47 height 47
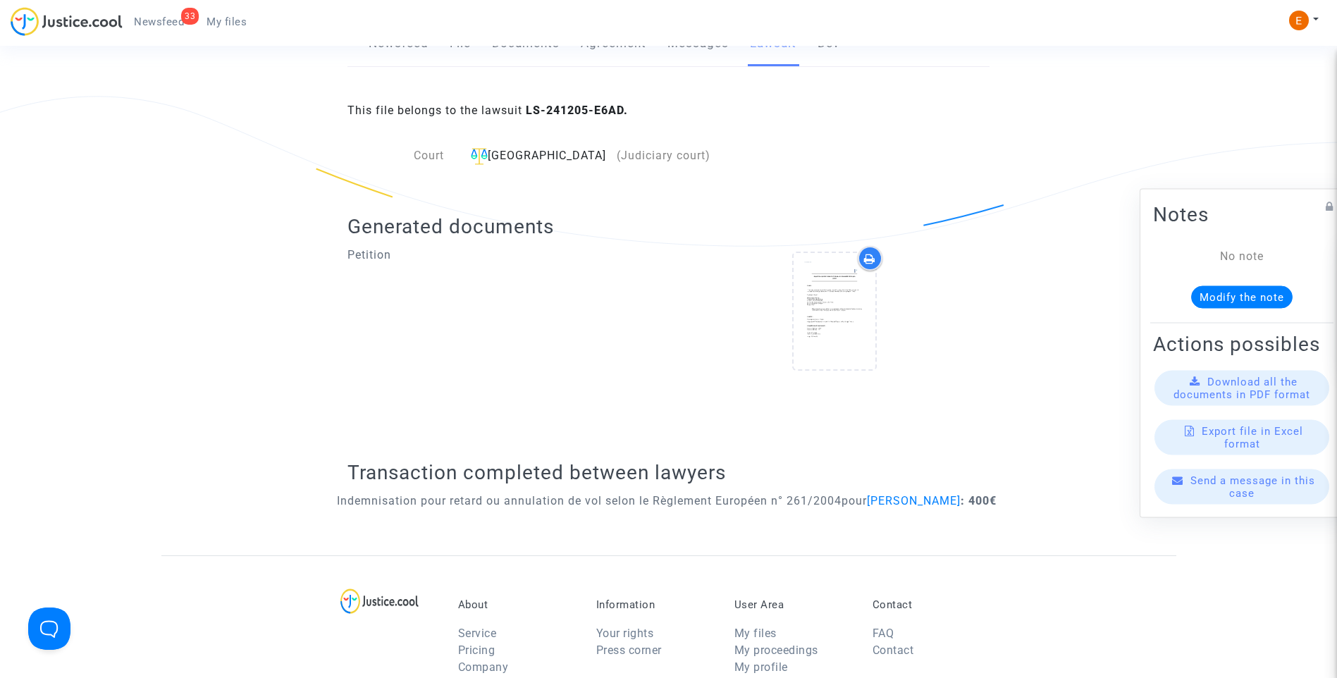
scroll to position [352, 0]
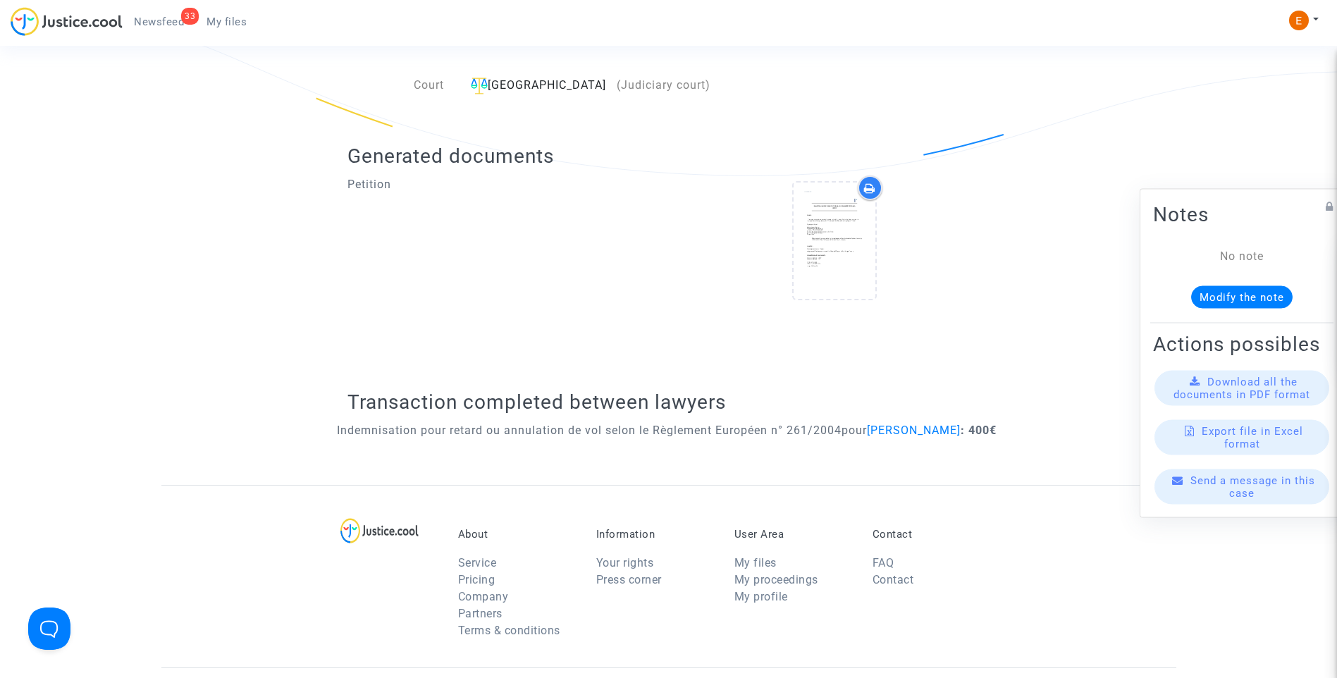
drag, startPoint x: 374, startPoint y: 449, endPoint x: 233, endPoint y: 448, distance: 140.3
click at [233, 448] on ng-component "Ref. CFR-240809-PECQ Your Ref 390822 Step Client ready for payment Category Can…" at bounding box center [668, 107] width 1015 height 756
click at [680, 439] on p "Indemnisation pour retard ou annulation de vol selon le Règlement Européen n° 2…" at bounding box center [667, 430] width 660 height 18
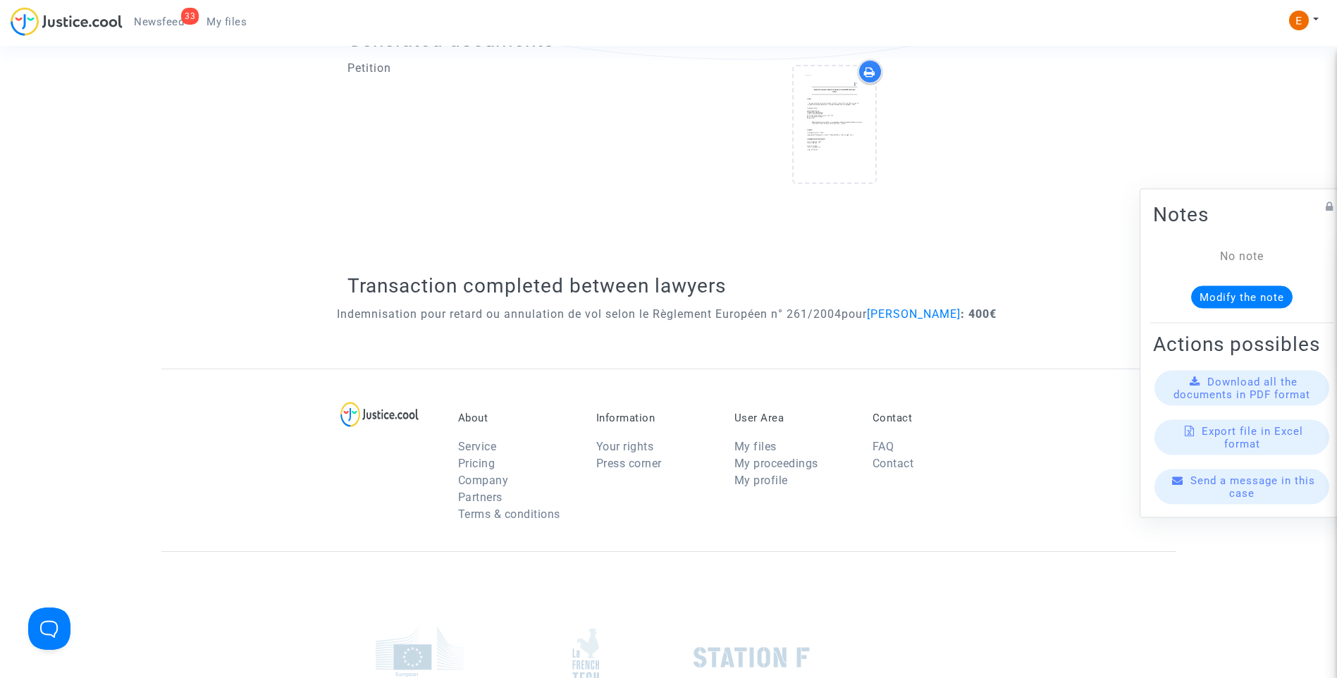
scroll to position [493, 0]
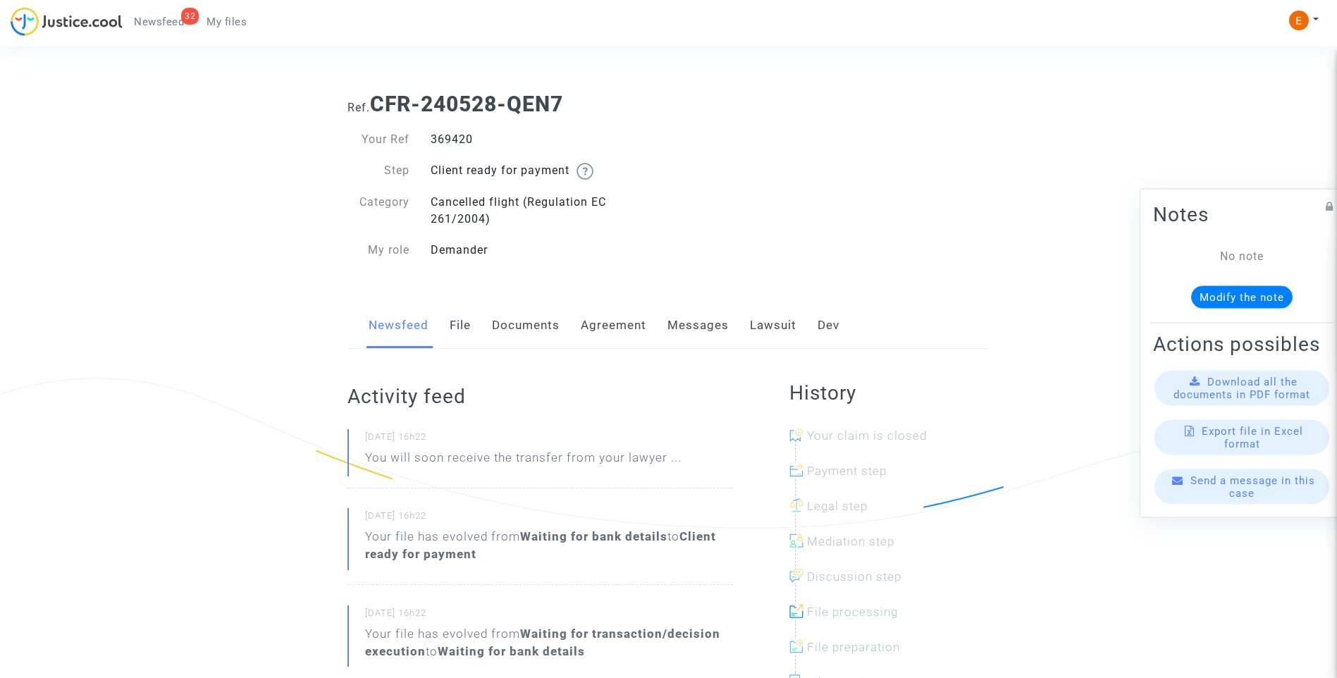
click at [461, 133] on div "369420" at bounding box center [544, 139] width 249 height 17
drag, startPoint x: 0, startPoint y: 0, endPoint x: 461, endPoint y: 133, distance: 479.8
click at [461, 133] on div "369420" at bounding box center [544, 139] width 249 height 17
drag, startPoint x: 762, startPoint y: 319, endPoint x: 770, endPoint y: 327, distance: 11.5
click at [762, 319] on link "Lawsuit" at bounding box center [773, 325] width 47 height 47
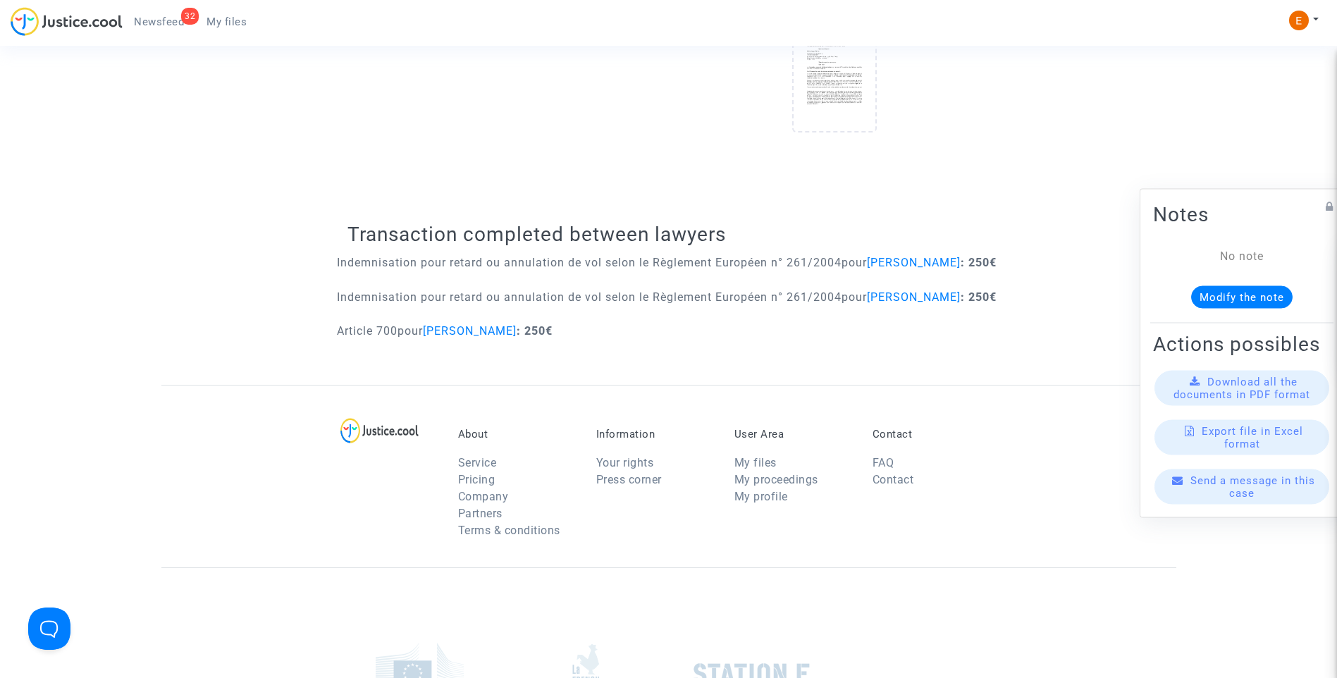
scroll to position [564, 0]
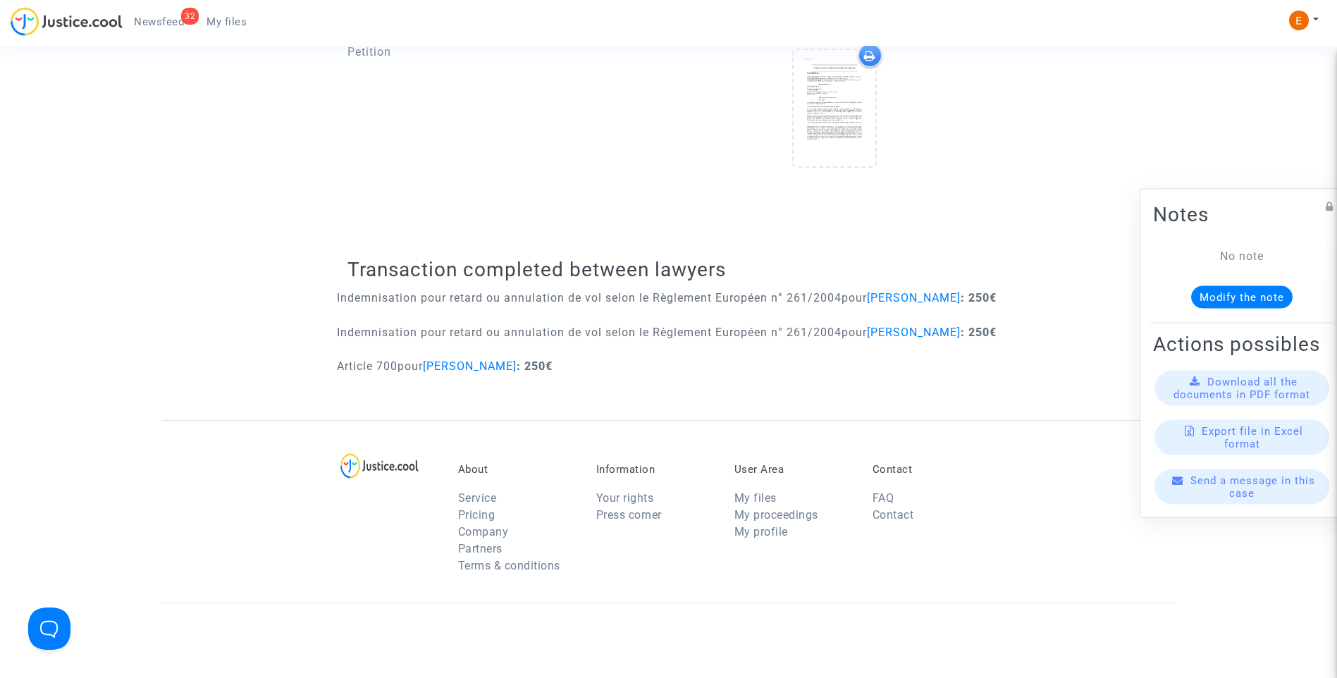
drag, startPoint x: 340, startPoint y: 402, endPoint x: 663, endPoint y: 405, distance: 322.8
click at [663, 384] on div "Article 700 pour [PERSON_NAME] : 250€" at bounding box center [668, 370] width 663 height 27
click at [574, 384] on div "Article 700 pour [PERSON_NAME] : 250€" at bounding box center [668, 370] width 663 height 27
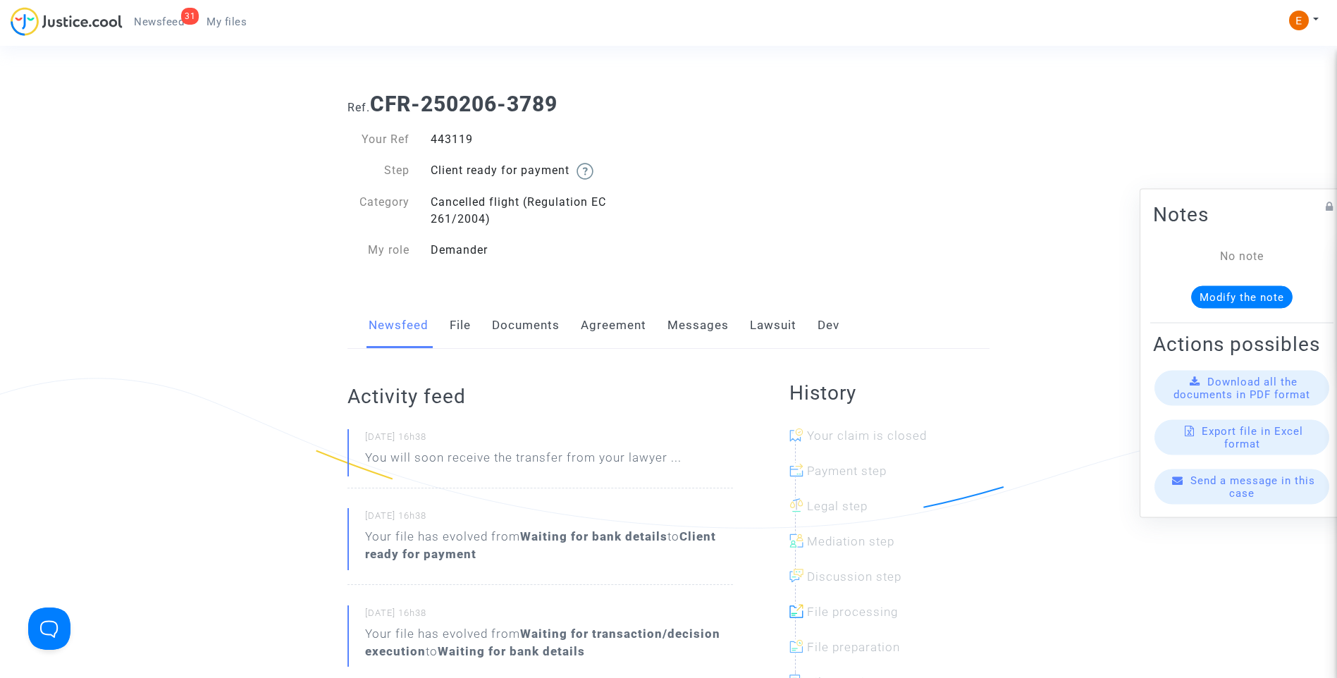
drag, startPoint x: 0, startPoint y: 0, endPoint x: 453, endPoint y: 142, distance: 475.0
drag, startPoint x: 778, startPoint y: 326, endPoint x: 901, endPoint y: 265, distance: 136.8
click at [778, 326] on link "Lawsuit" at bounding box center [773, 325] width 47 height 47
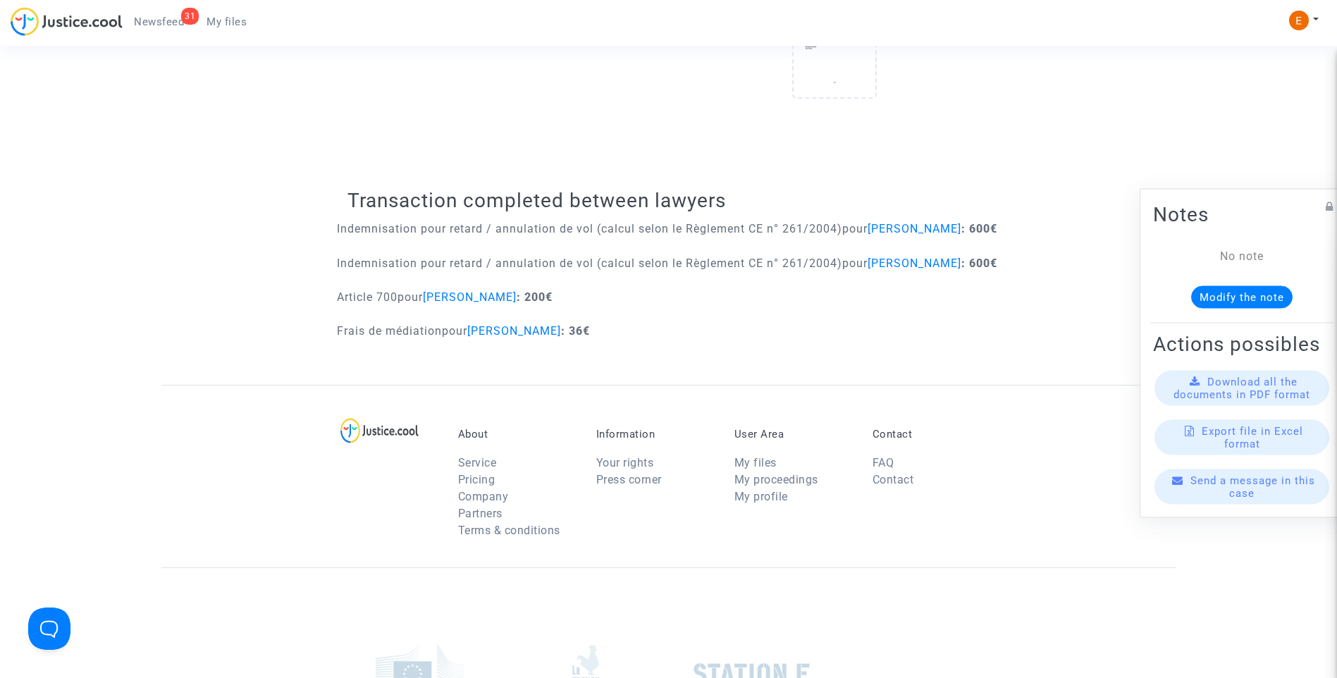
scroll to position [634, 0]
drag, startPoint x: 560, startPoint y: 315, endPoint x: 335, endPoint y: 321, distance: 224.2
drag, startPoint x: 335, startPoint y: 321, endPoint x: 456, endPoint y: 358, distance: 126.0
click at [472, 338] on p "Frais de médiation pour Sophie Frapier : 36€" at bounding box center [463, 330] width 253 height 18
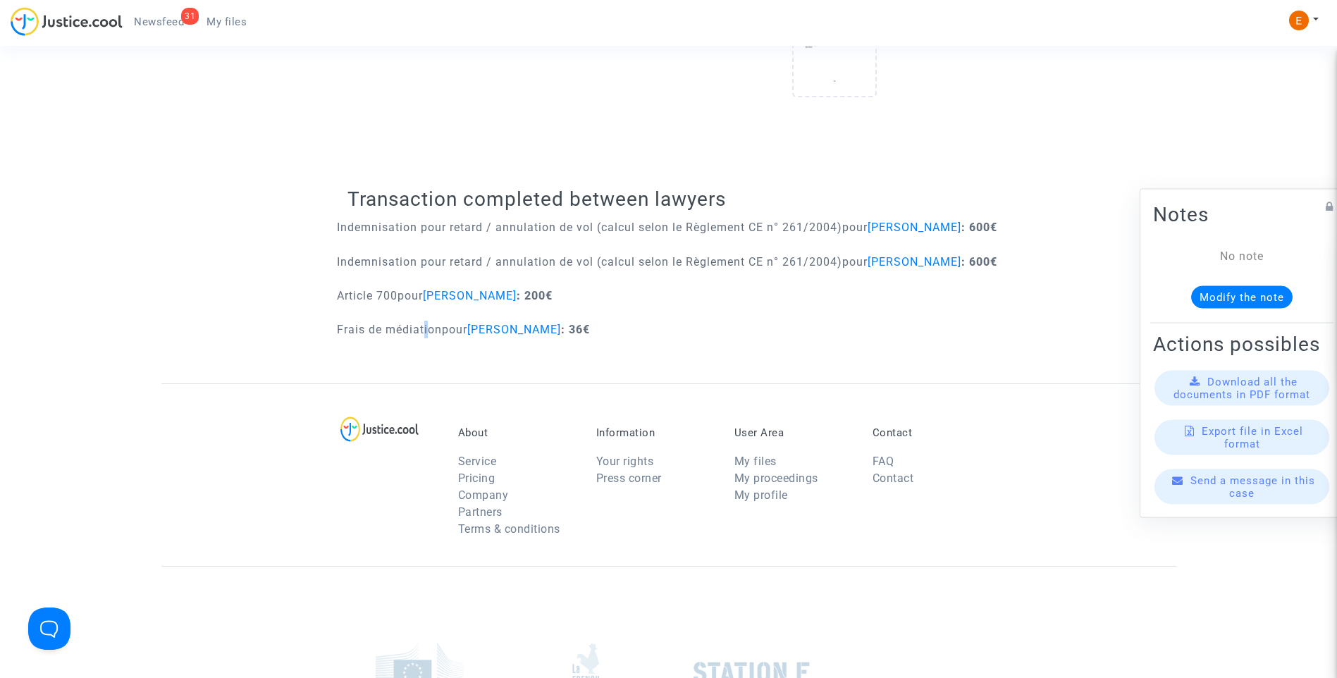
click at [421, 347] on div "Frais de médiation pour Sophie Frapier : 36€" at bounding box center [668, 334] width 663 height 27
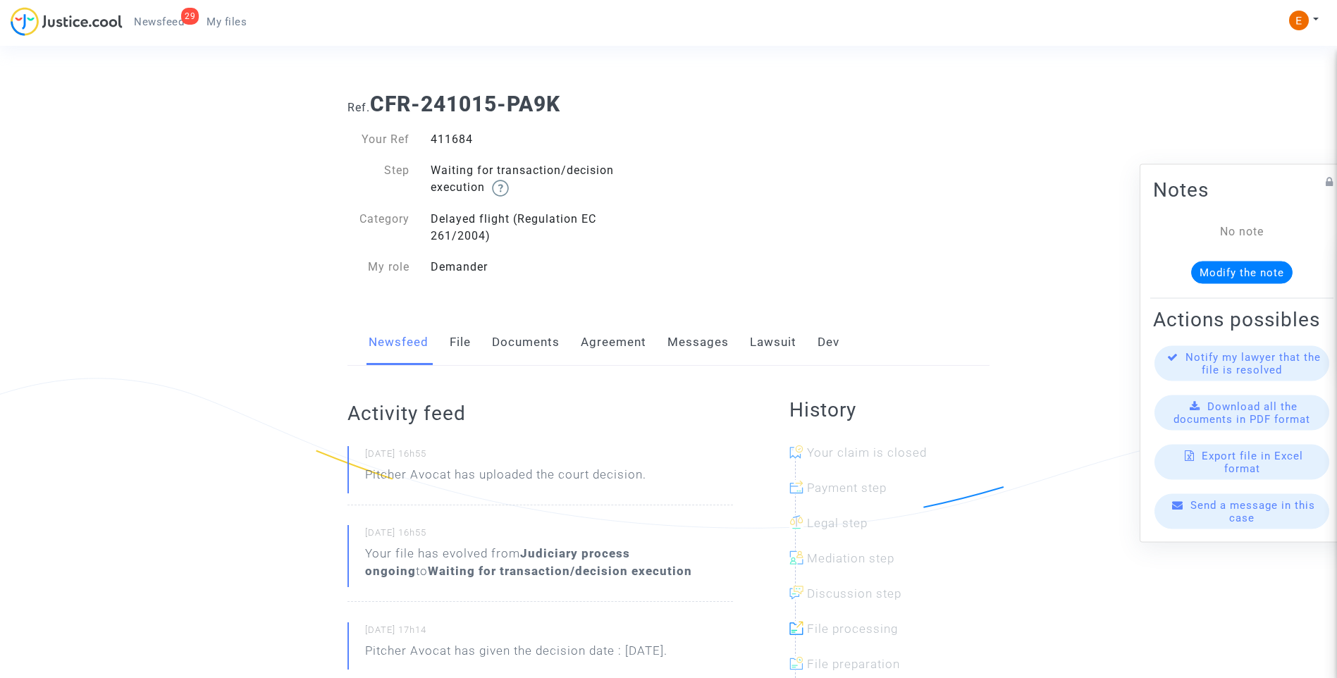
drag, startPoint x: 0, startPoint y: 0, endPoint x: 450, endPoint y: 133, distance: 469.5
click at [450, 133] on div "411684" at bounding box center [544, 139] width 249 height 17
click at [450, 140] on div "411684" at bounding box center [544, 139] width 249 height 17
copy div "411684"
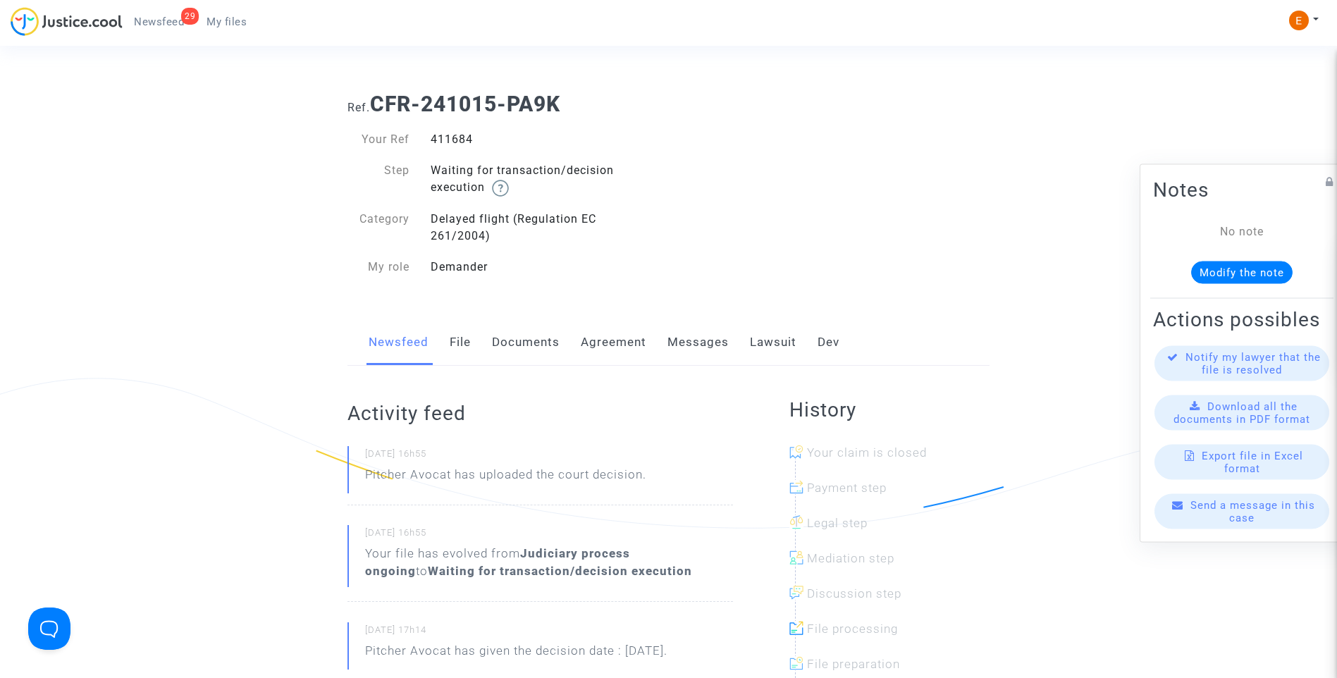
click at [780, 343] on link "Lawsuit" at bounding box center [773, 342] width 47 height 47
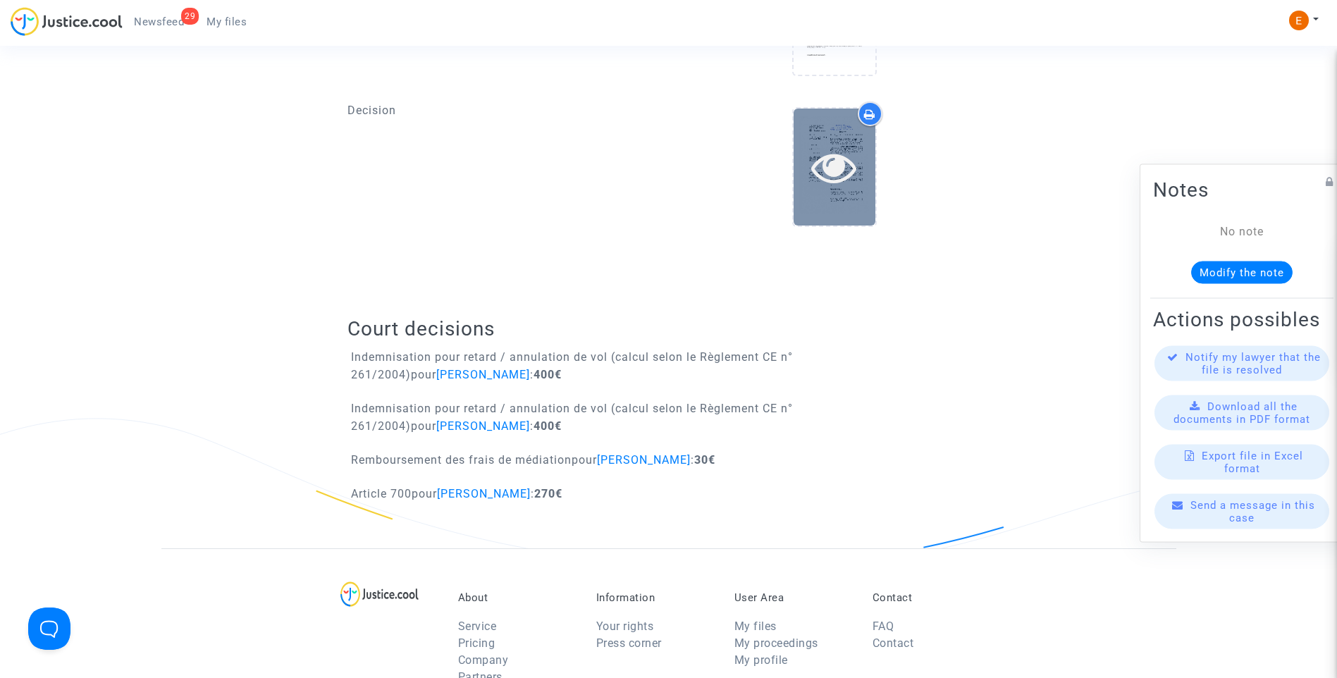
scroll to position [634, 0]
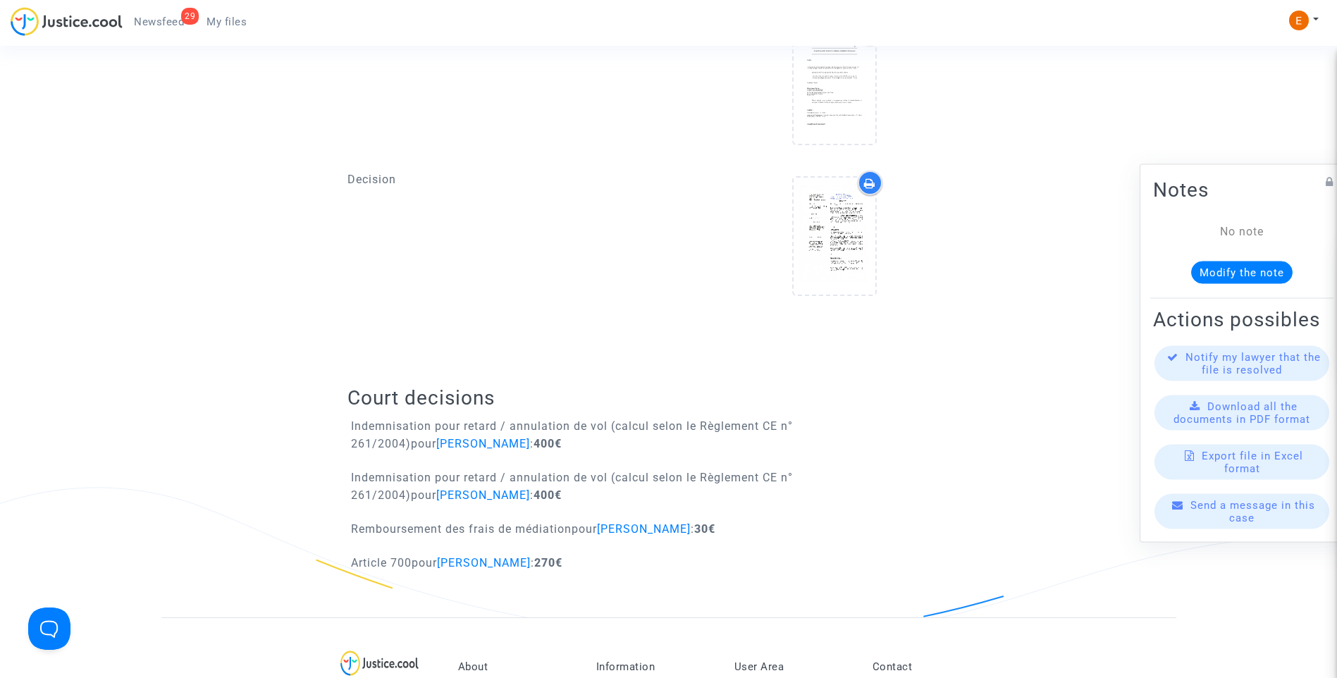
drag, startPoint x: 331, startPoint y: 183, endPoint x: 418, endPoint y: 196, distance: 87.6
click at [418, 196] on ng-component "Ref. CFR-241015-PA9K Your Ref 411684 Step Waiting for transaction/decision exec…" at bounding box center [668, 32] width 1015 height 1171
click at [730, 252] on div at bounding box center [834, 239] width 311 height 136
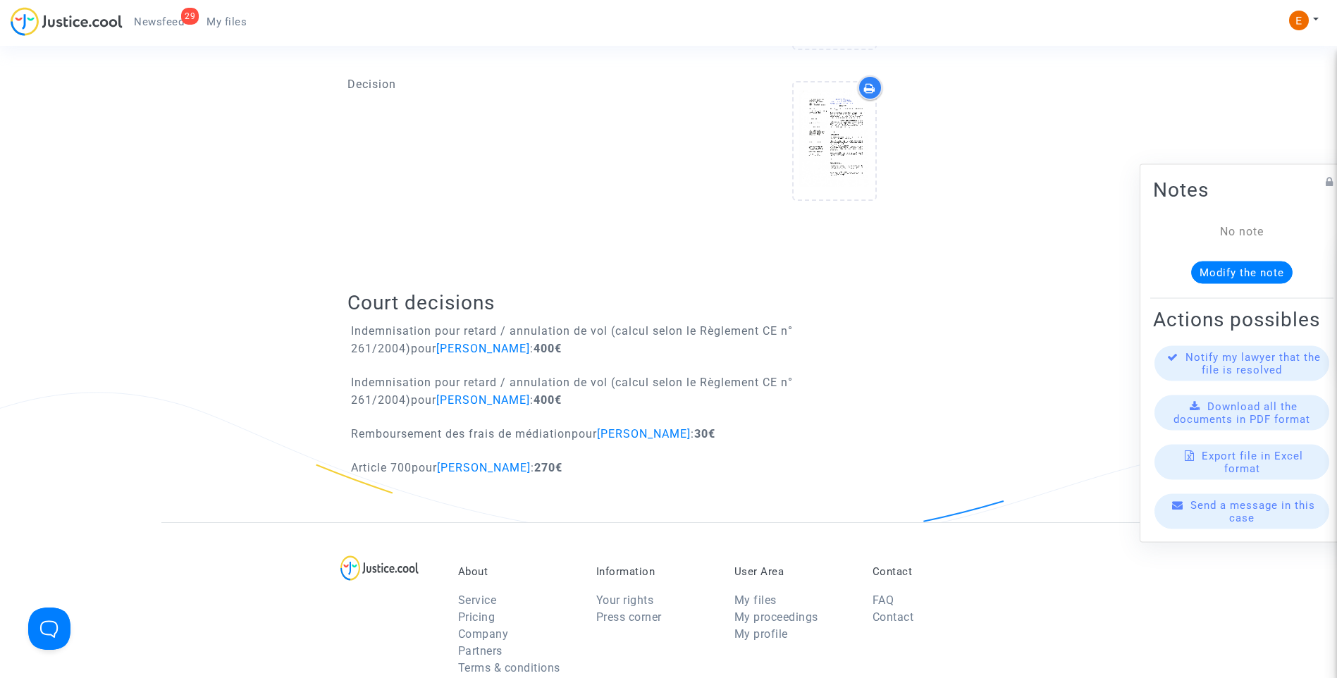
scroll to position [705, 0]
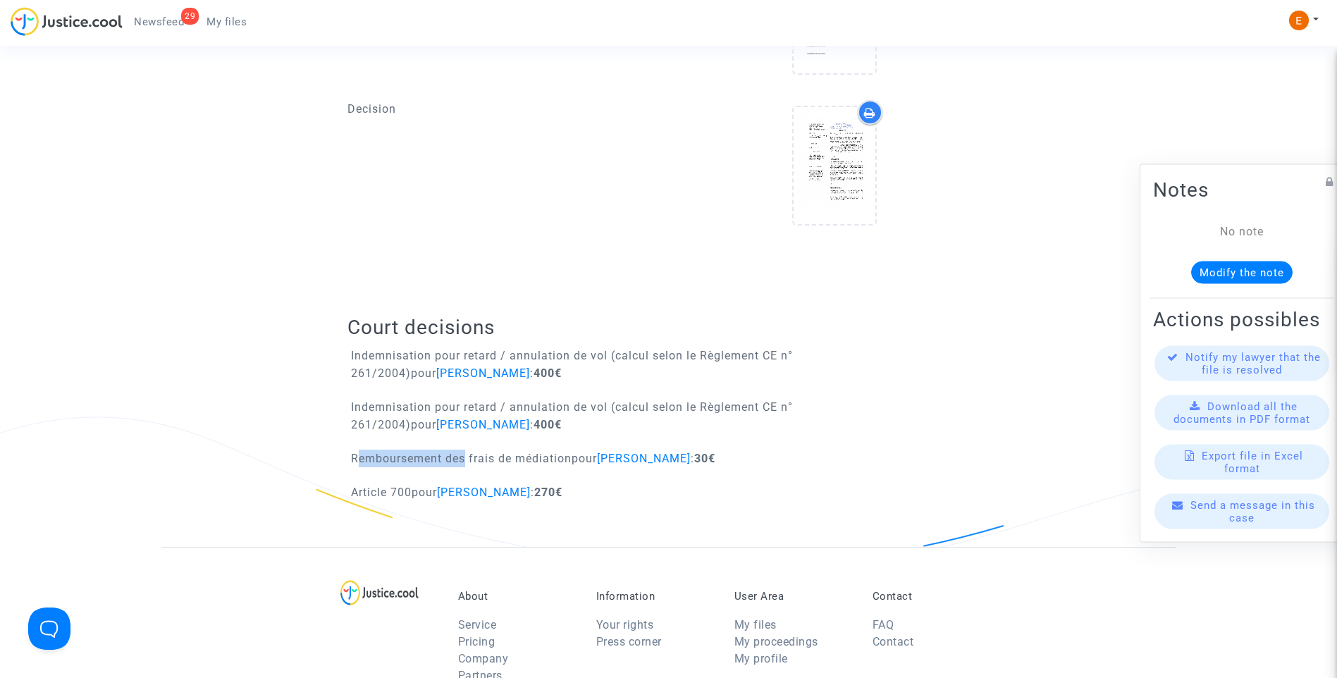
drag, startPoint x: 350, startPoint y: 444, endPoint x: 468, endPoint y: 445, distance: 117.7
click at [465, 450] on div "Remboursement des frais de médiation pour Sébastien Yebra : 30€" at bounding box center [526, 459] width 378 height 18
drag, startPoint x: 468, startPoint y: 445, endPoint x: 493, endPoint y: 452, distance: 26.3
click at [489, 450] on p "Remboursement des frais de médiation pour Sébastien Yebra : 30€" at bounding box center [533, 459] width 364 height 18
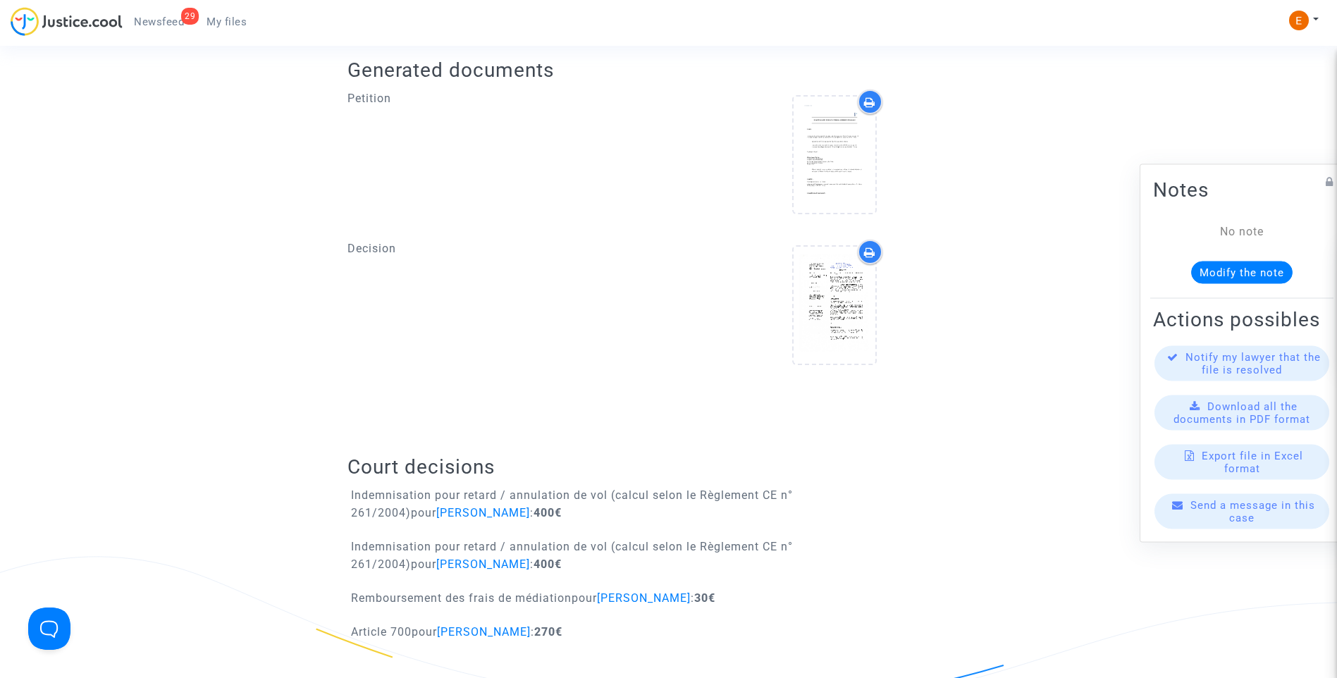
scroll to position [564, 0]
click at [831, 323] on icon at bounding box center [834, 306] width 46 height 45
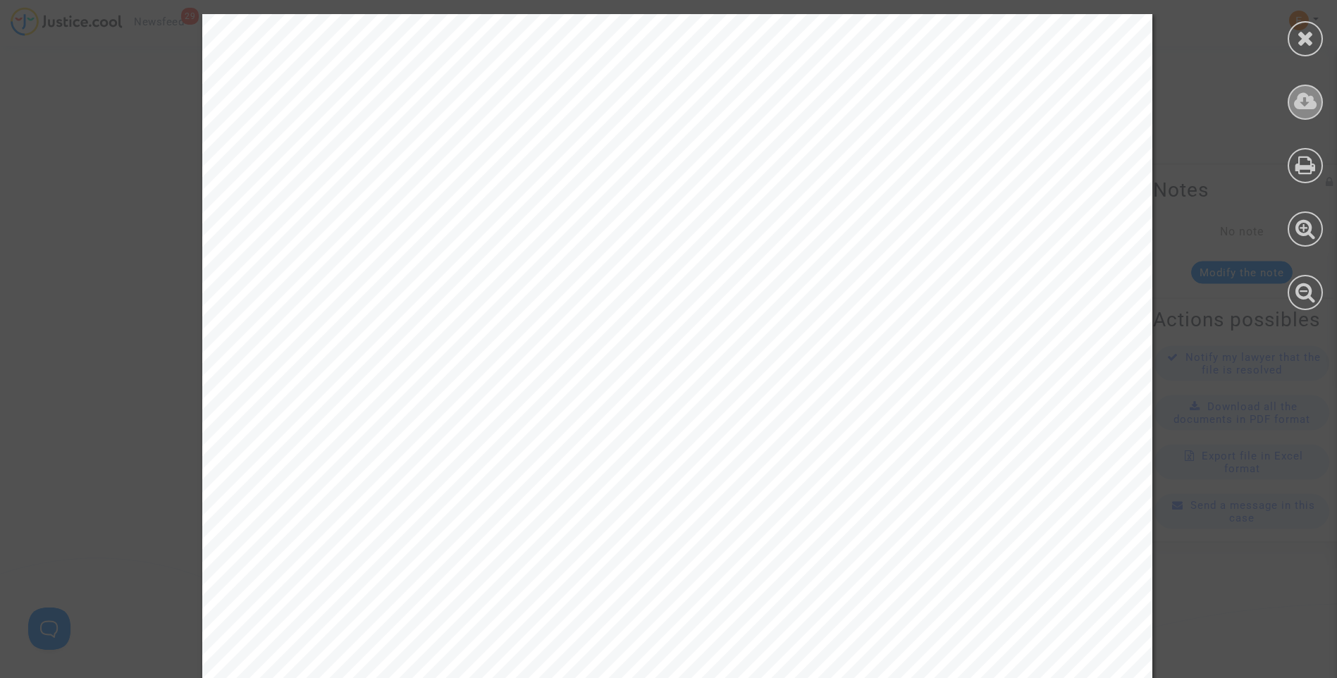
click at [1308, 111] on icon at bounding box center [1305, 101] width 23 height 21
drag, startPoint x: 1318, startPoint y: 37, endPoint x: 1264, endPoint y: 51, distance: 56.3
click at [1318, 37] on div at bounding box center [1305, 38] width 35 height 35
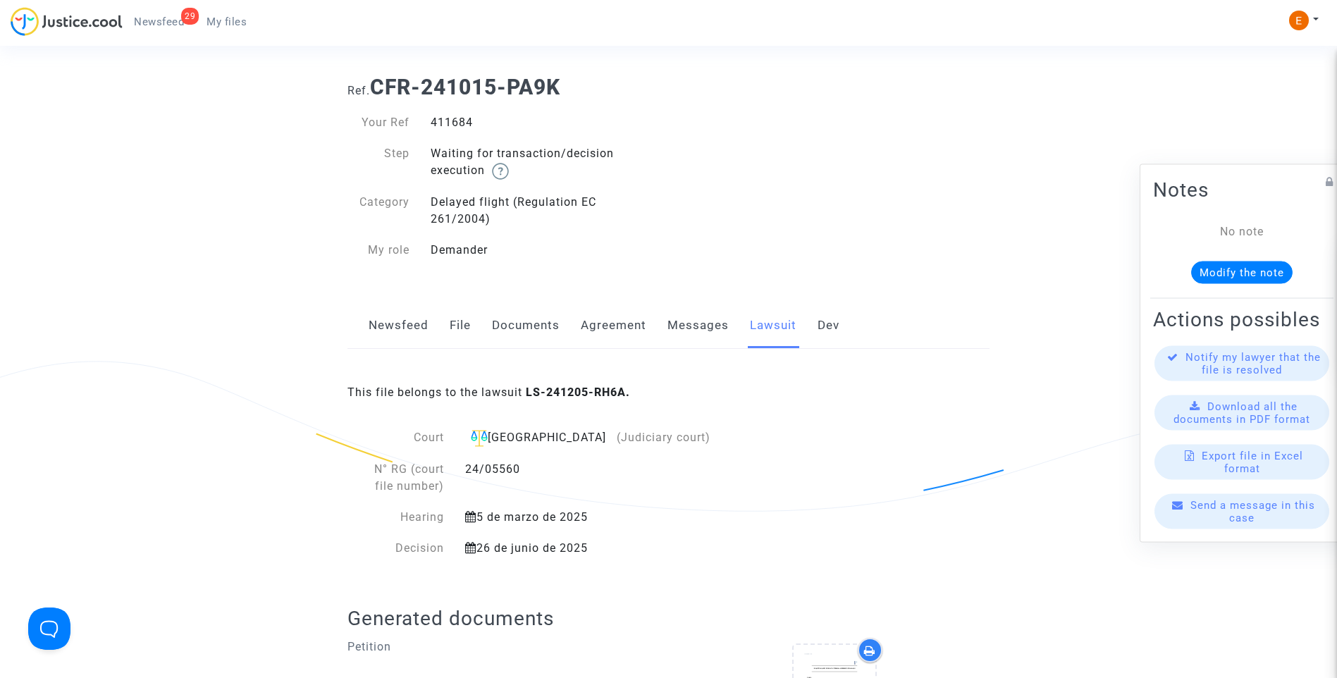
scroll to position [0, 0]
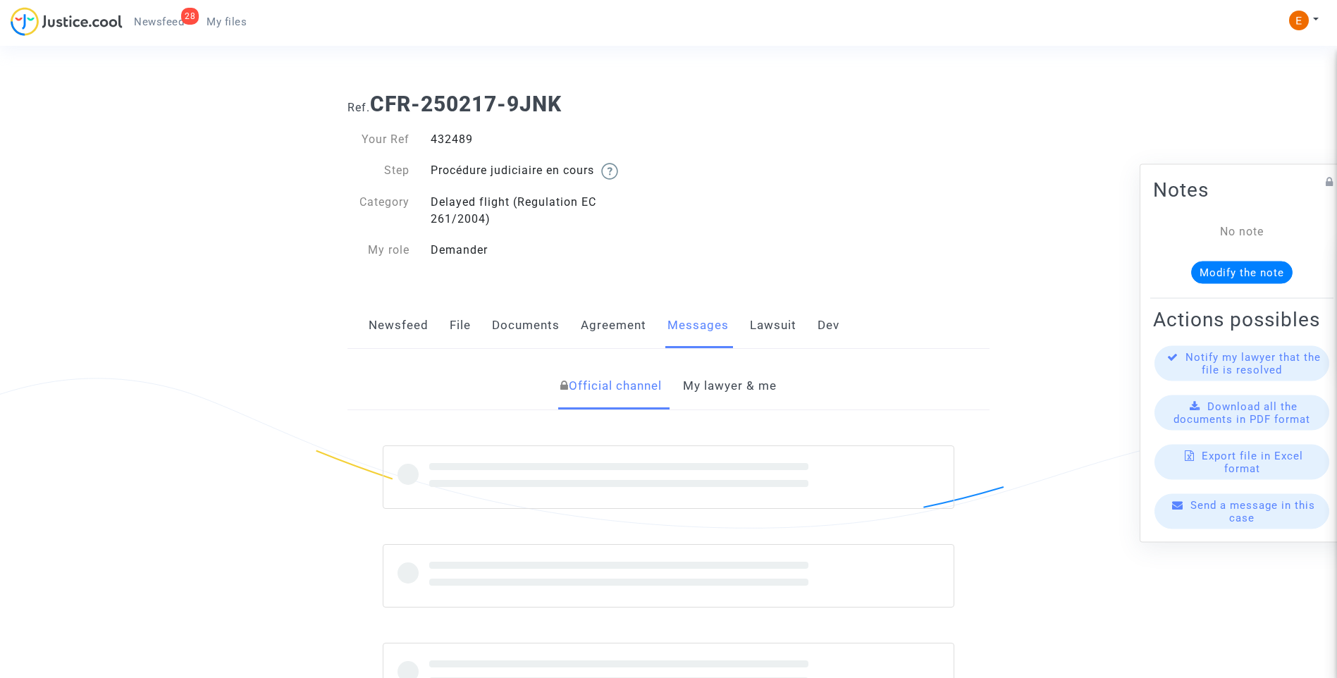
drag, startPoint x: 0, startPoint y: 0, endPoint x: 459, endPoint y: 138, distance: 479.2
click at [459, 138] on div "432489" at bounding box center [544, 139] width 249 height 17
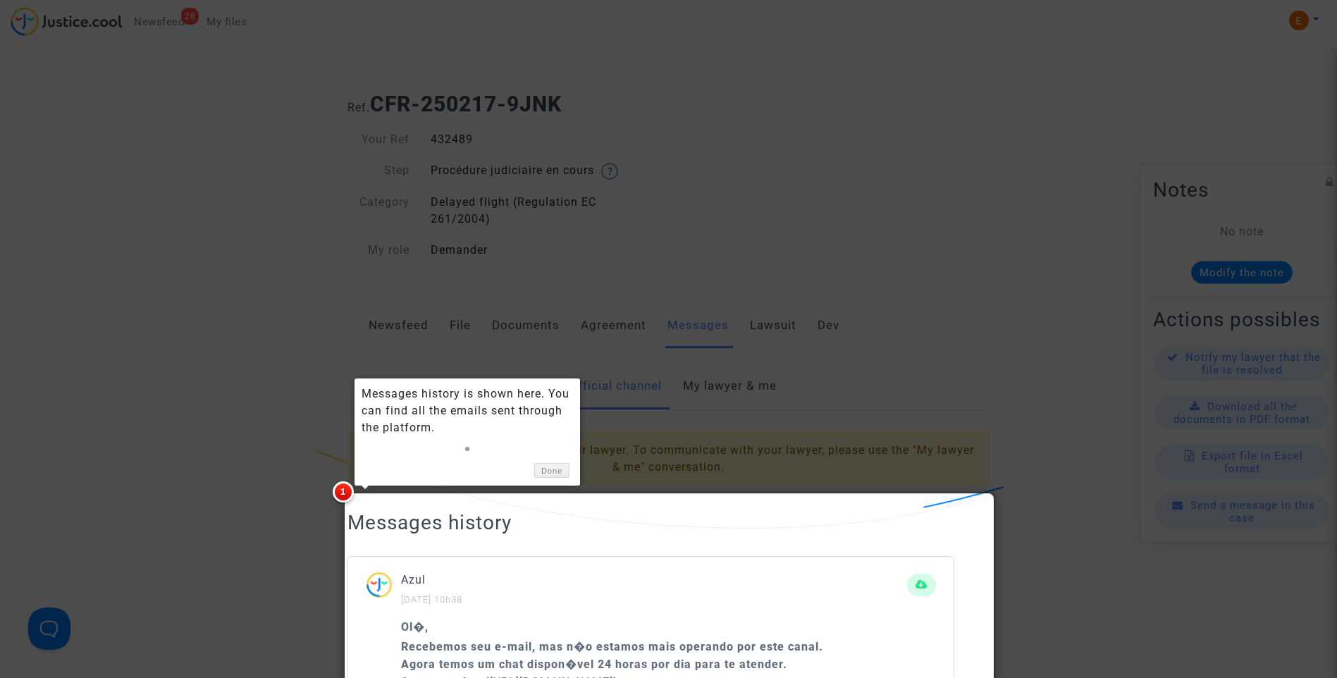
copy div "432489"
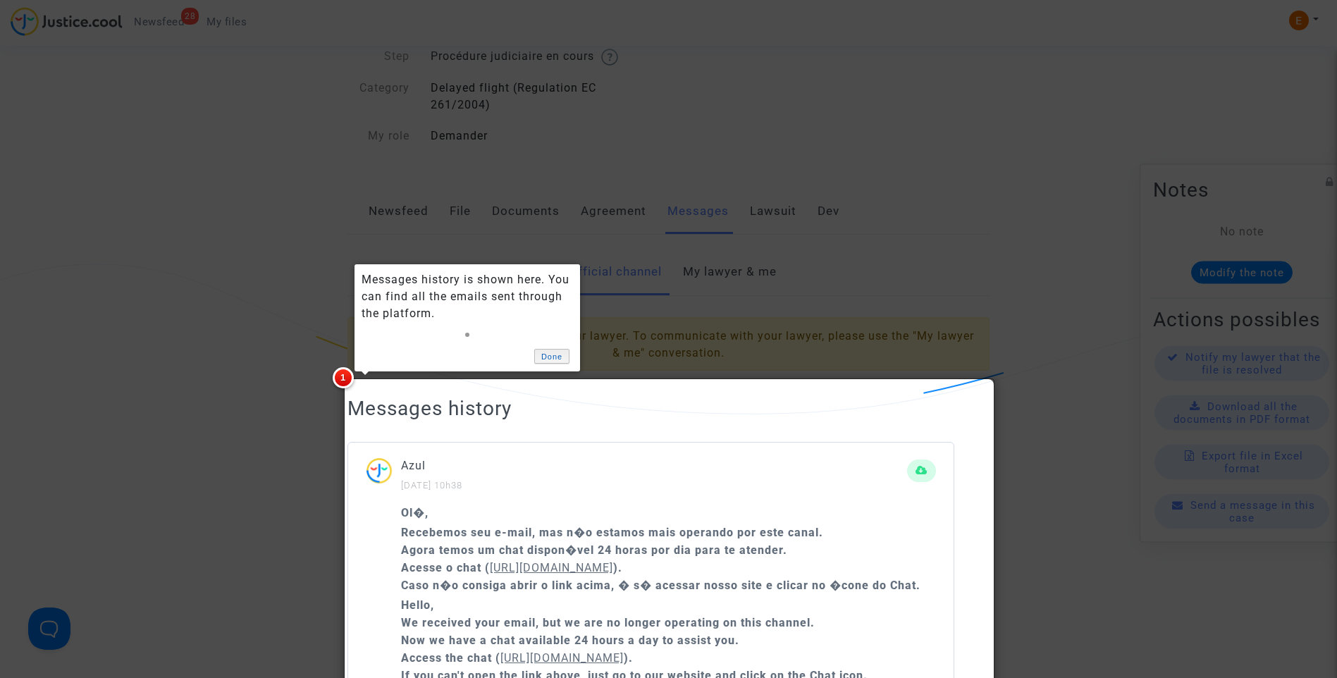
click at [559, 353] on link "Done" at bounding box center [551, 356] width 35 height 15
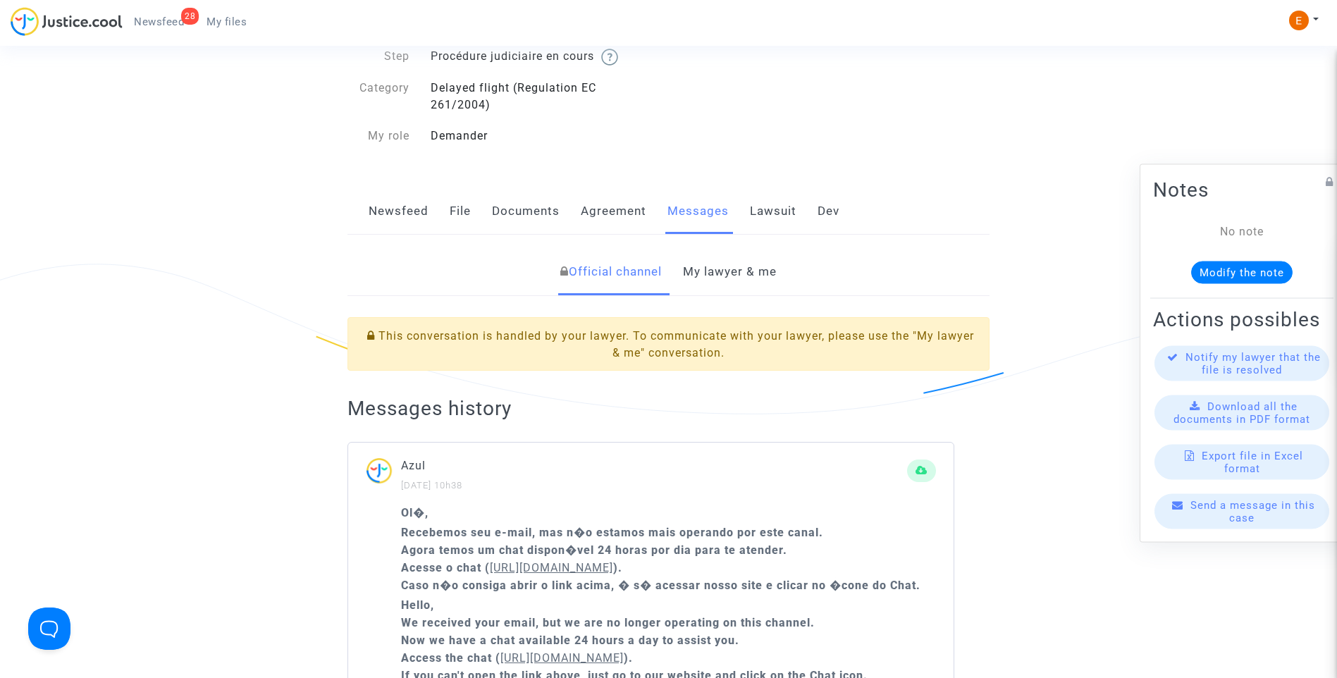
click at [756, 264] on link "My lawyer & me" at bounding box center [730, 272] width 94 height 47
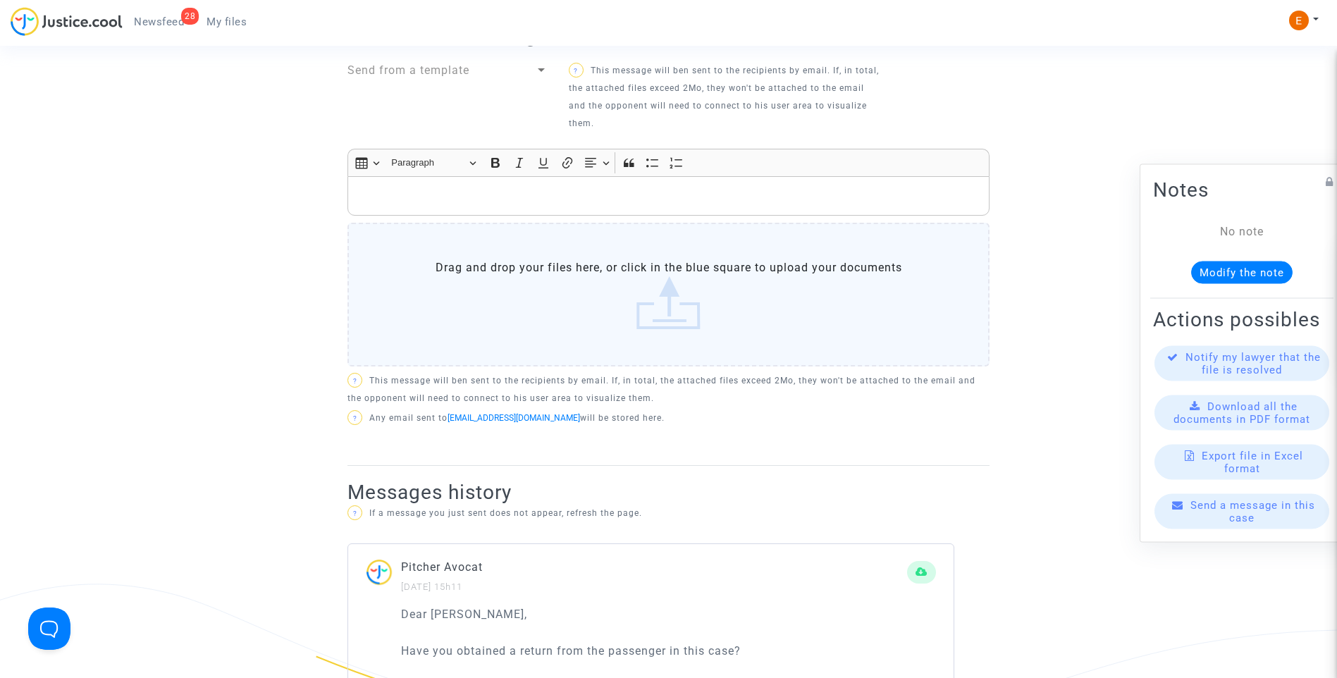
scroll to position [537, 0]
click at [433, 206] on p "Rich Text Editor, main" at bounding box center [668, 197] width 627 height 18
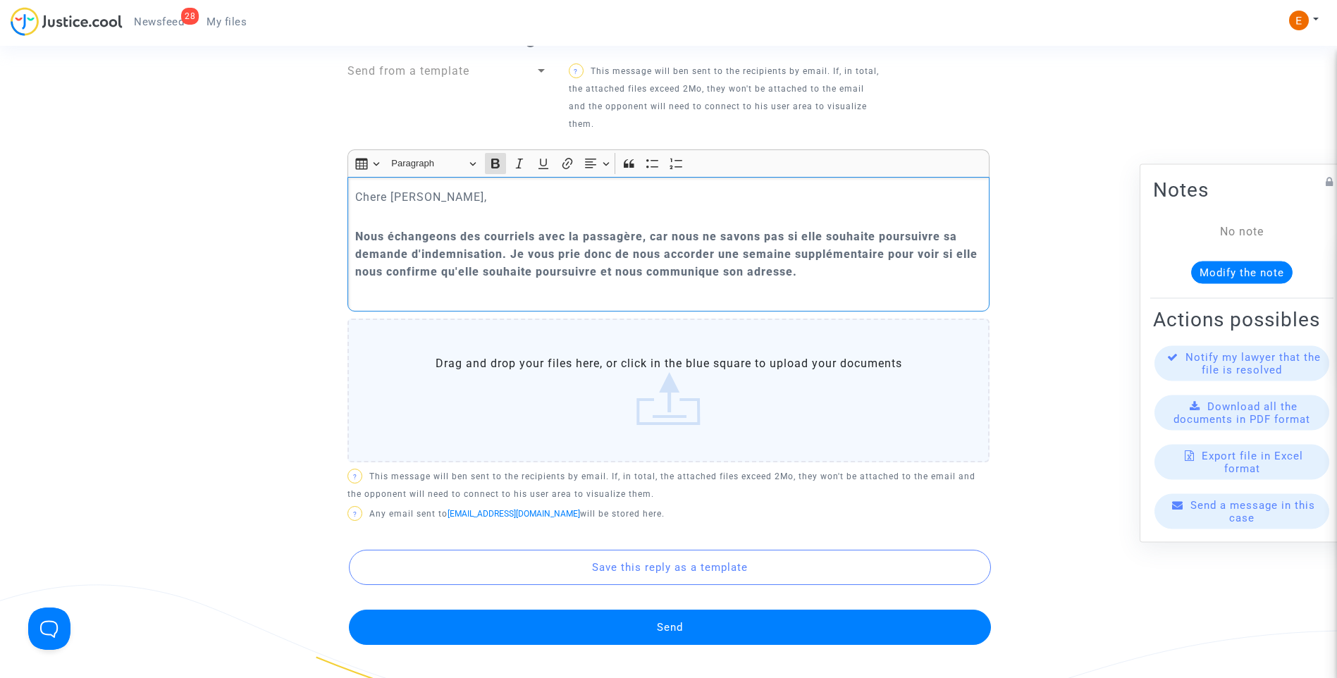
drag, startPoint x: 807, startPoint y: 294, endPoint x: 271, endPoint y: 255, distance: 537.0
drag, startPoint x: 500, startPoint y: 182, endPoint x: 498, endPoint y: 202, distance: 19.8
click at [499, 171] on icon "Editor toolbar" at bounding box center [495, 163] width 14 height 14
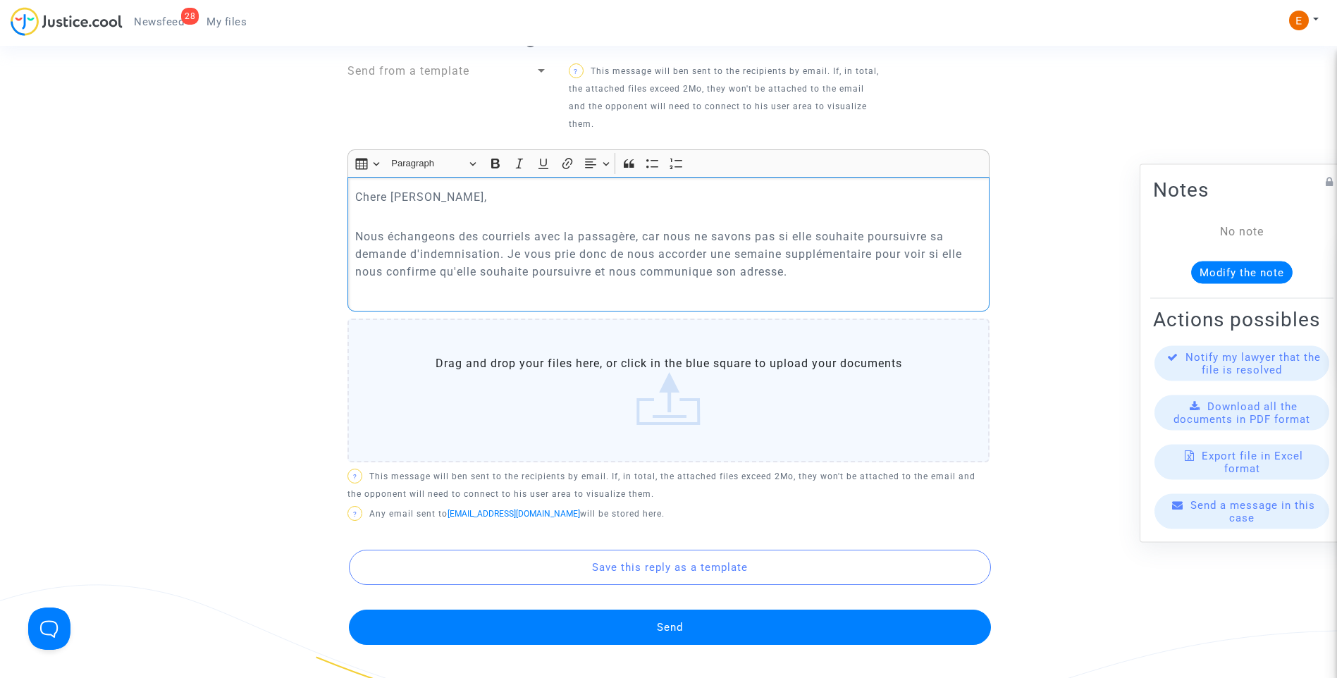
click at [417, 300] on p "Rich Text Editor, main" at bounding box center [668, 292] width 627 height 18
click at [407, 311] on div "Chere [PERSON_NAME], Nous échangeons des courriels avec la passagère, car nous …" at bounding box center [668, 244] width 642 height 134
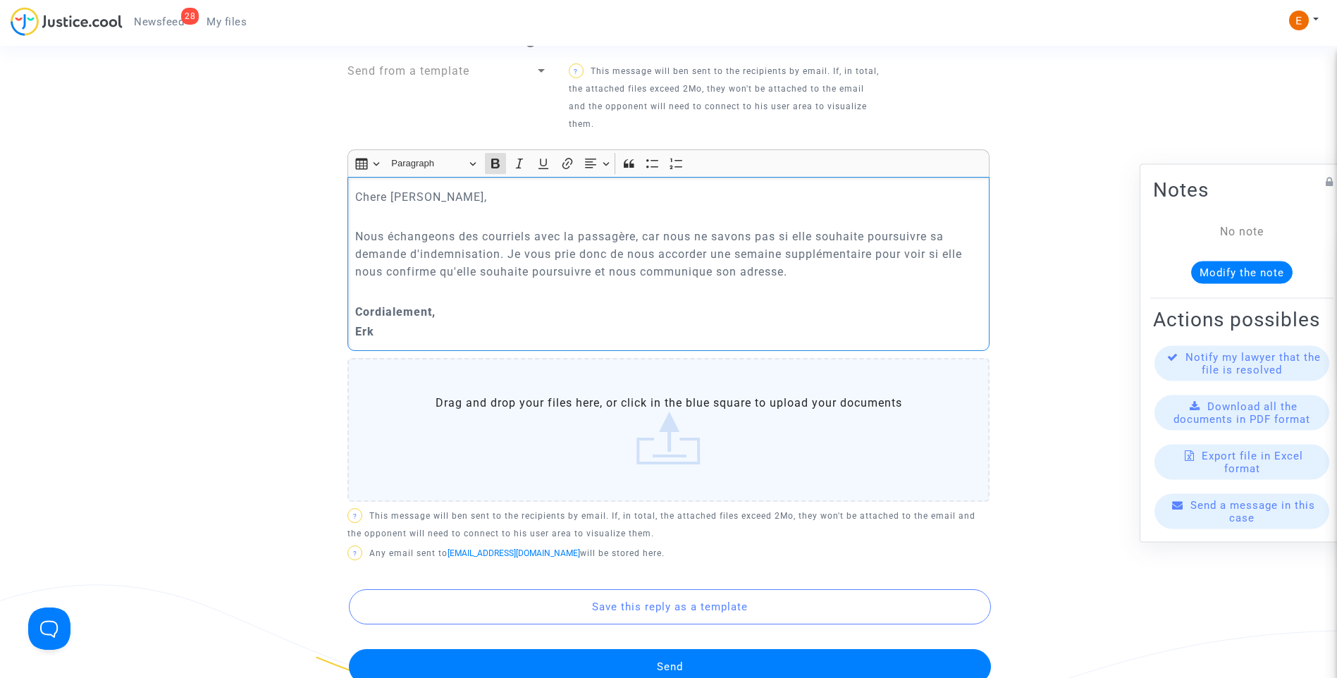
click at [364, 340] on p "Erk" at bounding box center [668, 332] width 627 height 18
click at [366, 338] on strong "Erk" at bounding box center [364, 331] width 19 height 13
drag, startPoint x: 412, startPoint y: 356, endPoint x: 281, endPoint y: 324, distance: 135.7
click at [498, 168] on icon "Editor toolbar" at bounding box center [495, 164] width 8 height 10
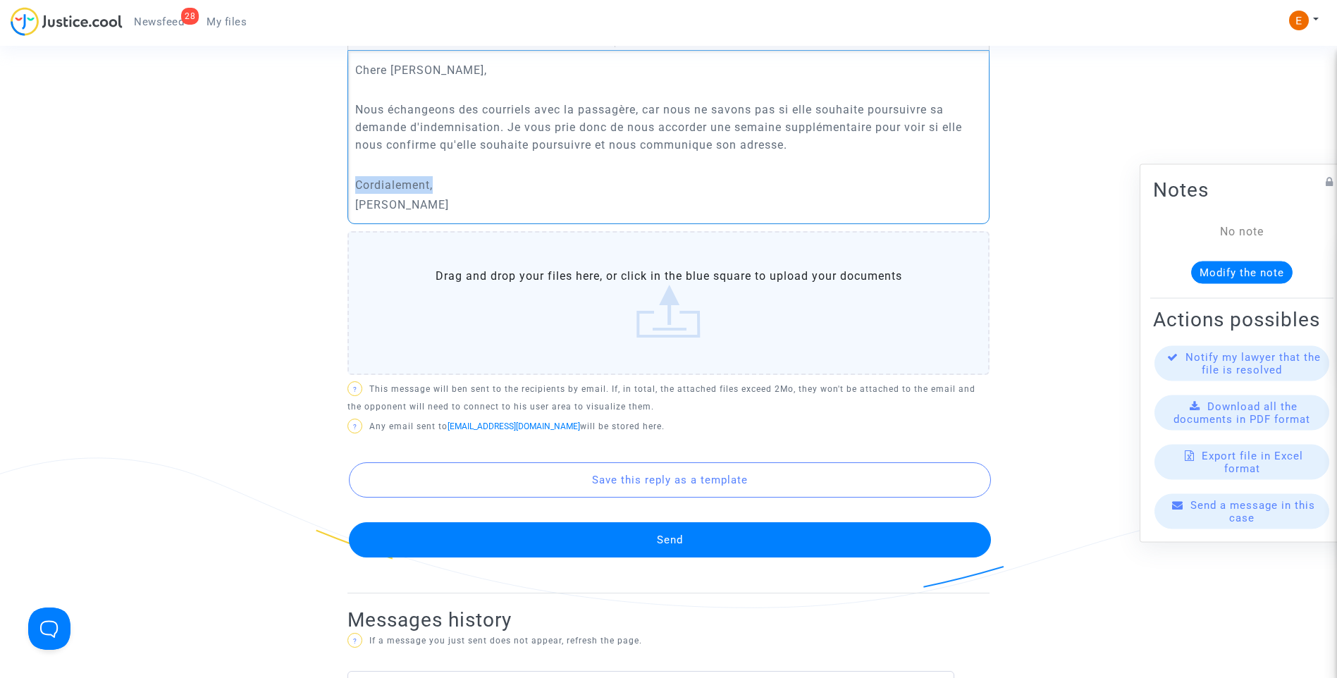
scroll to position [678, 0]
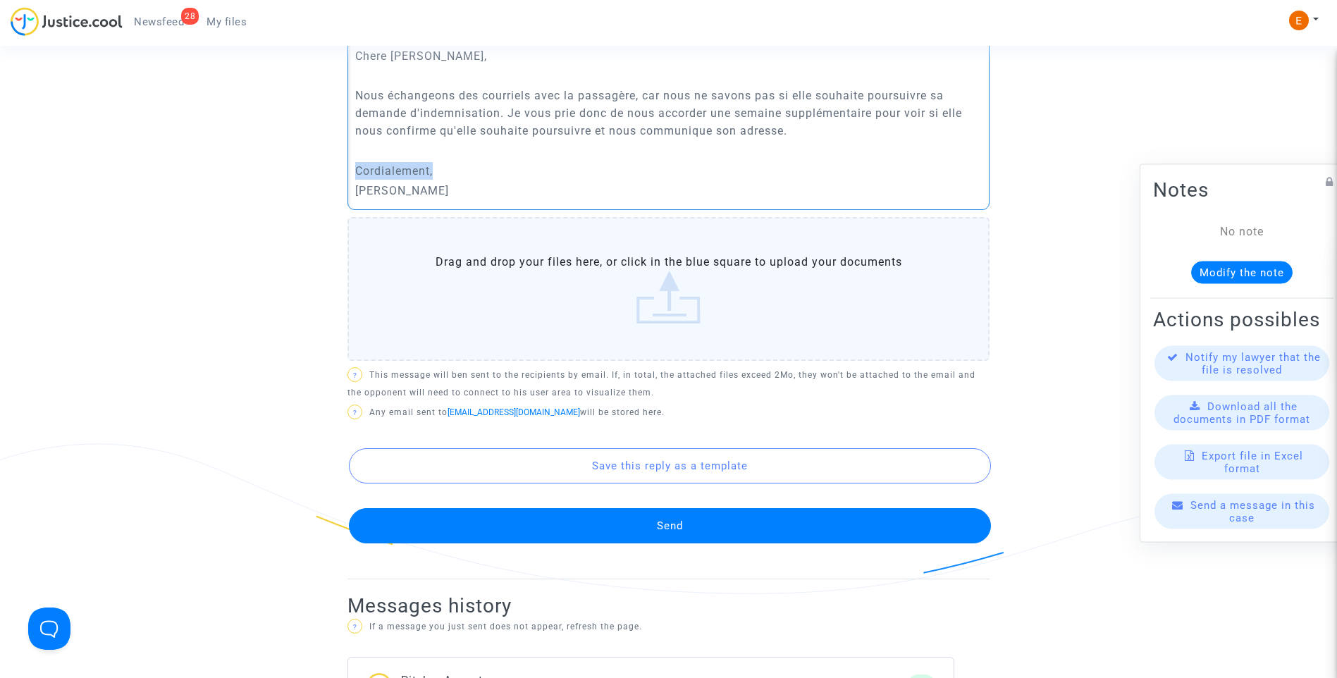
click at [672, 538] on button "Send" at bounding box center [670, 525] width 642 height 35
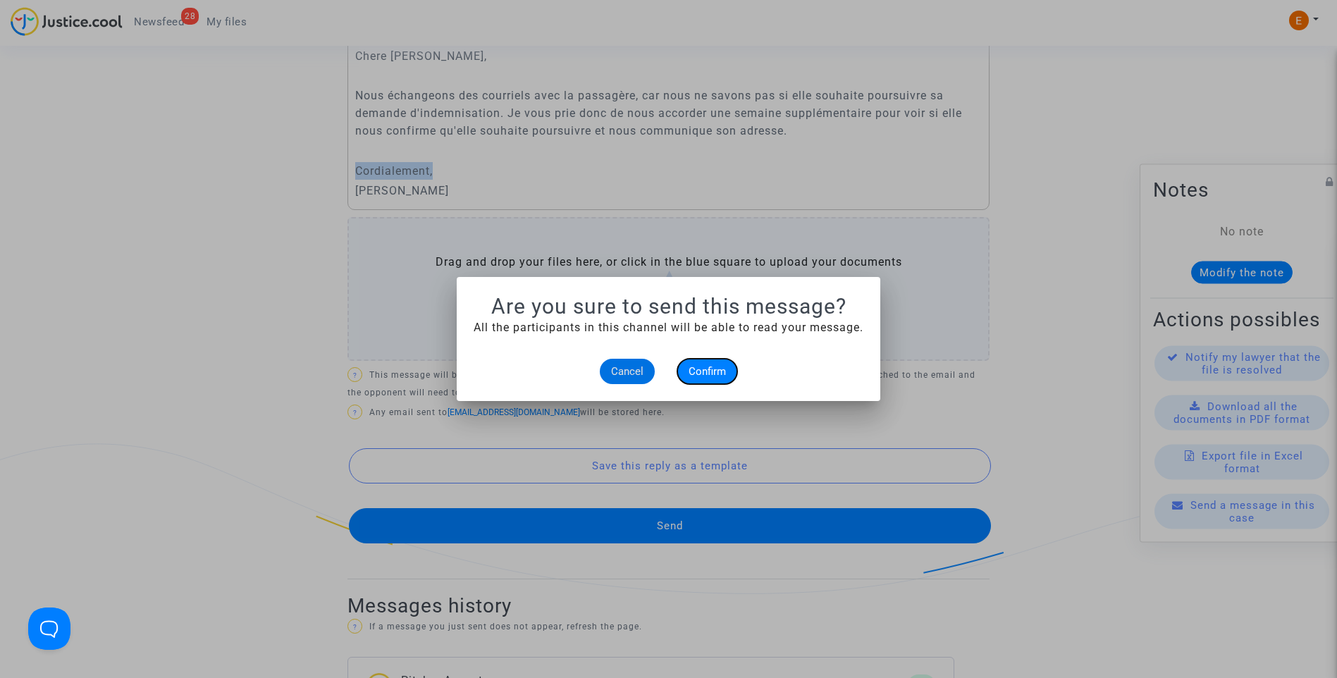
click at [715, 381] on button "Confirm" at bounding box center [707, 371] width 60 height 25
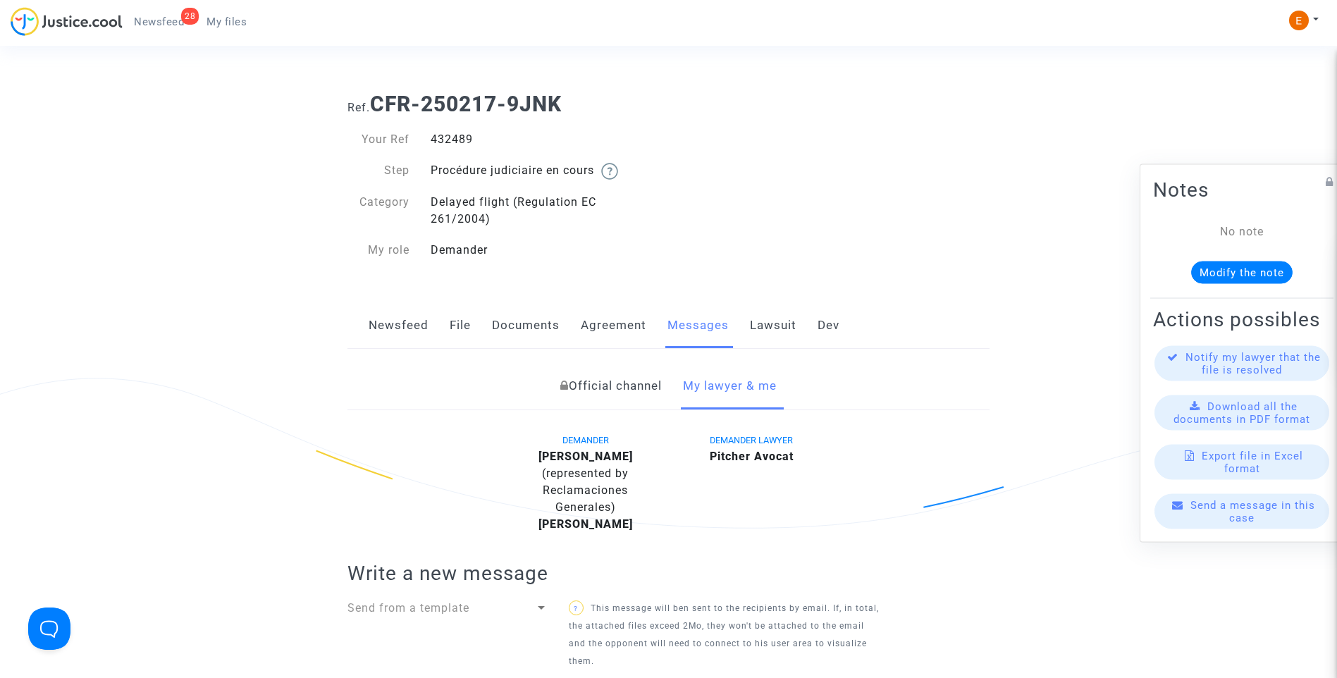
scroll to position [678, 0]
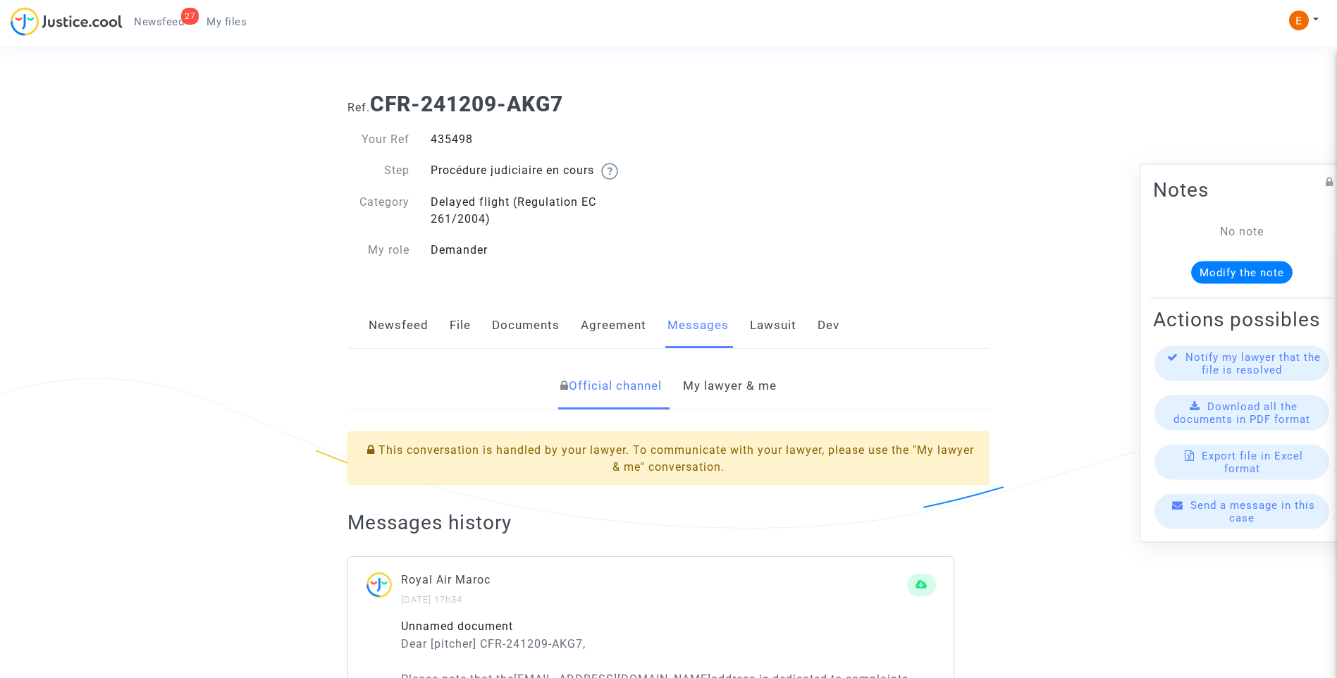
drag, startPoint x: 0, startPoint y: 0, endPoint x: 458, endPoint y: 136, distance: 477.9
click at [739, 388] on link "My lawyer & me" at bounding box center [730, 386] width 94 height 47
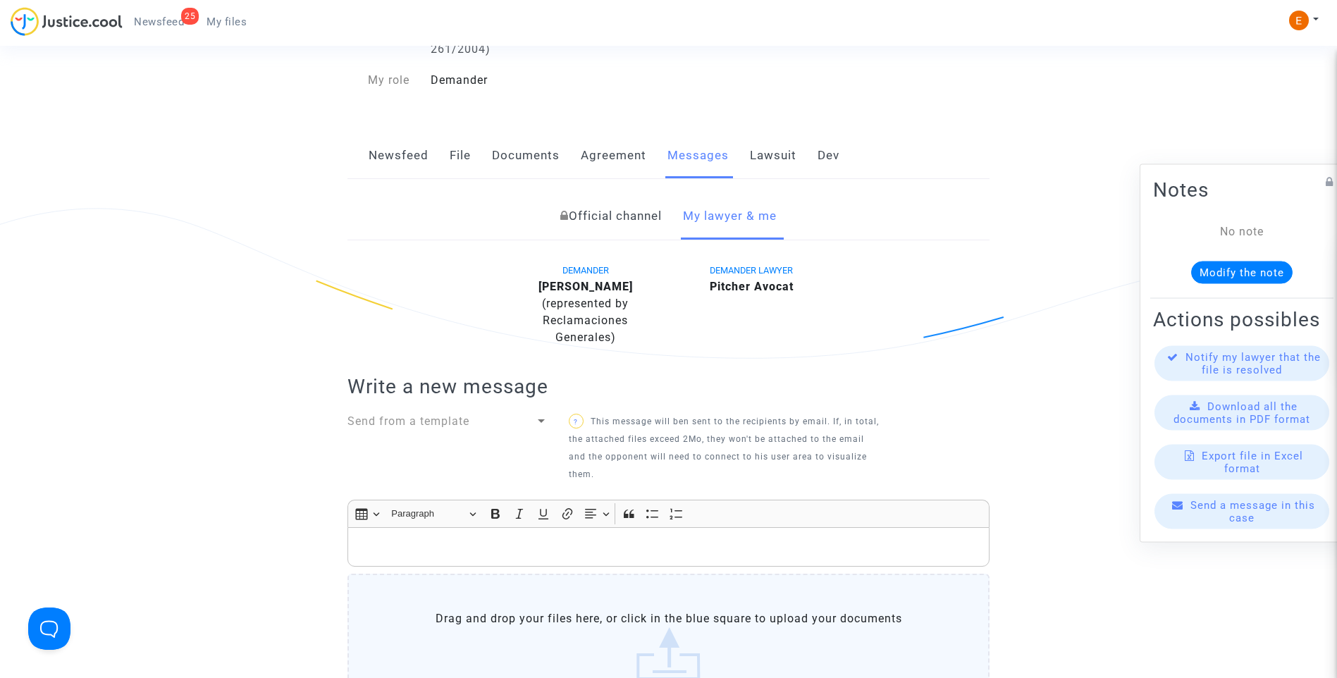
scroll to position [493, 0]
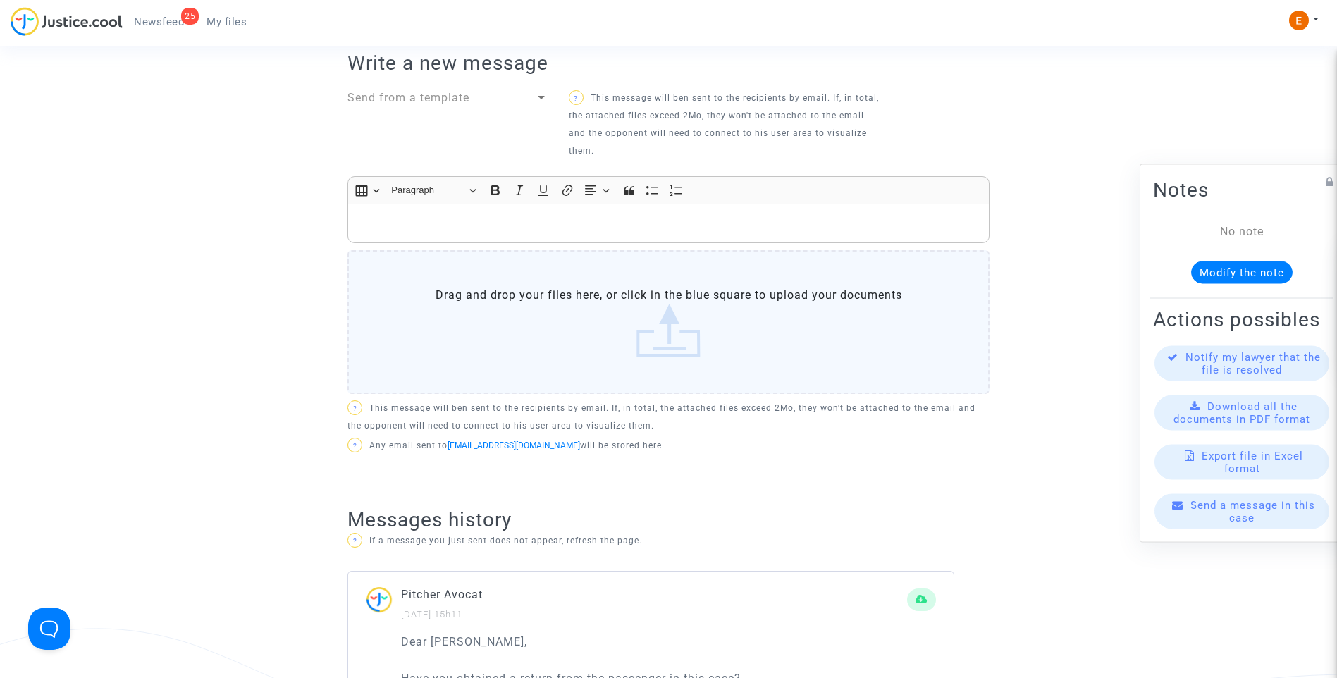
click at [506, 218] on p "Rich Text Editor, main" at bounding box center [668, 224] width 627 height 18
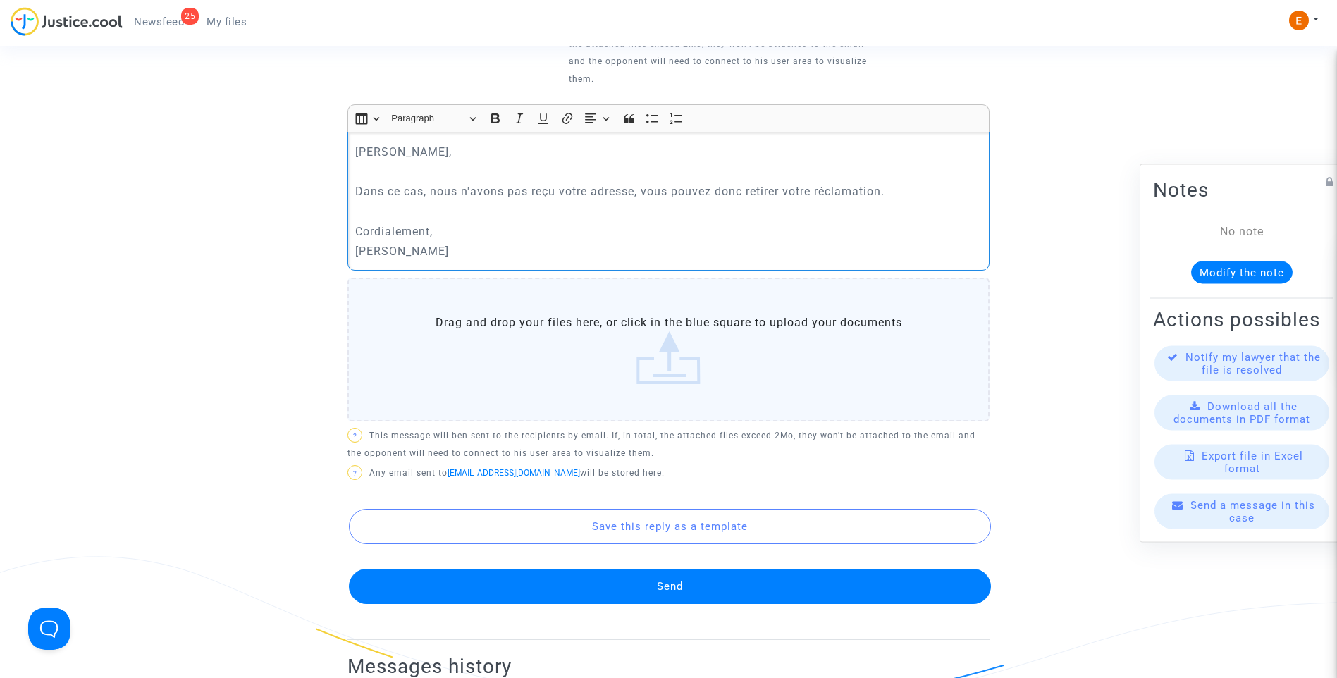
scroll to position [564, 0]
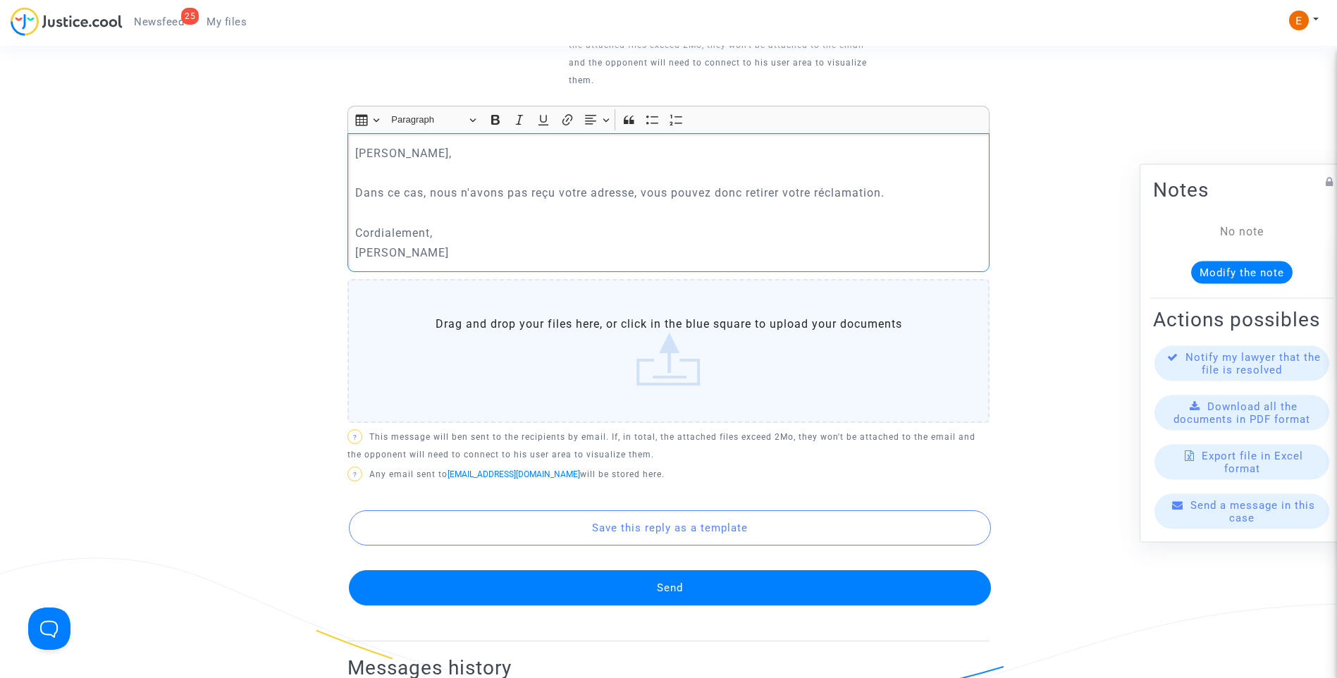
click at [618, 581] on button "Send" at bounding box center [670, 587] width 642 height 35
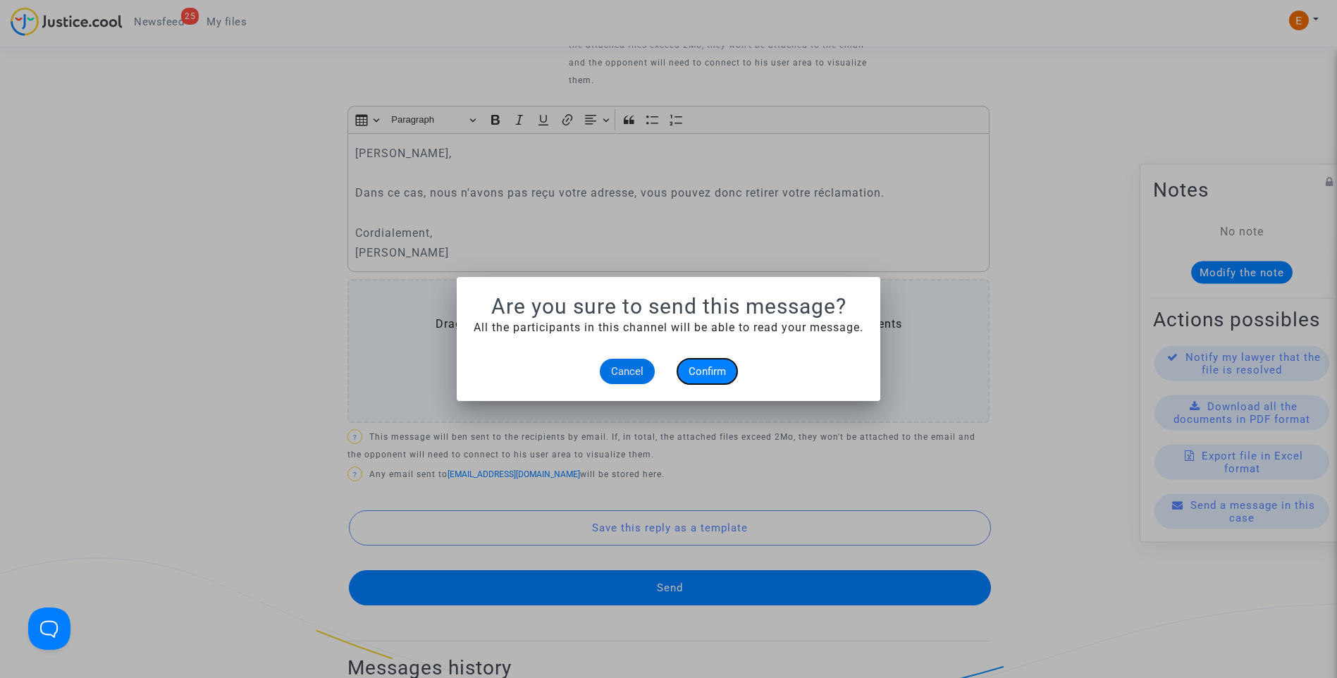
click at [731, 369] on button "Confirm" at bounding box center [707, 371] width 60 height 25
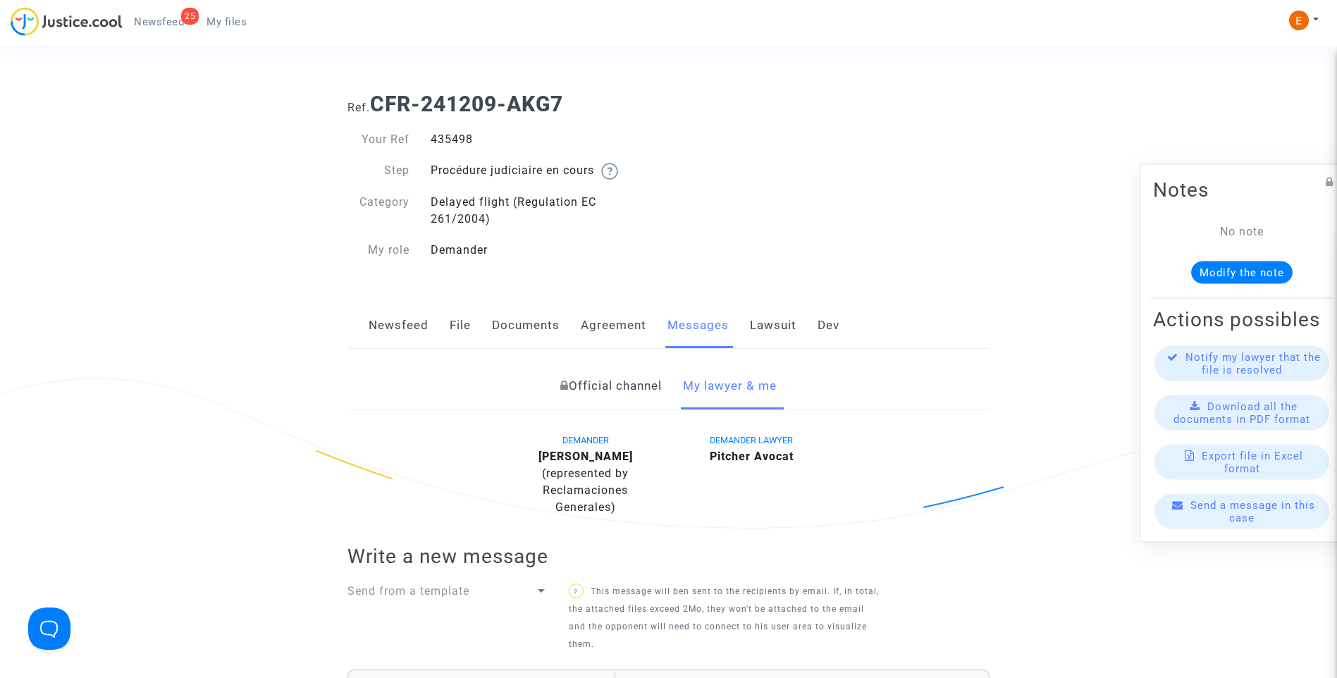
scroll to position [564, 0]
